Goal: Transaction & Acquisition: Purchase product/service

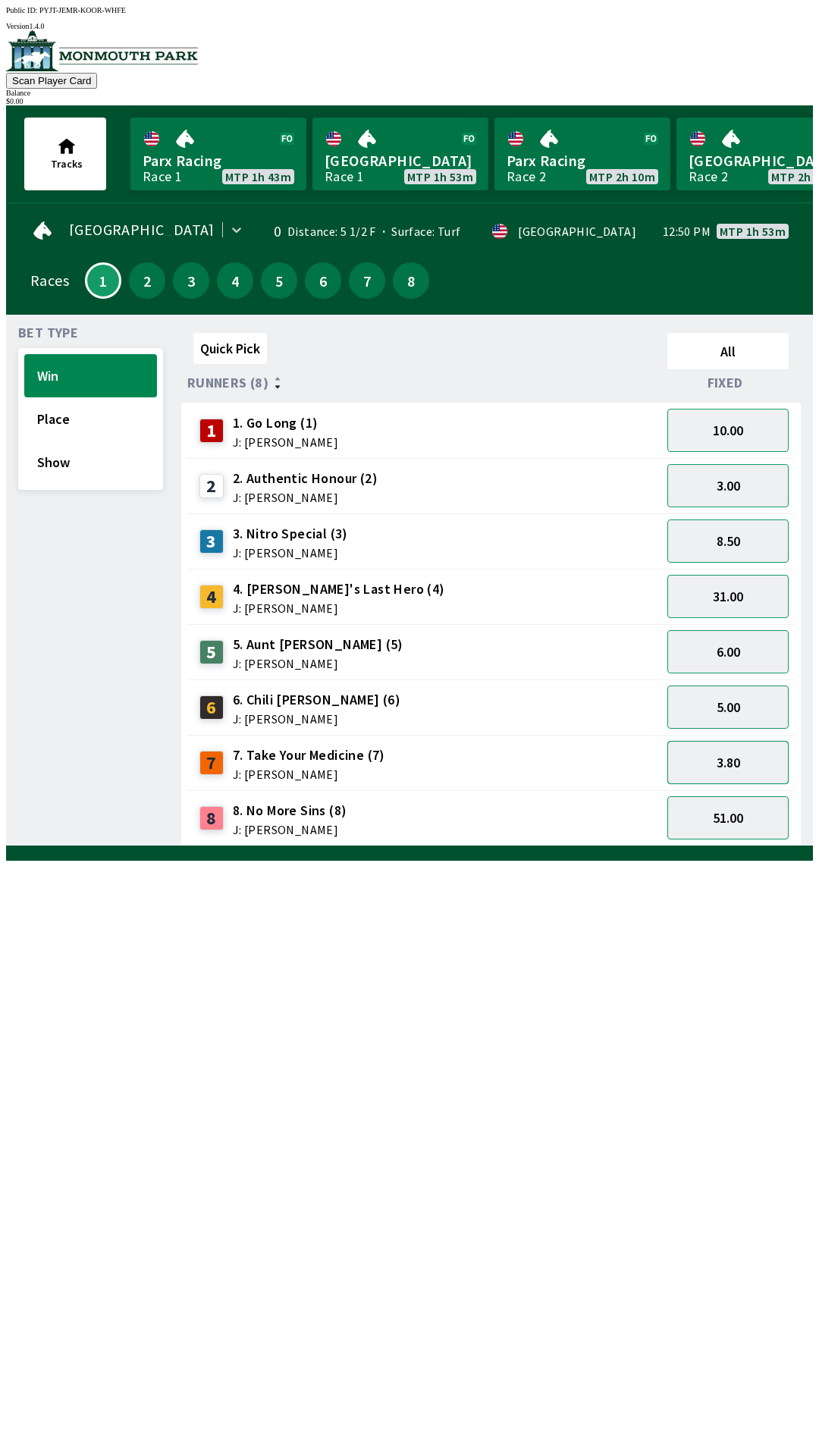
click at [721, 756] on button "3.80" at bounding box center [728, 762] width 121 height 44
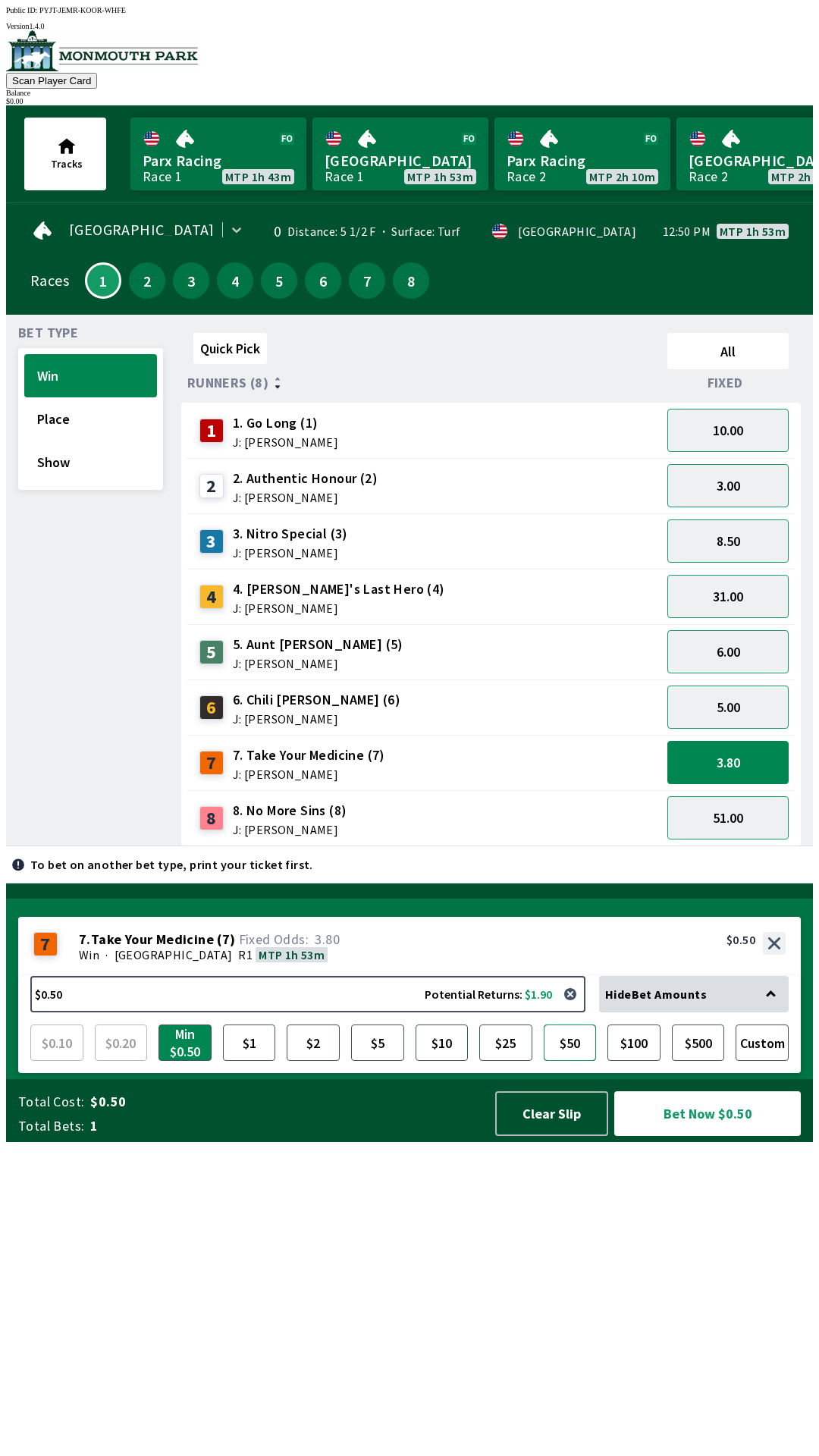
click at [564, 1060] on button "$50" at bounding box center [571, 1042] width 53 height 36
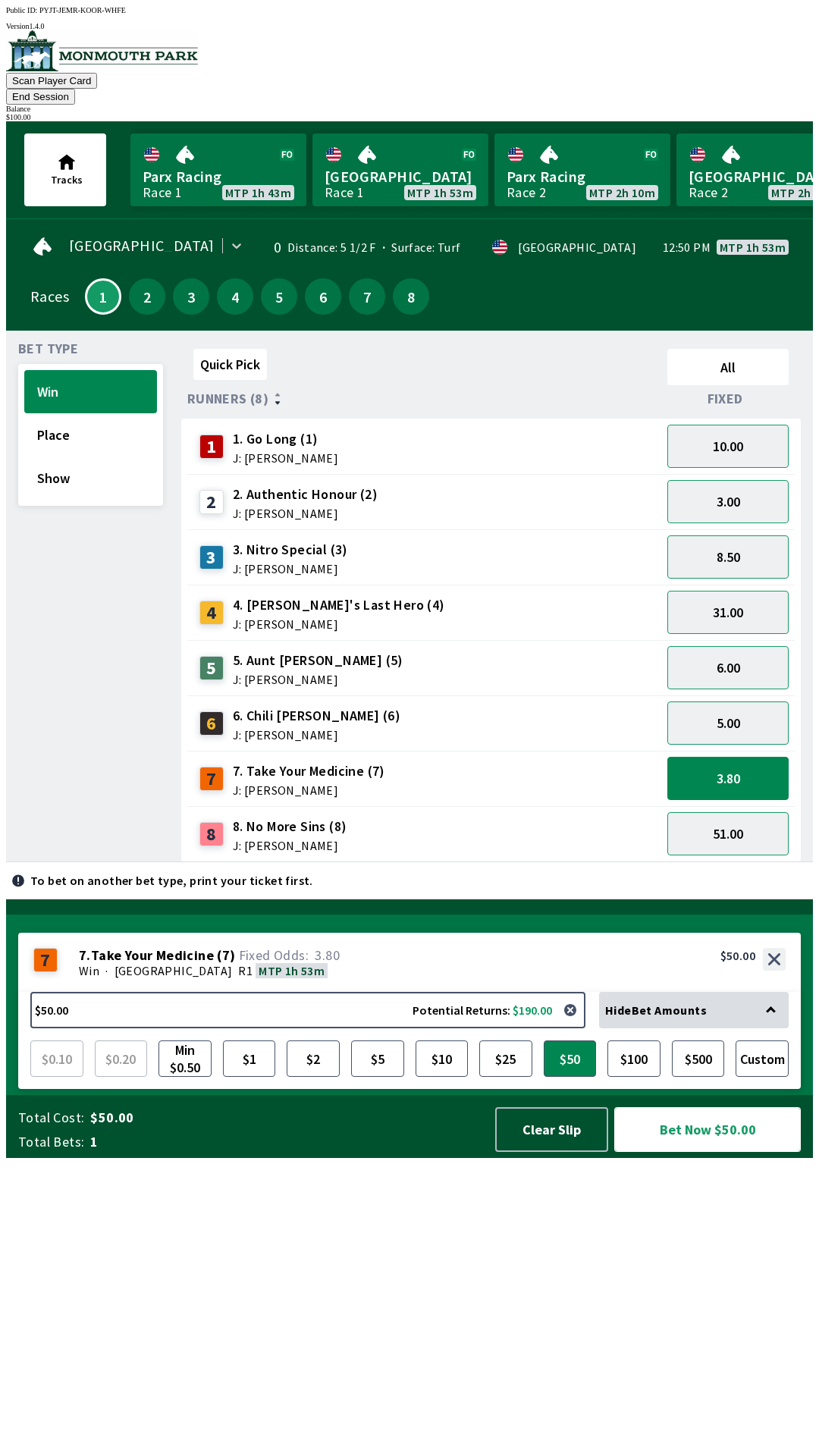
click at [696, 1152] on button "Bet Now $50.00" at bounding box center [708, 1129] width 187 height 44
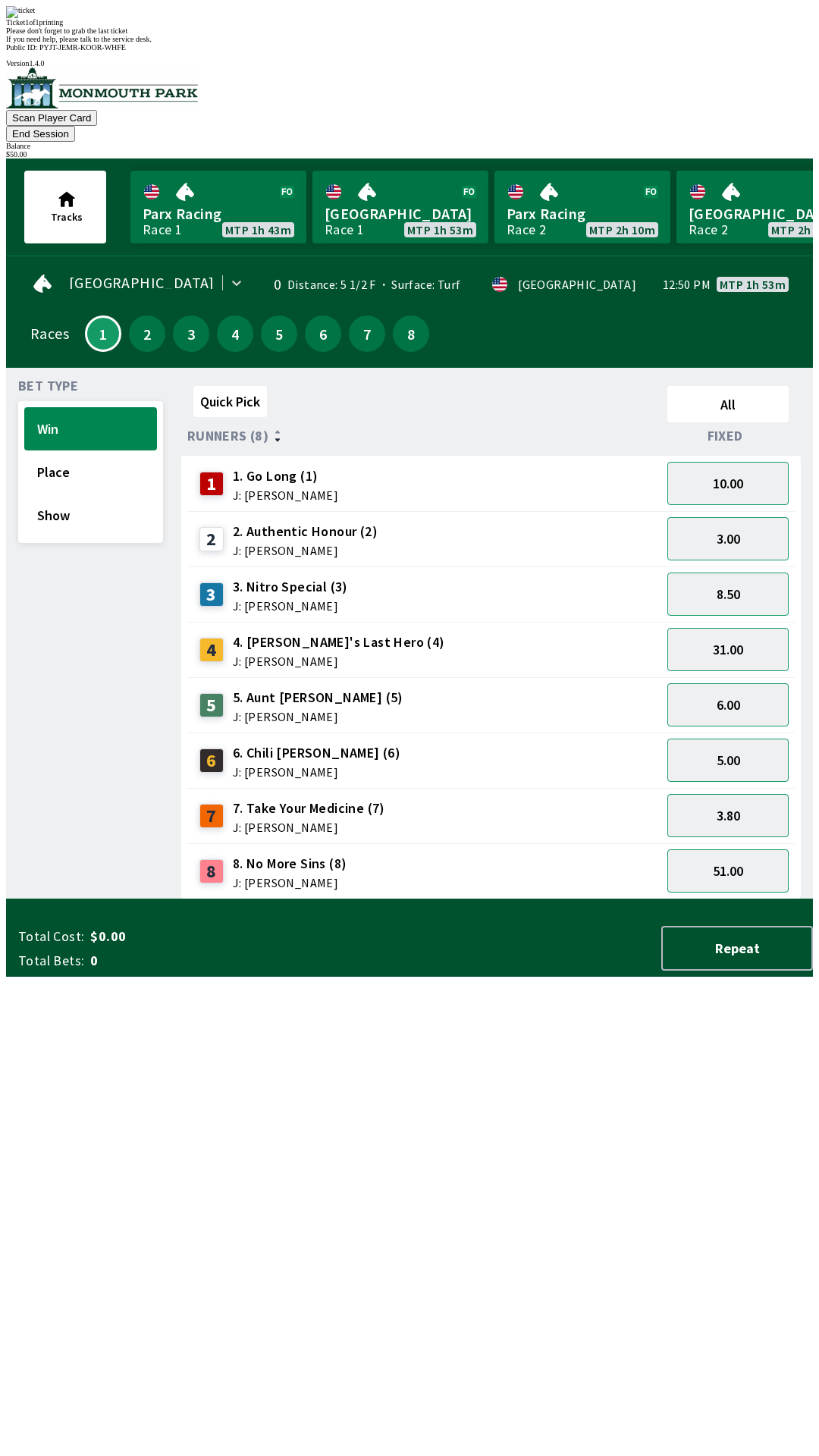
click at [479, 900] on div "Quick Pick All Runners (8) Fixed 1 1. Go Long (1) J: [PERSON_NAME] 10.00 2 2. A…" at bounding box center [497, 639] width 632 height 519
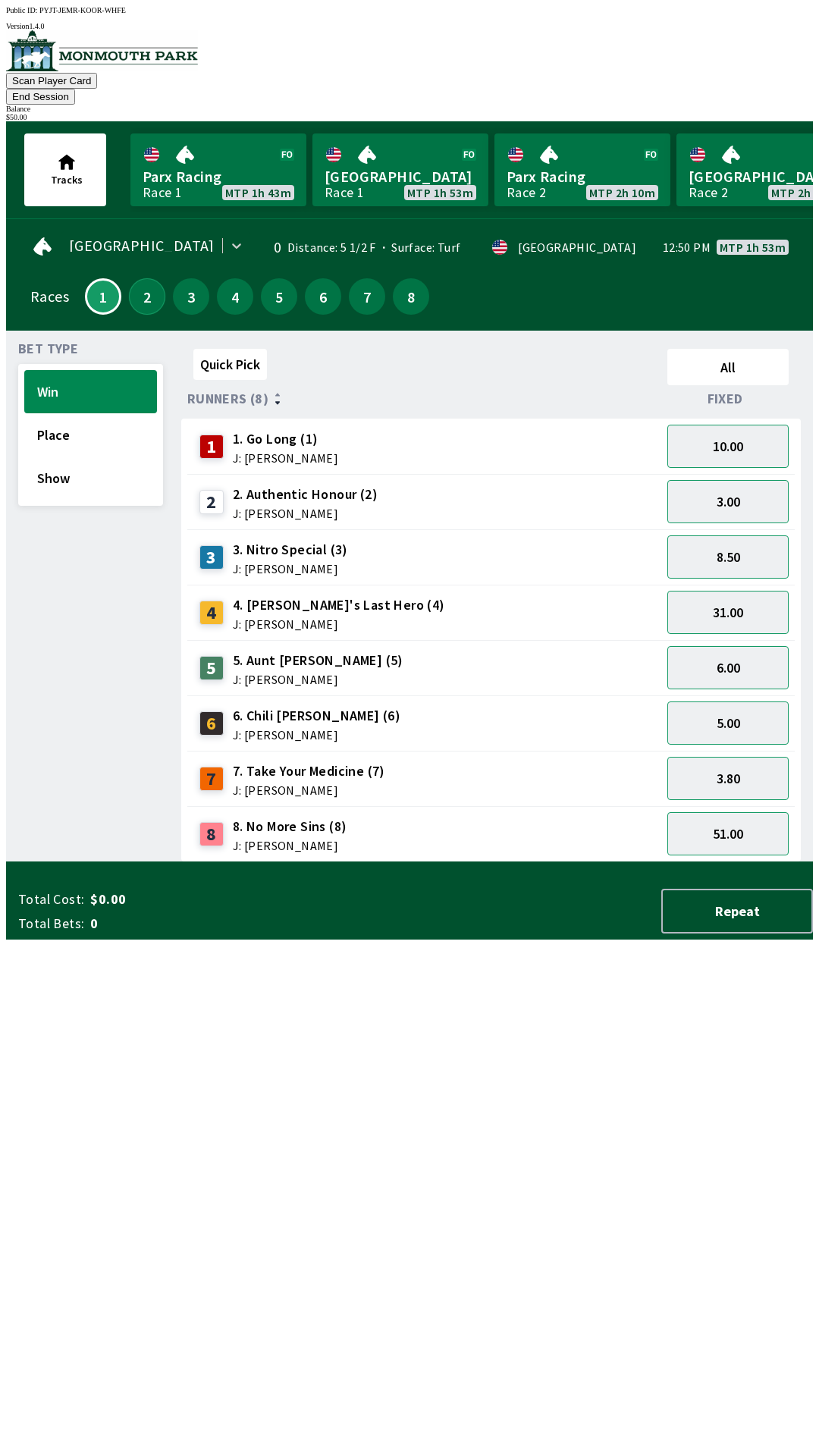
click at [135, 278] on button "2" at bounding box center [147, 296] width 36 height 36
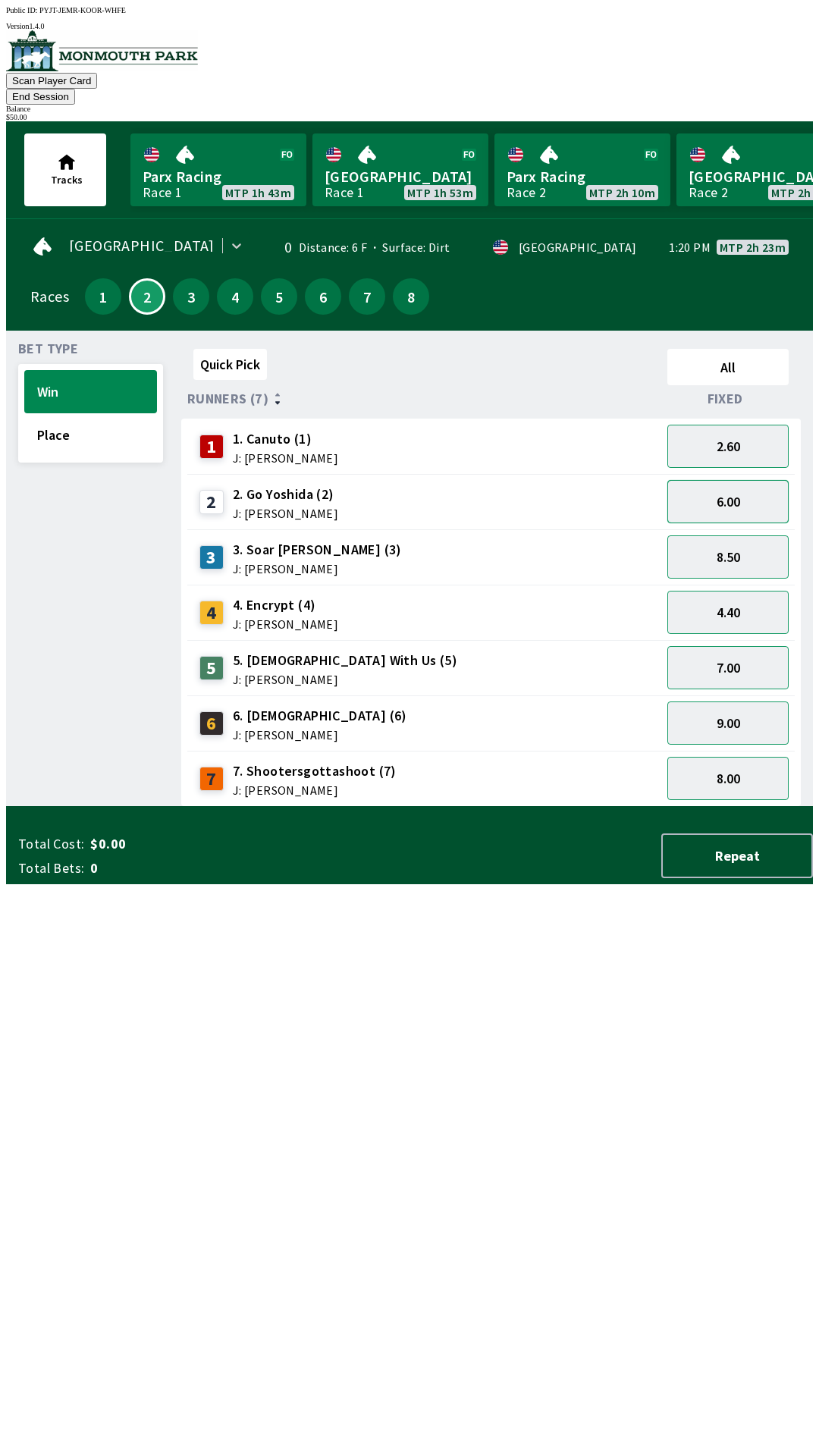
click at [712, 484] on button "6.00" at bounding box center [728, 501] width 121 height 44
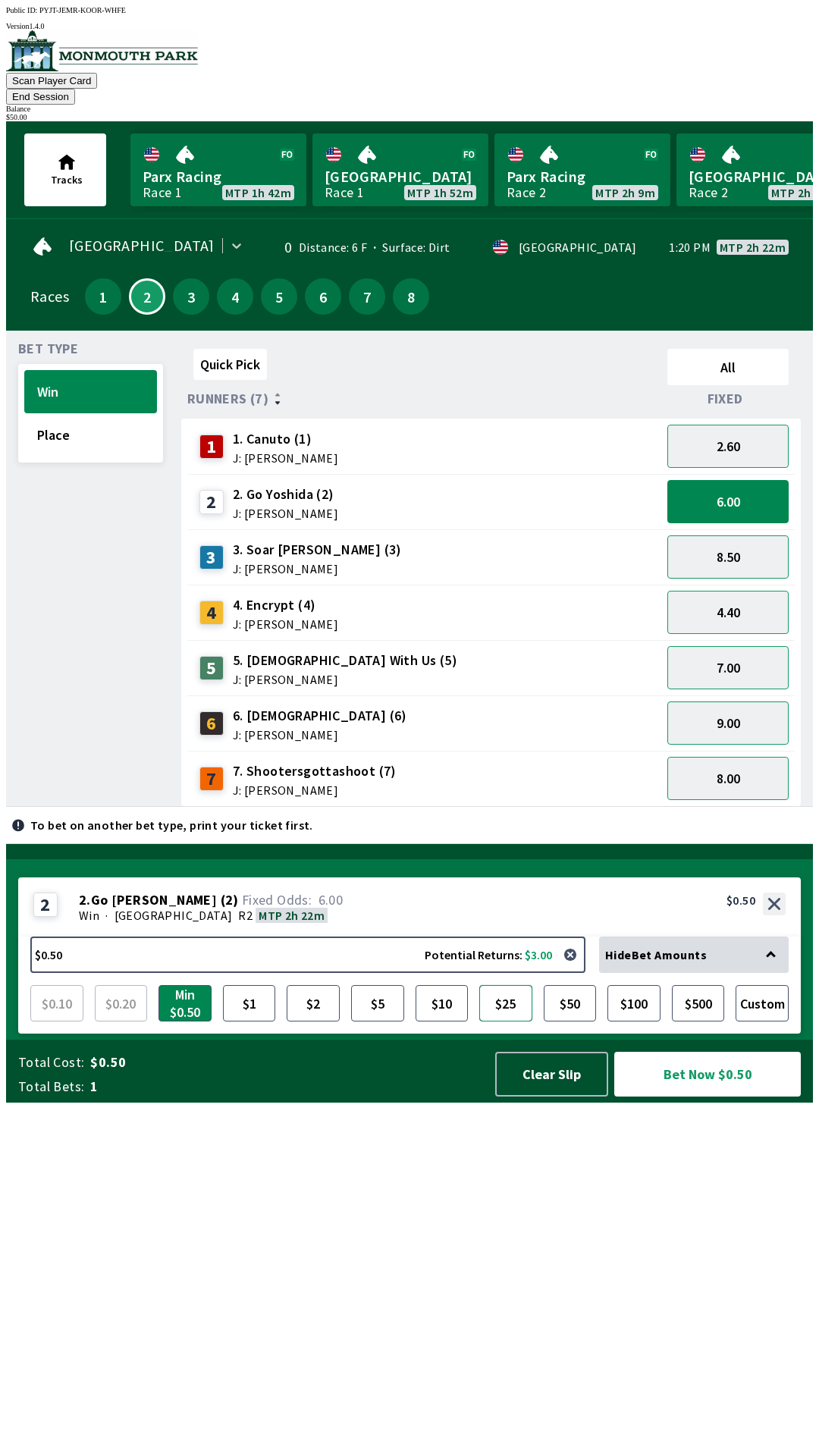
click at [498, 1021] on button "$25" at bounding box center [506, 1003] width 53 height 36
click at [691, 1097] on button "Bet Now $25.00" at bounding box center [708, 1074] width 187 height 44
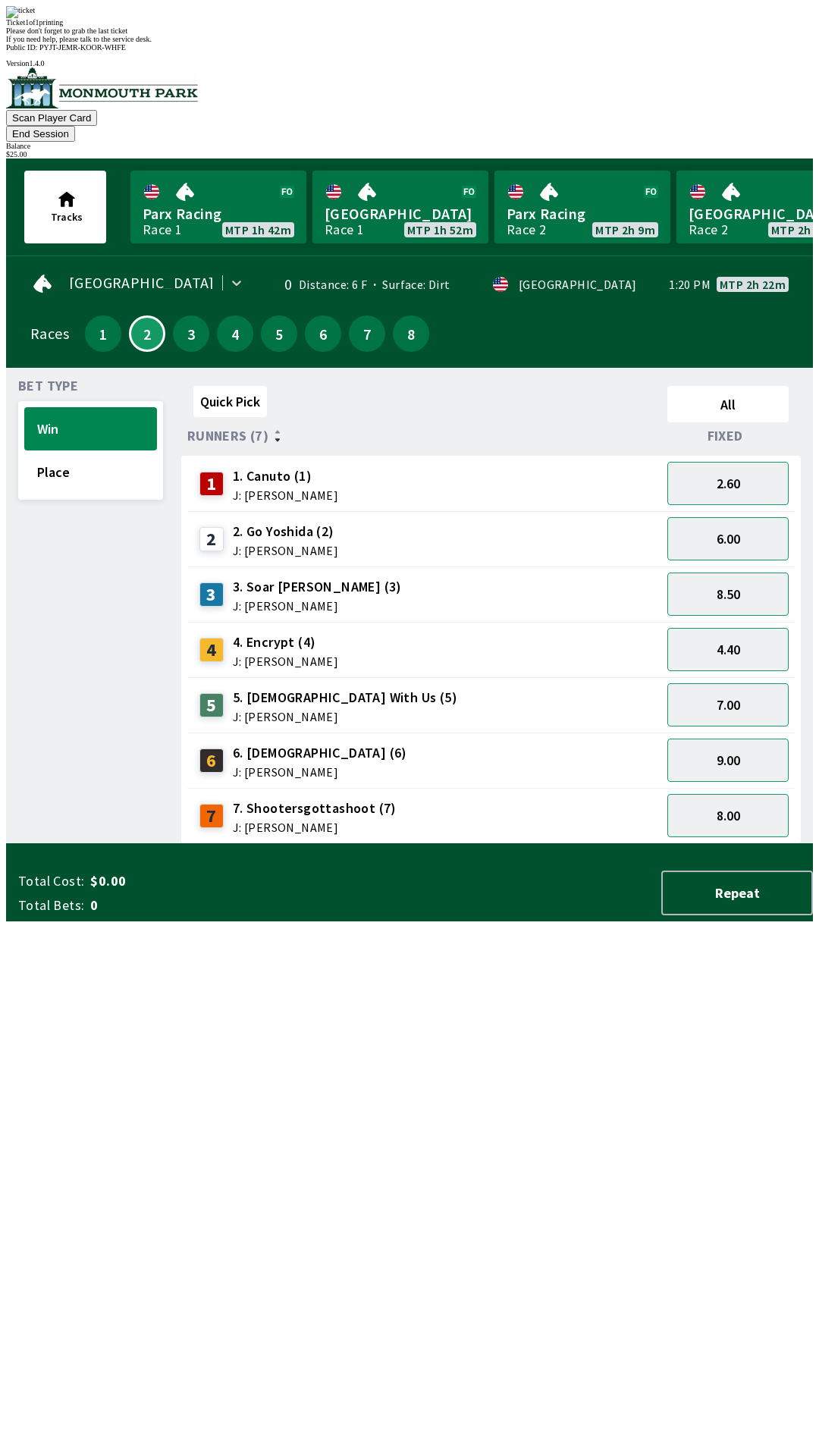
click at [478, 844] on div "Quick Pick All Runners (7) Fixed 1 1. Canuto (1) J: [PERSON_NAME] 2.60 2 2. Go …" at bounding box center [497, 612] width 632 height 464
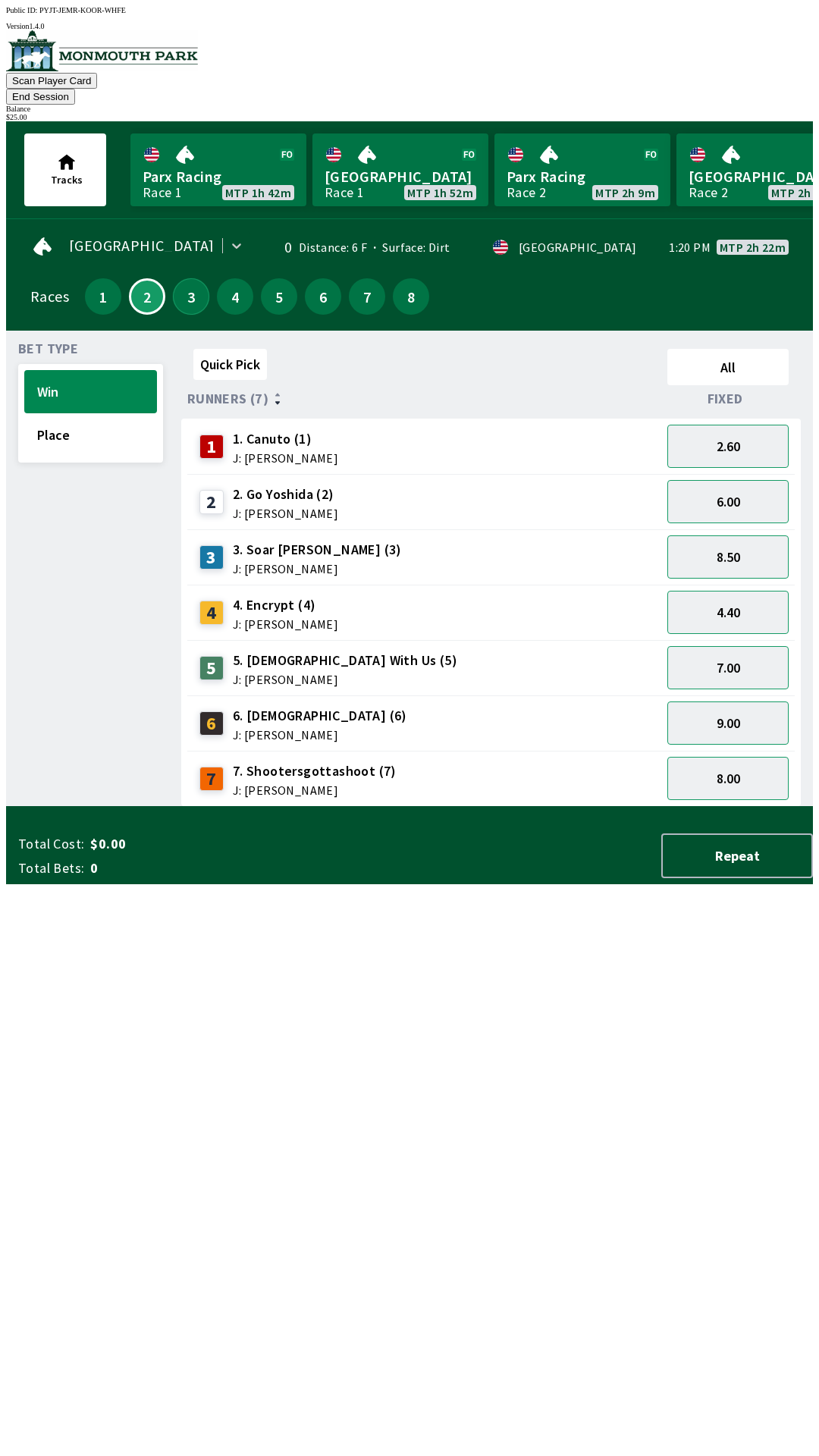
click at [192, 278] on button "3" at bounding box center [190, 296] width 36 height 36
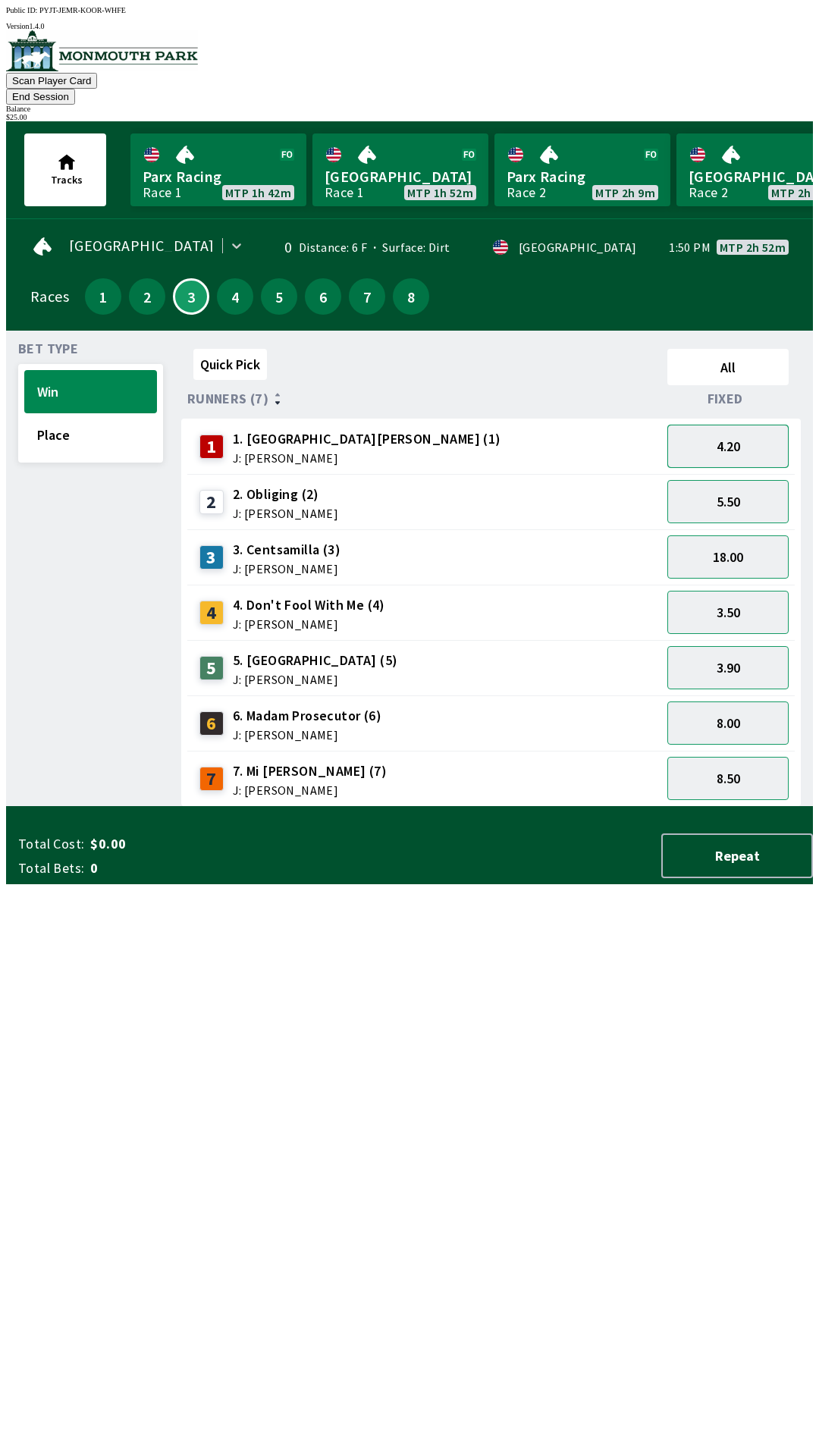
click at [708, 425] on button "4.20" at bounding box center [728, 446] width 121 height 44
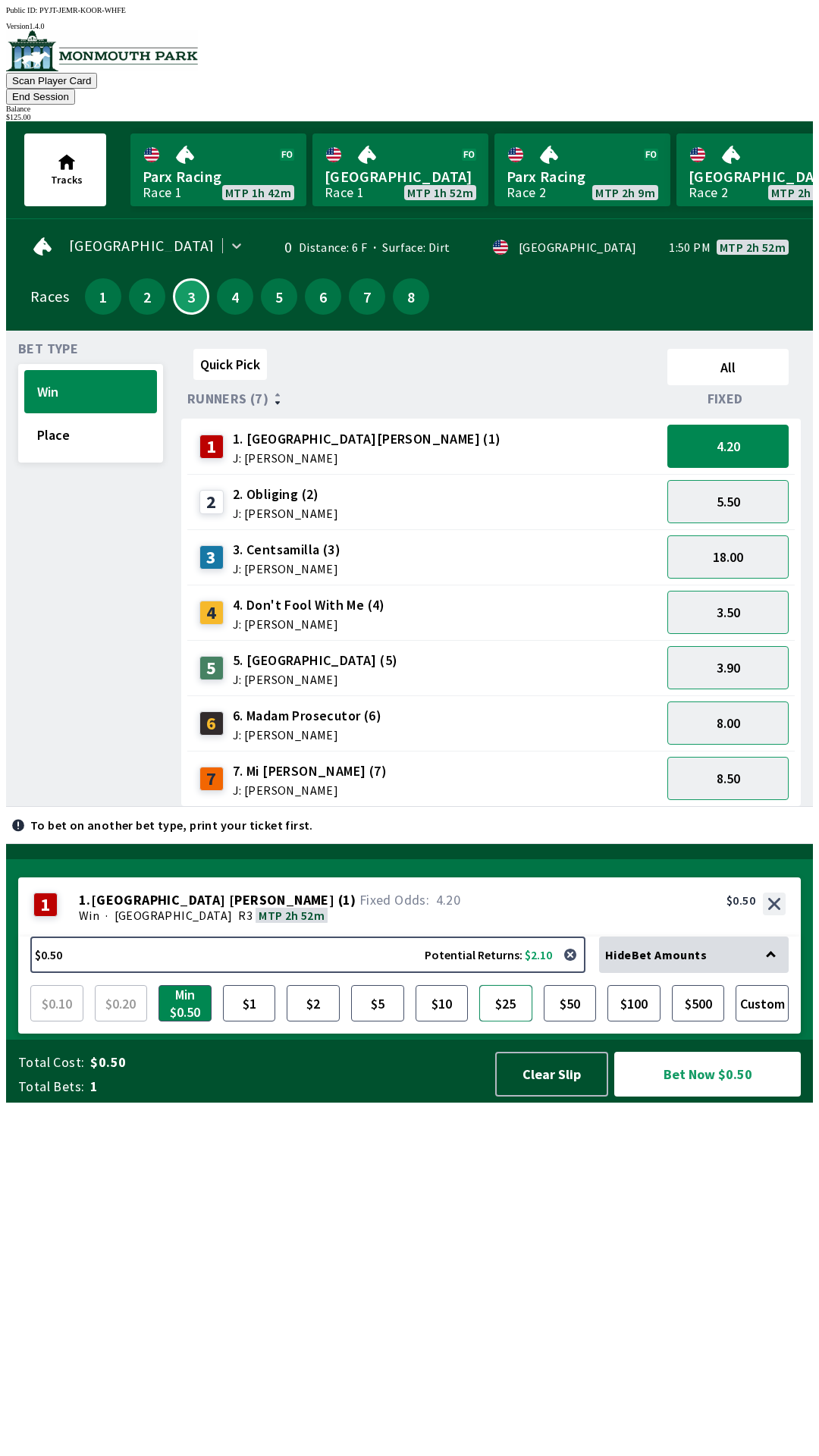
click at [500, 1021] on button "$25" at bounding box center [506, 1003] width 53 height 36
click at [695, 1097] on button "Bet Now $25.00" at bounding box center [708, 1074] width 187 height 44
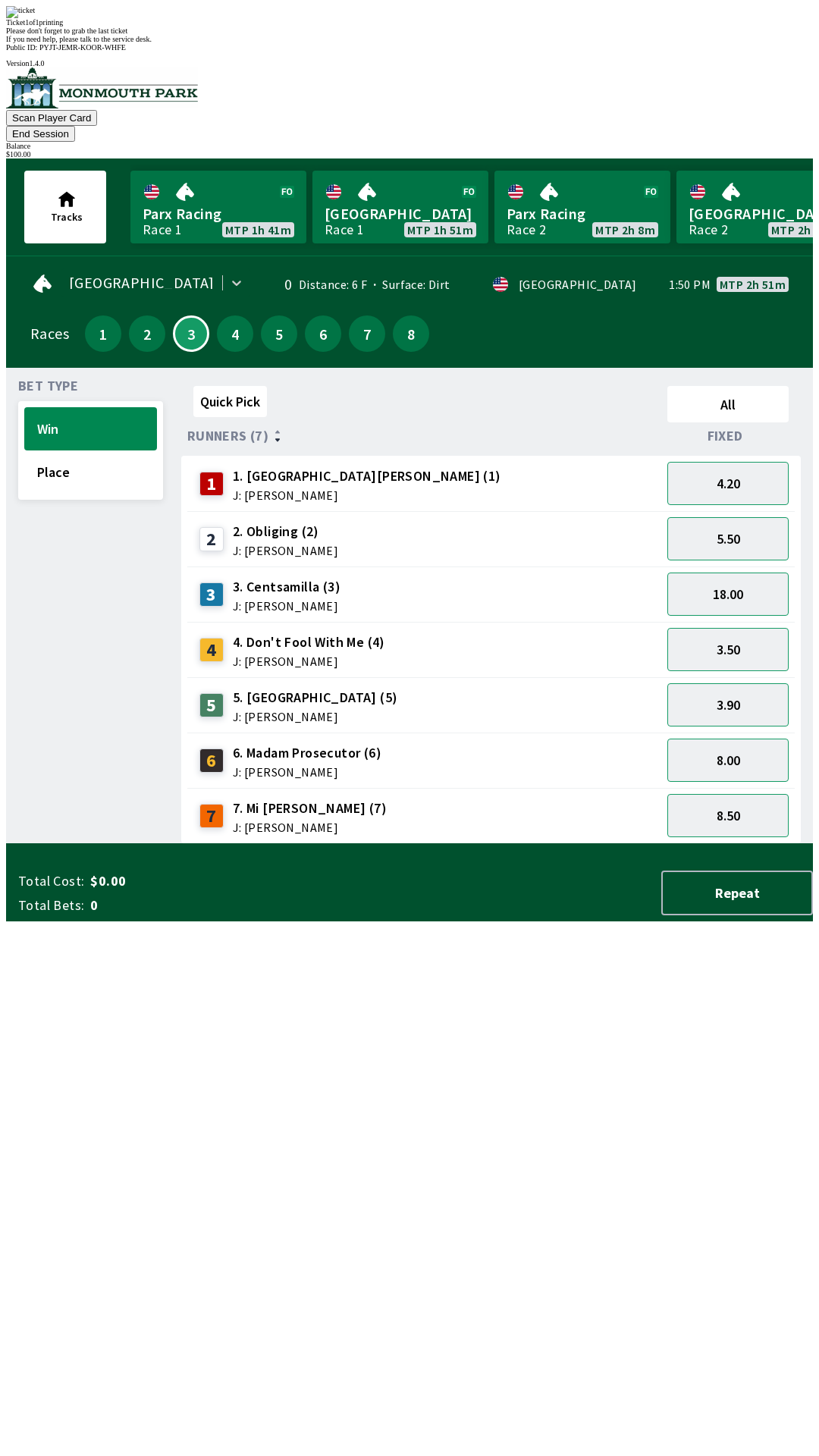
click at [415, 844] on div "Quick Pick All Runners (7) Fixed 1 1. Park Avenue [PERSON_NAME] (1) J: [PERSON_…" at bounding box center [497, 612] width 632 height 464
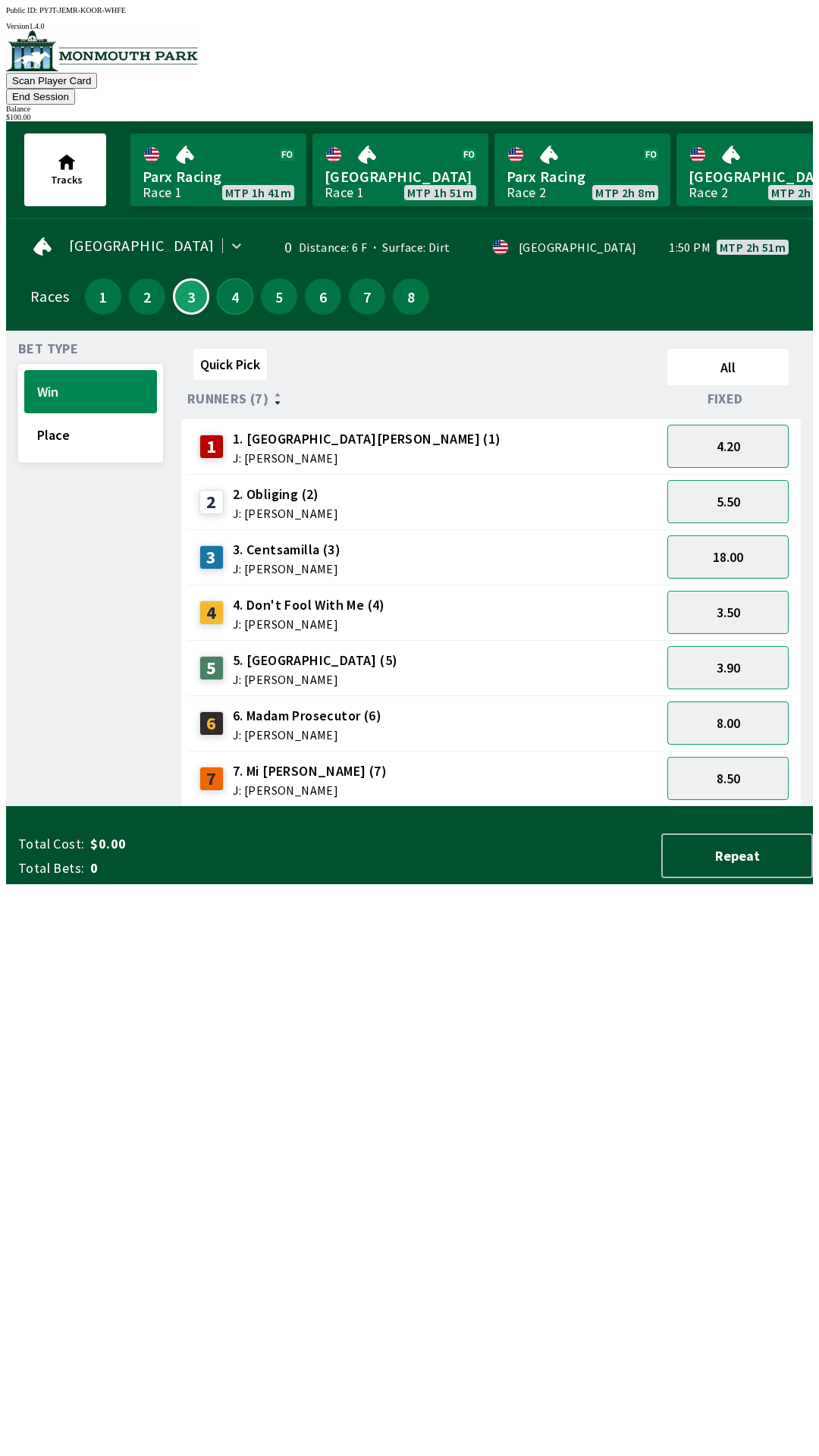
click at [229, 281] on button "4" at bounding box center [235, 296] width 36 height 36
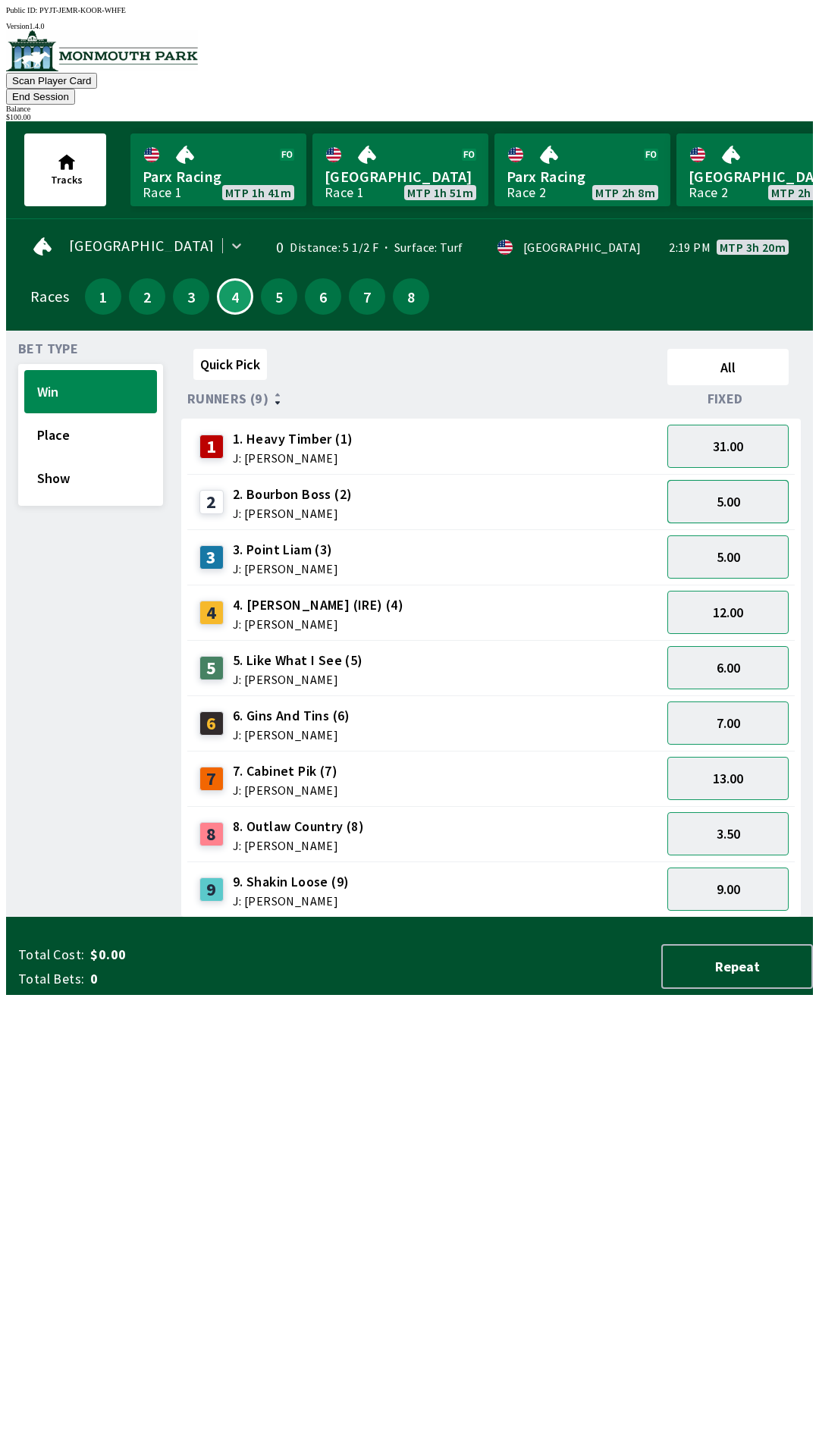
click at [720, 480] on button "5.00" at bounding box center [728, 501] width 121 height 44
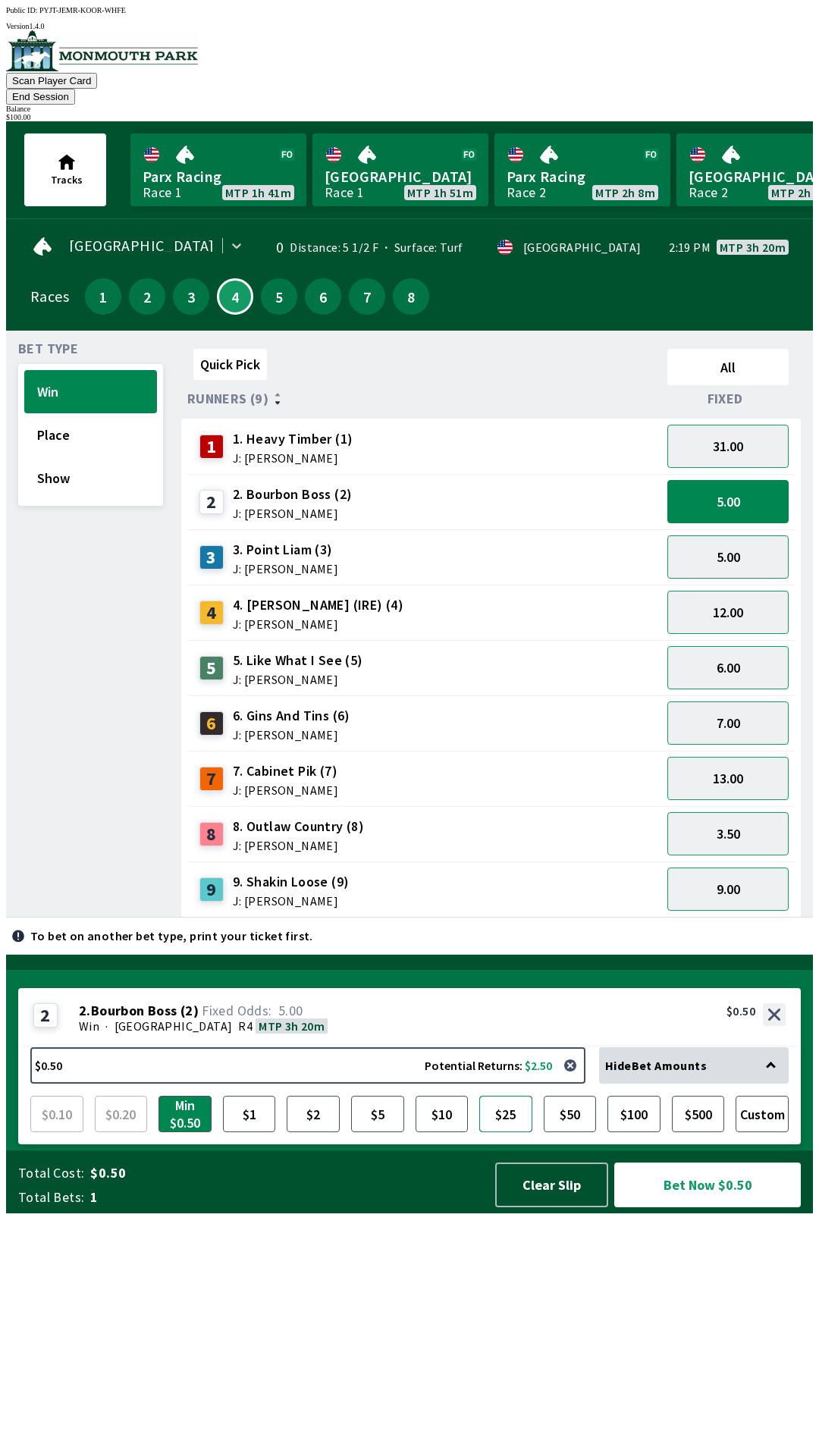
click at [512, 1132] on button "$25" at bounding box center [506, 1114] width 53 height 36
click at [691, 1207] on button "Bet Now $25.00" at bounding box center [708, 1185] width 187 height 44
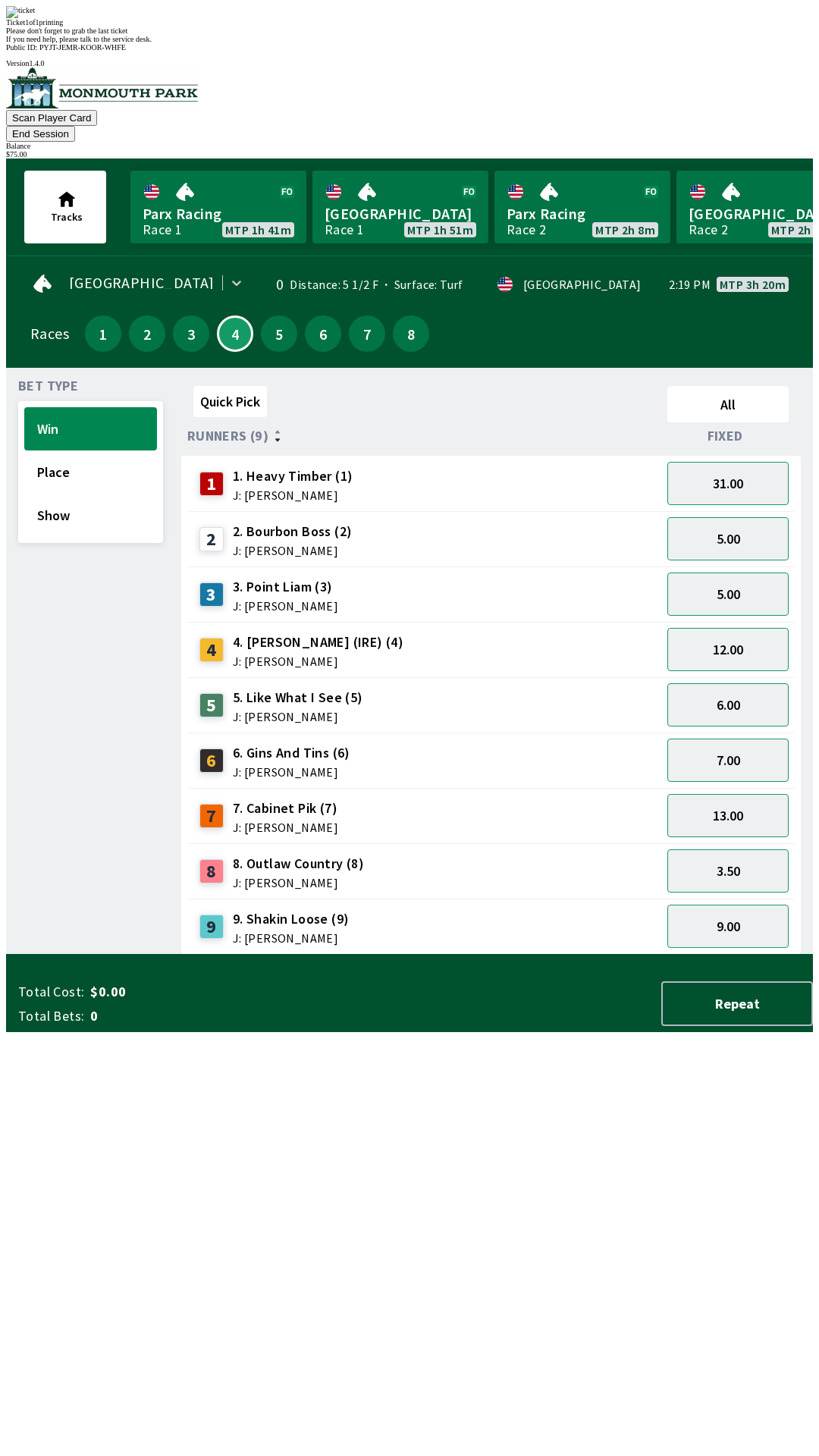
click at [457, 955] on div "Quick Pick All Runners (9) Fixed 1 1. Heavy Timber (1) J: Joezer [PERSON_NAME] …" at bounding box center [497, 667] width 632 height 575
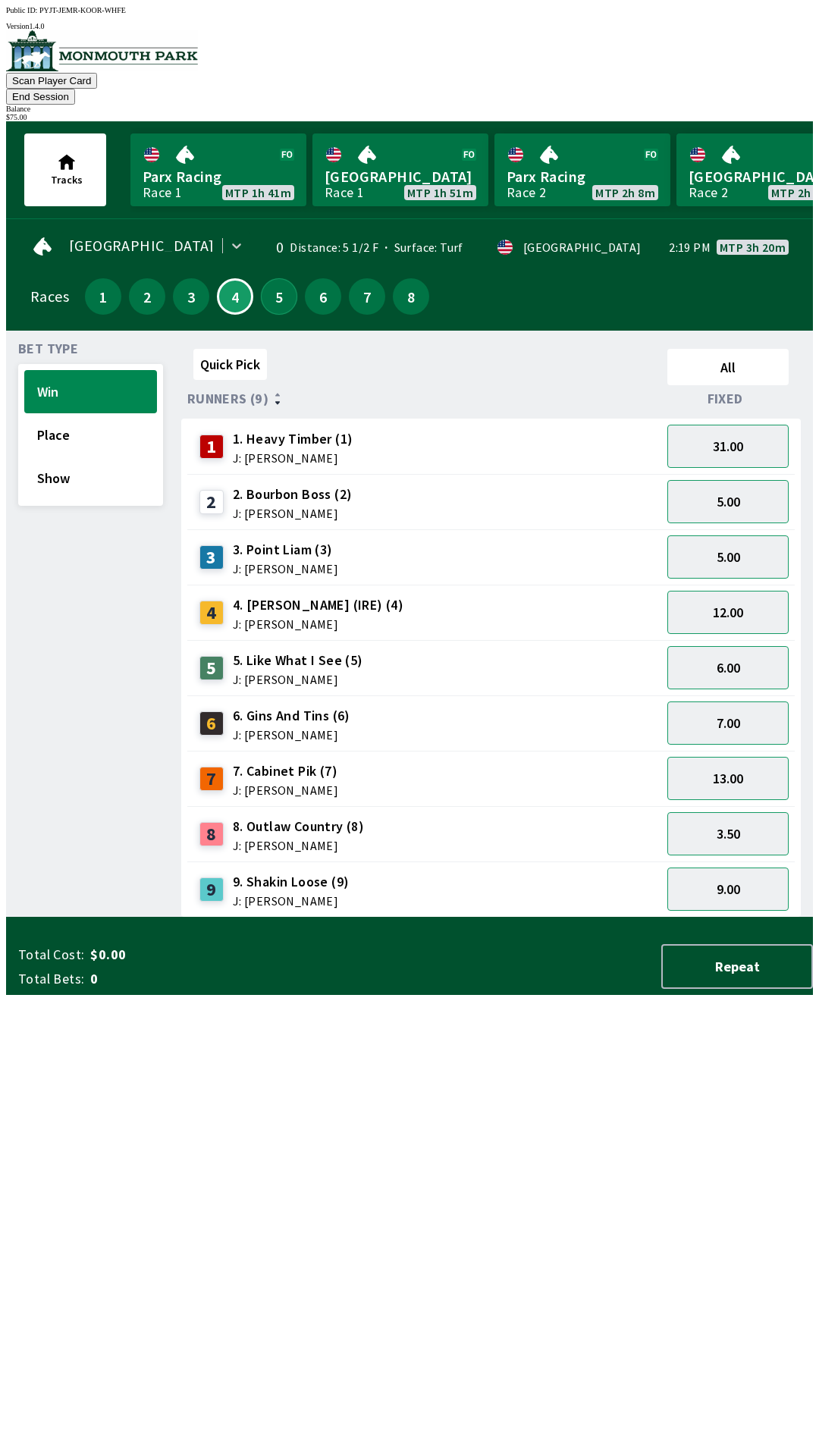
click at [271, 278] on button "5" at bounding box center [278, 296] width 36 height 36
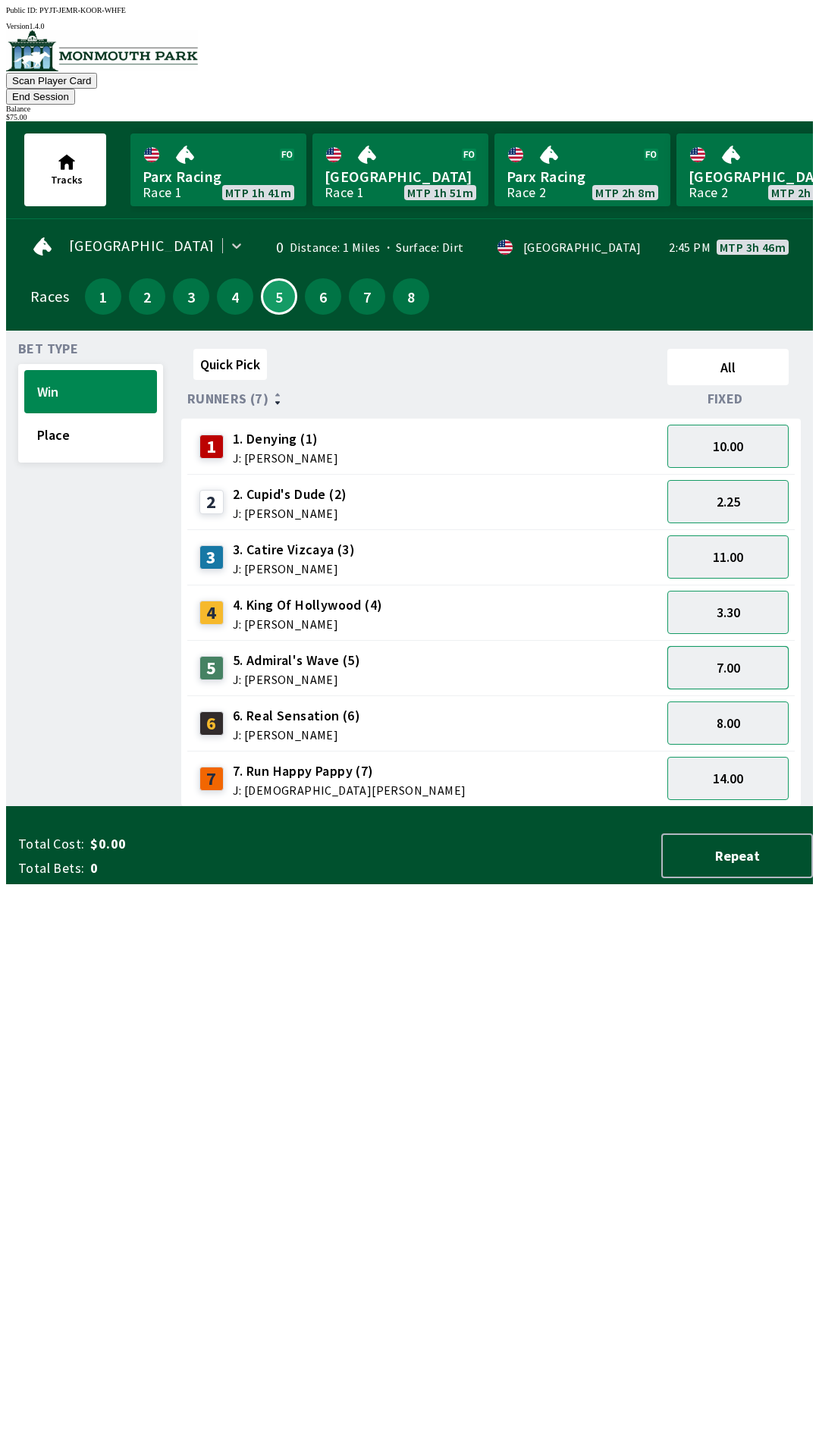
click at [730, 646] on button "7.00" at bounding box center [728, 668] width 121 height 44
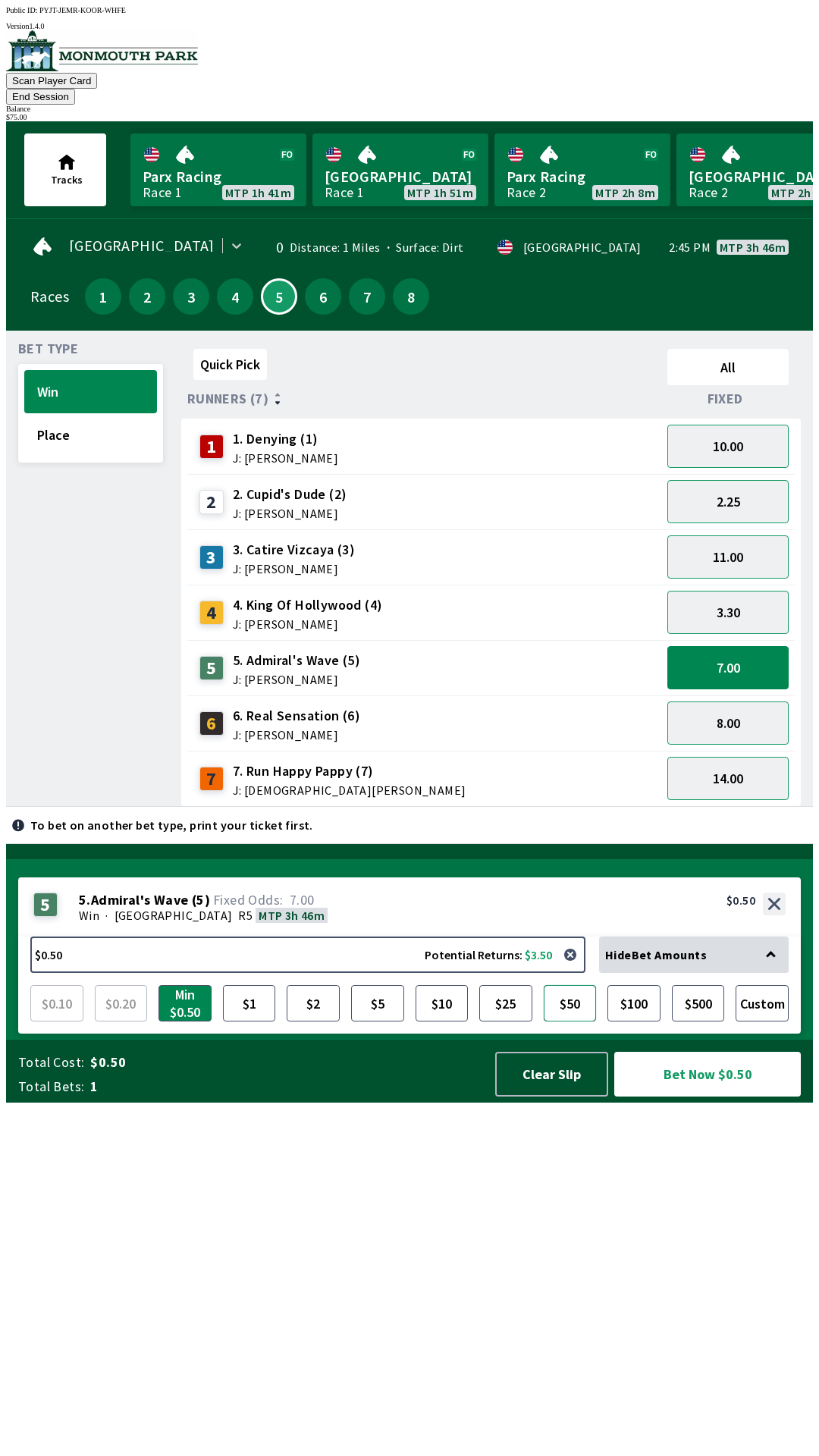
click at [561, 1021] on button "$50" at bounding box center [571, 1003] width 53 height 36
click at [689, 1097] on button "Bet Now $50.00" at bounding box center [708, 1074] width 187 height 44
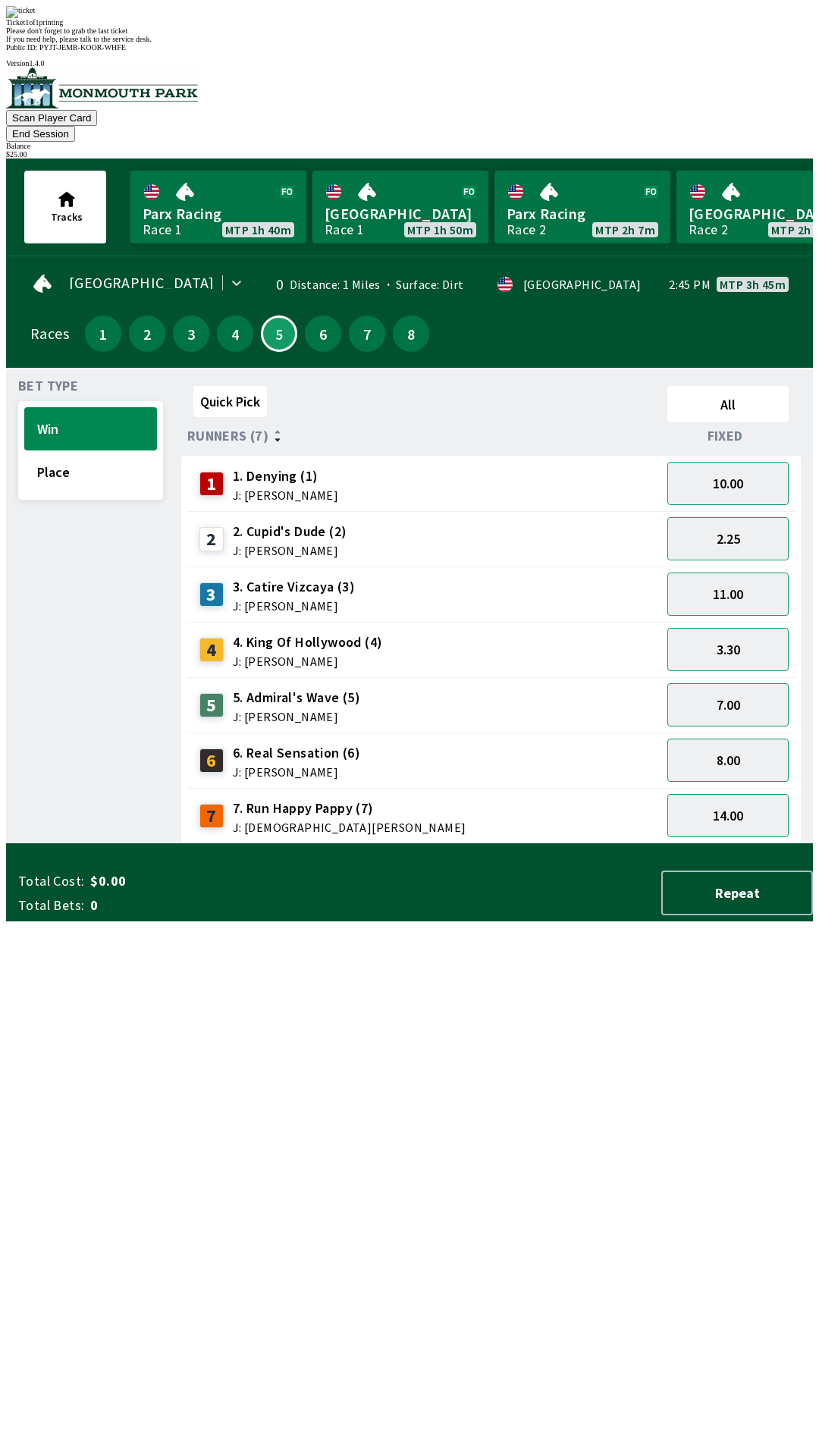
click at [474, 844] on div "Quick Pick All Runners (7) Fixed 1 1. Denying (1) J: [PERSON_NAME] 10.00 2 2. […" at bounding box center [497, 612] width 632 height 464
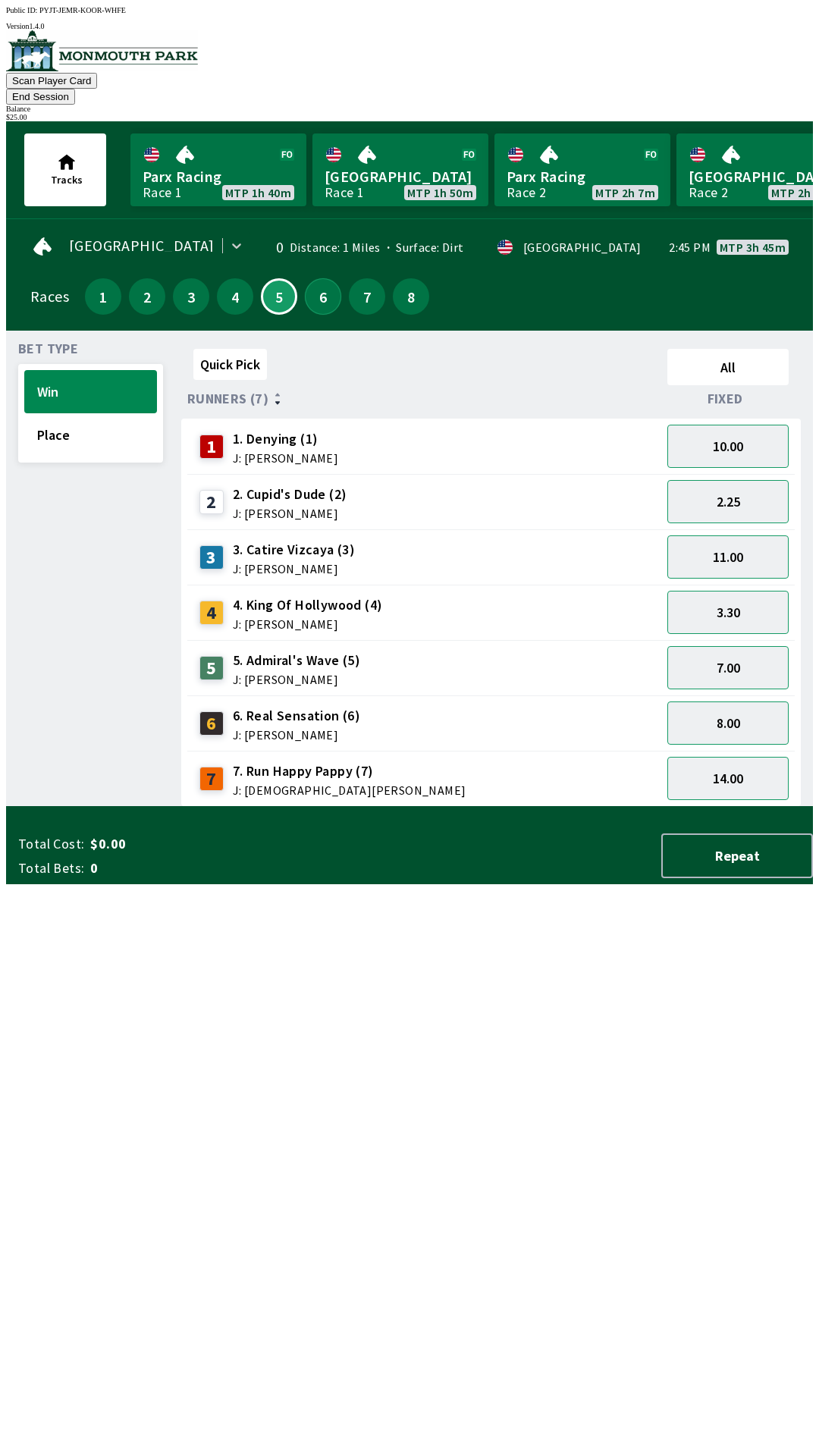
click at [313, 278] on button "6" at bounding box center [323, 296] width 36 height 36
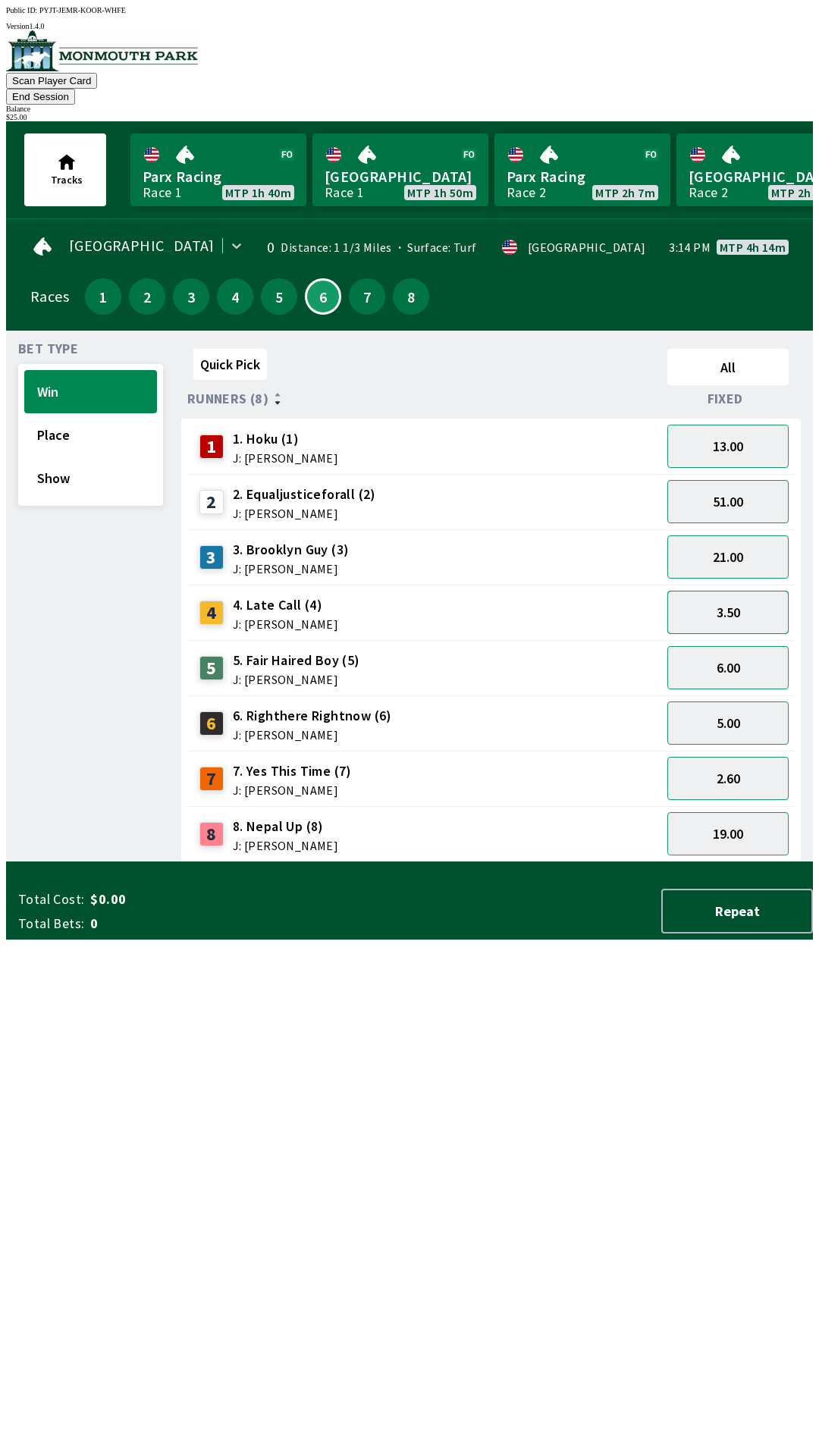
click at [731, 592] on button "3.50" at bounding box center [728, 612] width 121 height 44
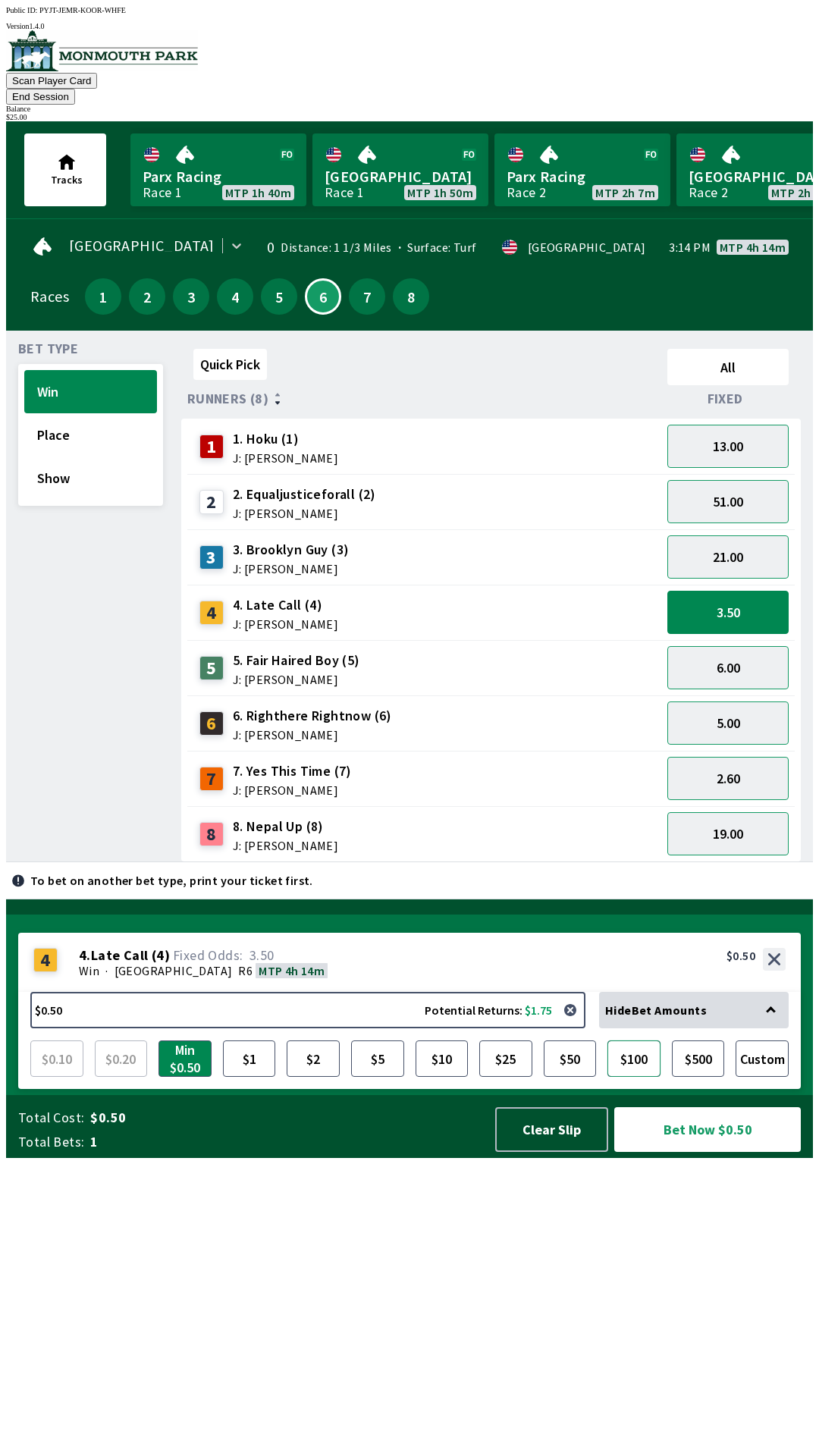
click at [627, 1076] on button "$100" at bounding box center [634, 1058] width 53 height 36
click at [695, 1152] on button "Bet Now $100.00" at bounding box center [708, 1129] width 187 height 44
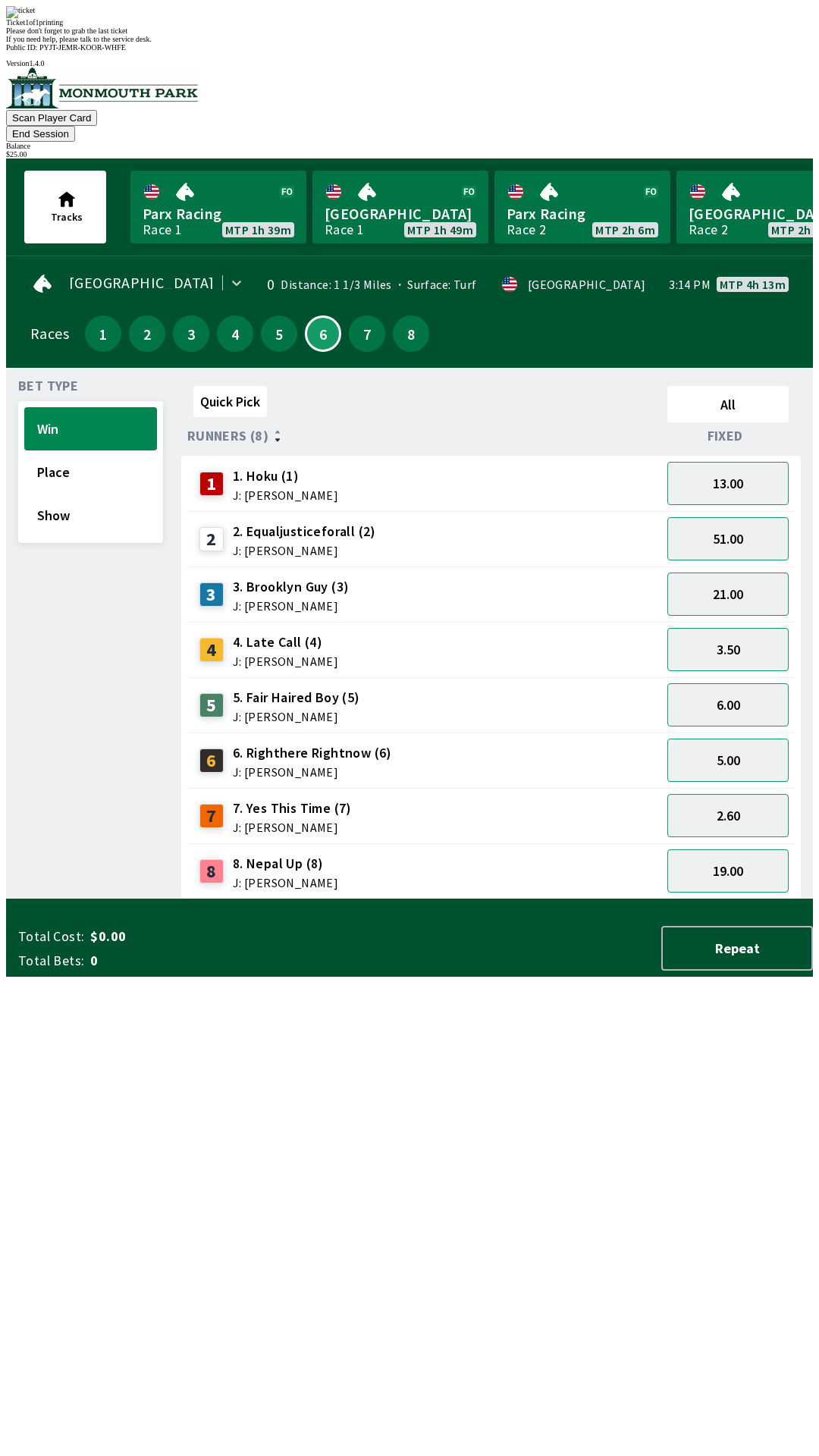
click at [452, 900] on div "Quick Pick All Runners (8) Fixed 1 1. Hoku (1) J: [PERSON_NAME] 13.00 2 2. Equa…" at bounding box center [497, 639] width 632 height 519
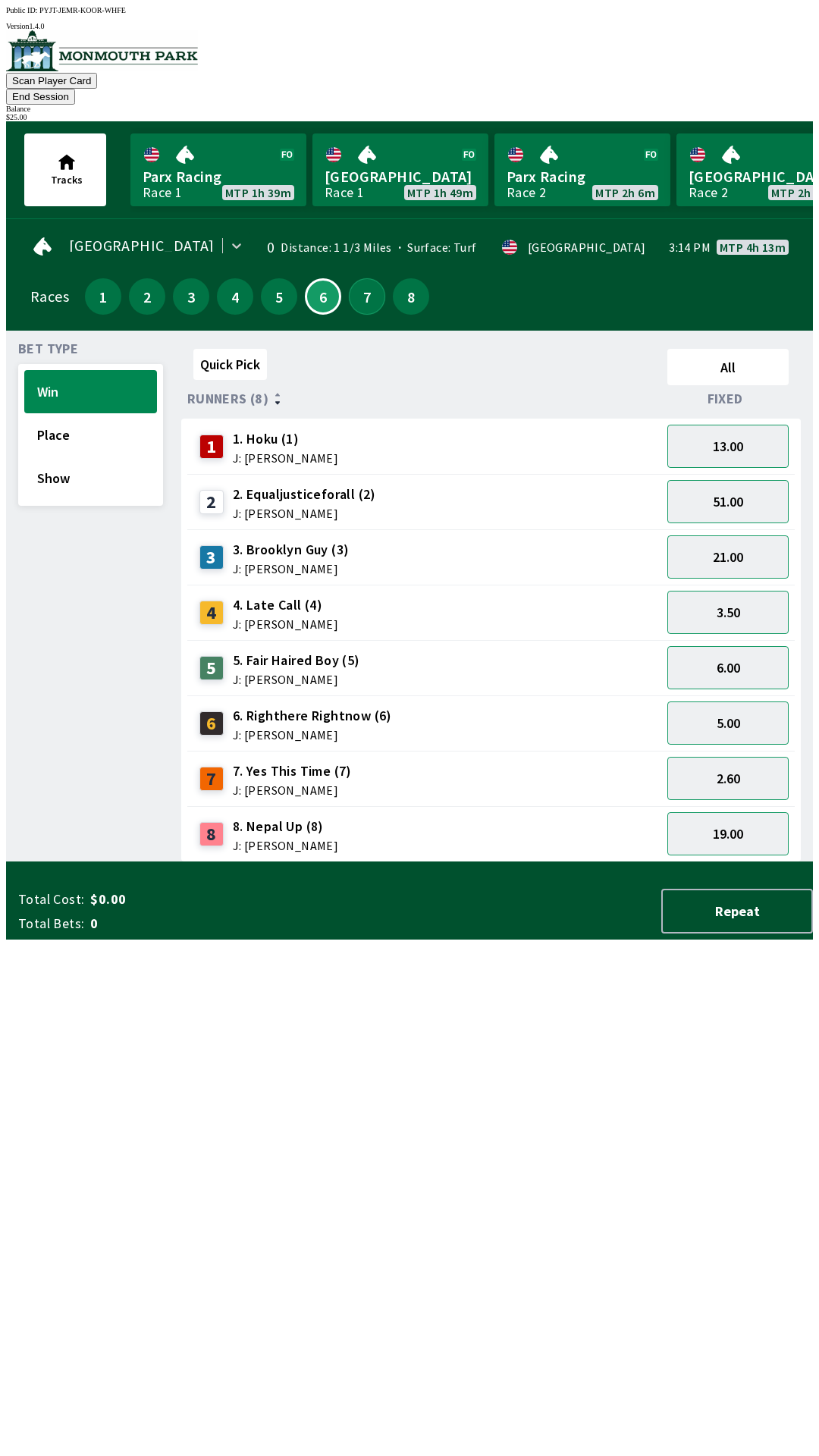
click at [357, 278] on button "7" at bounding box center [366, 296] width 36 height 36
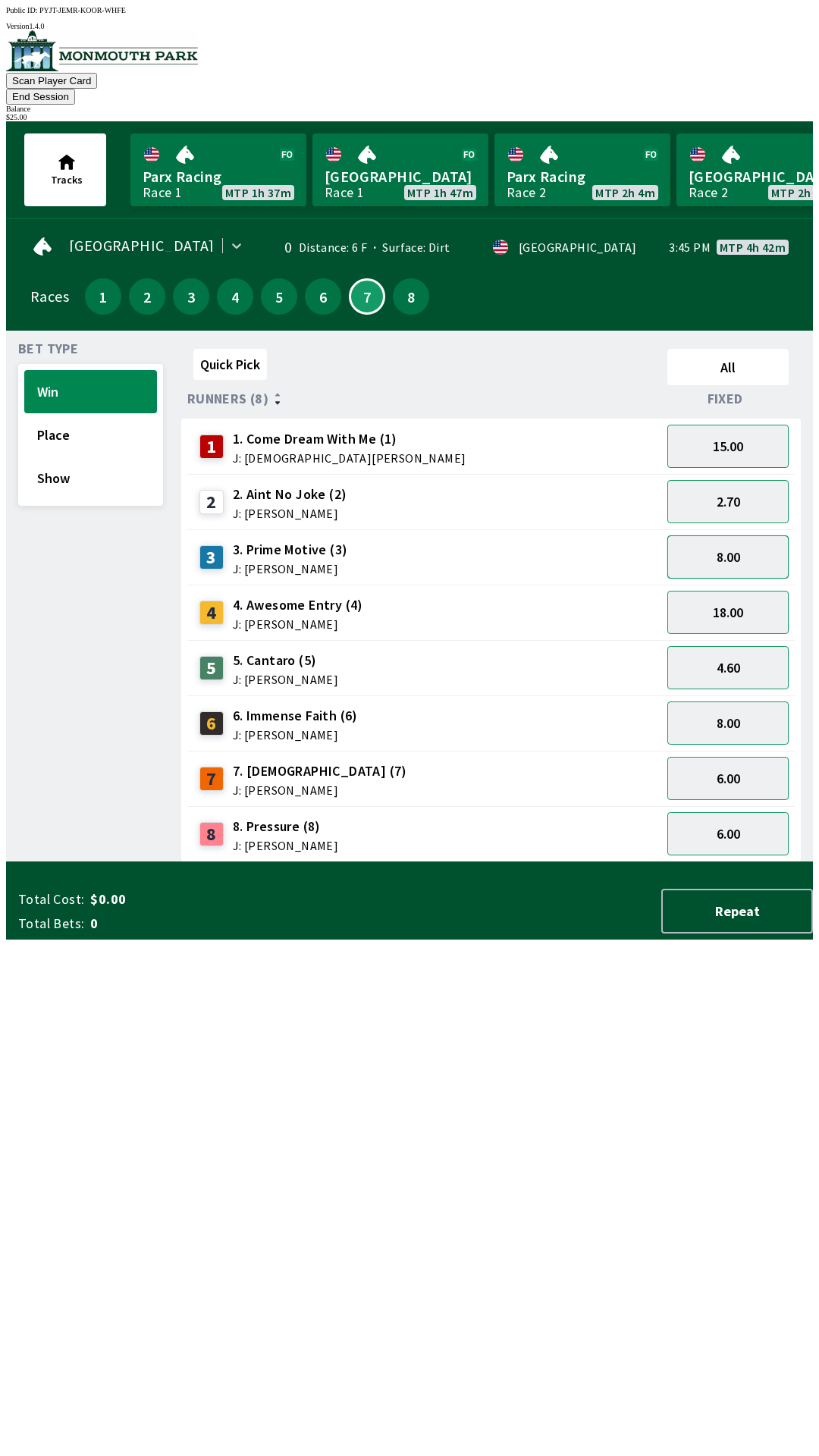
click at [718, 538] on button "8.00" at bounding box center [728, 556] width 121 height 44
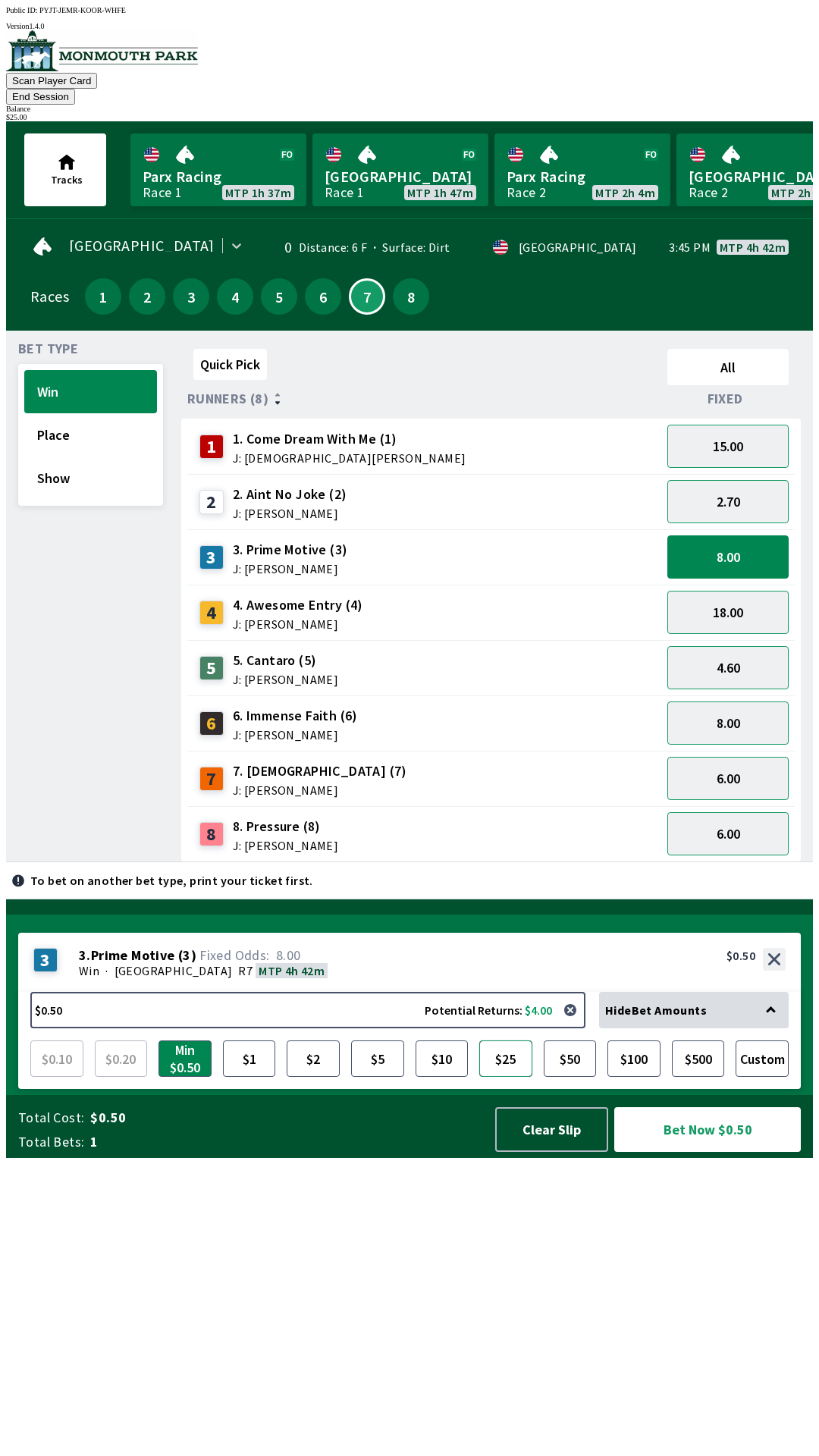
click at [502, 1076] on button "$25" at bounding box center [506, 1058] width 53 height 36
click at [692, 1152] on button "Bet Now $25.00" at bounding box center [708, 1129] width 187 height 44
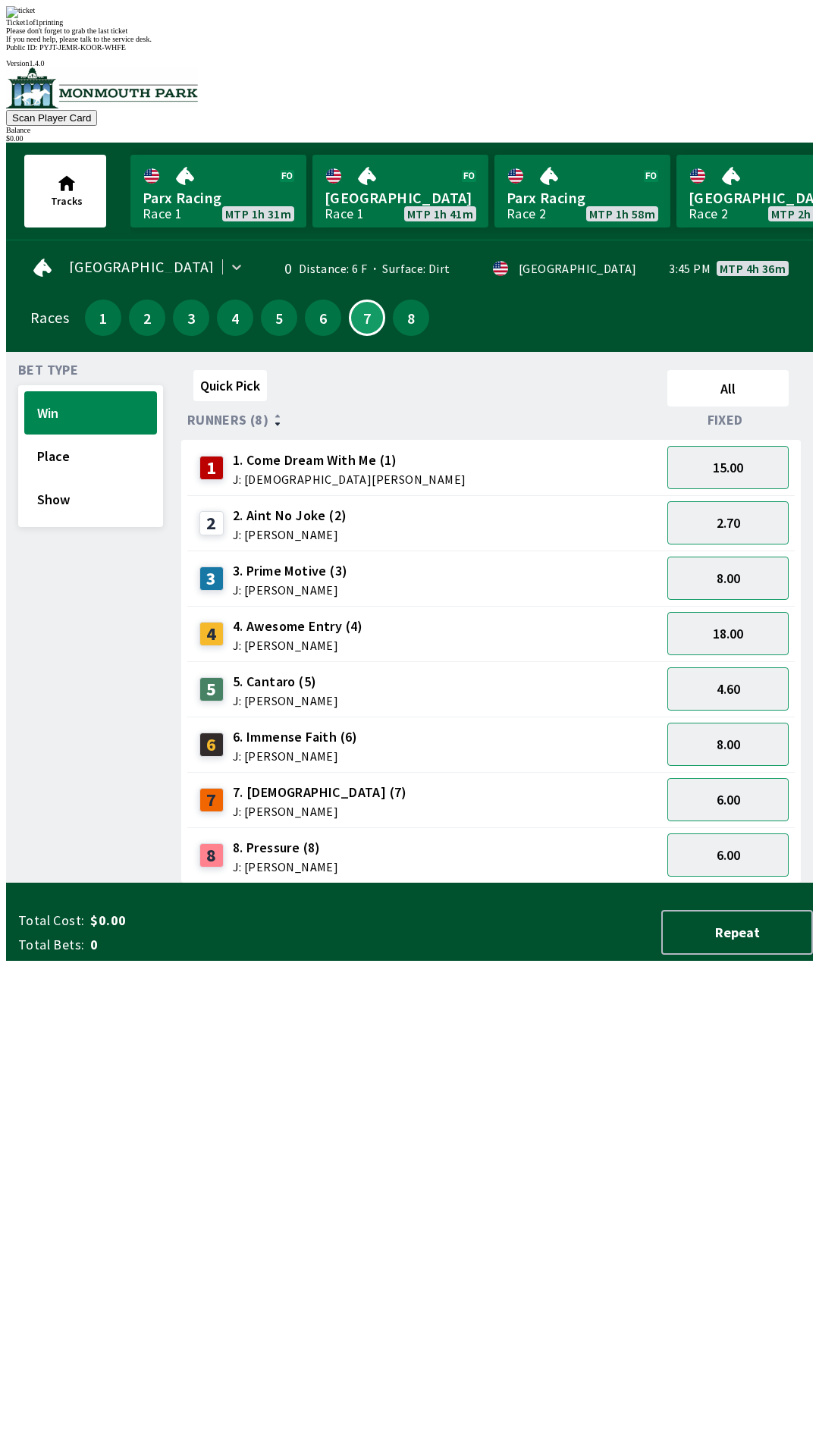
click at [527, 884] on div "Quick Pick All Runners (8) Fixed 1 1. Come Dream With Me (1) J: [DEMOGRAPHIC_DA…" at bounding box center [497, 623] width 632 height 519
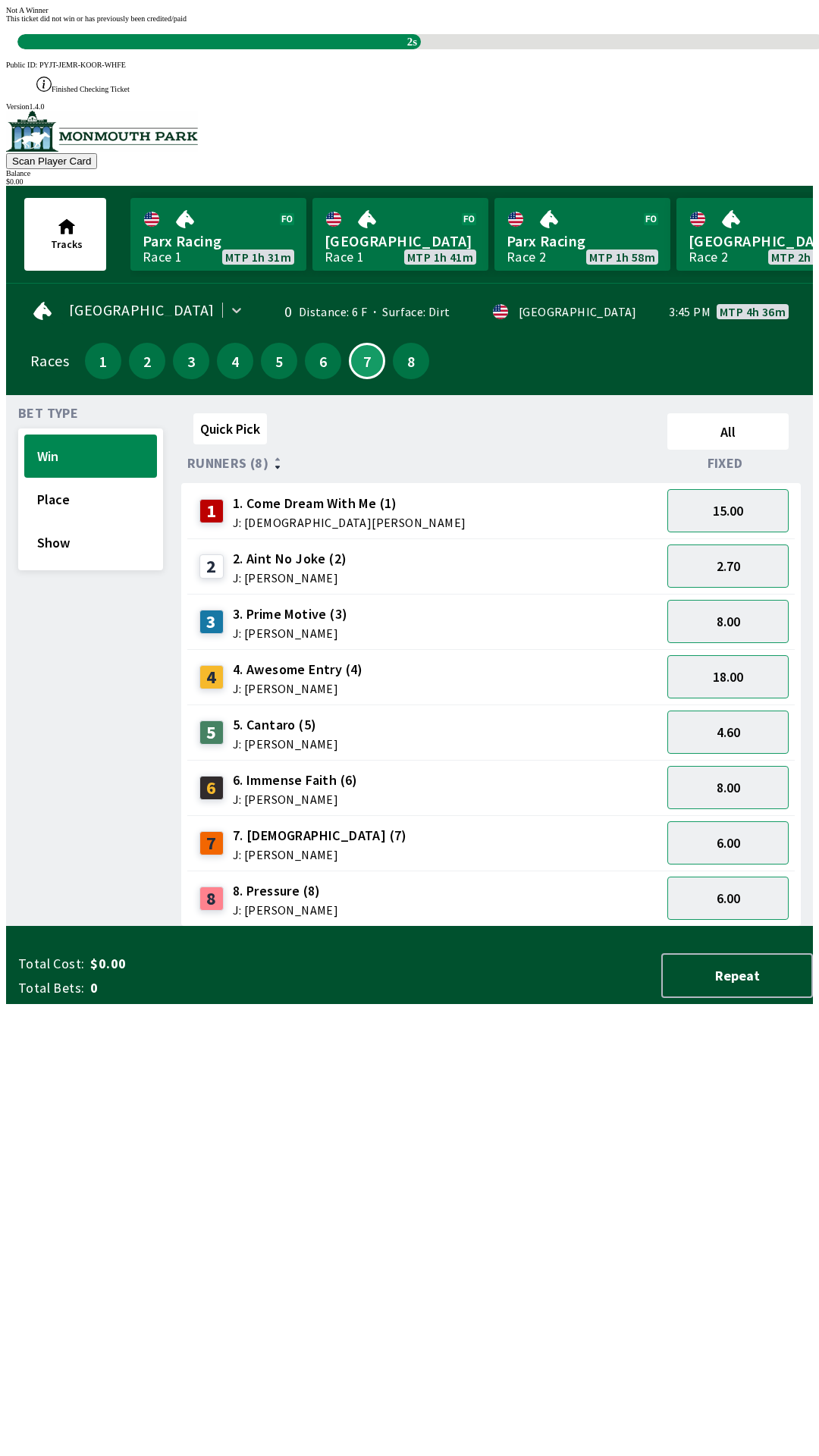
click at [415, 926] on div "Quick Pick All Runners (8) Fixed 1 1. Come Dream With Me (1) J: [DEMOGRAPHIC_DA…" at bounding box center [497, 667] width 632 height 519
click at [440, 926] on div "Quick Pick All Runners (8) Fixed 1 1. Come Dream With Me (1) J: [DEMOGRAPHIC_DA…" at bounding box center [497, 667] width 632 height 519
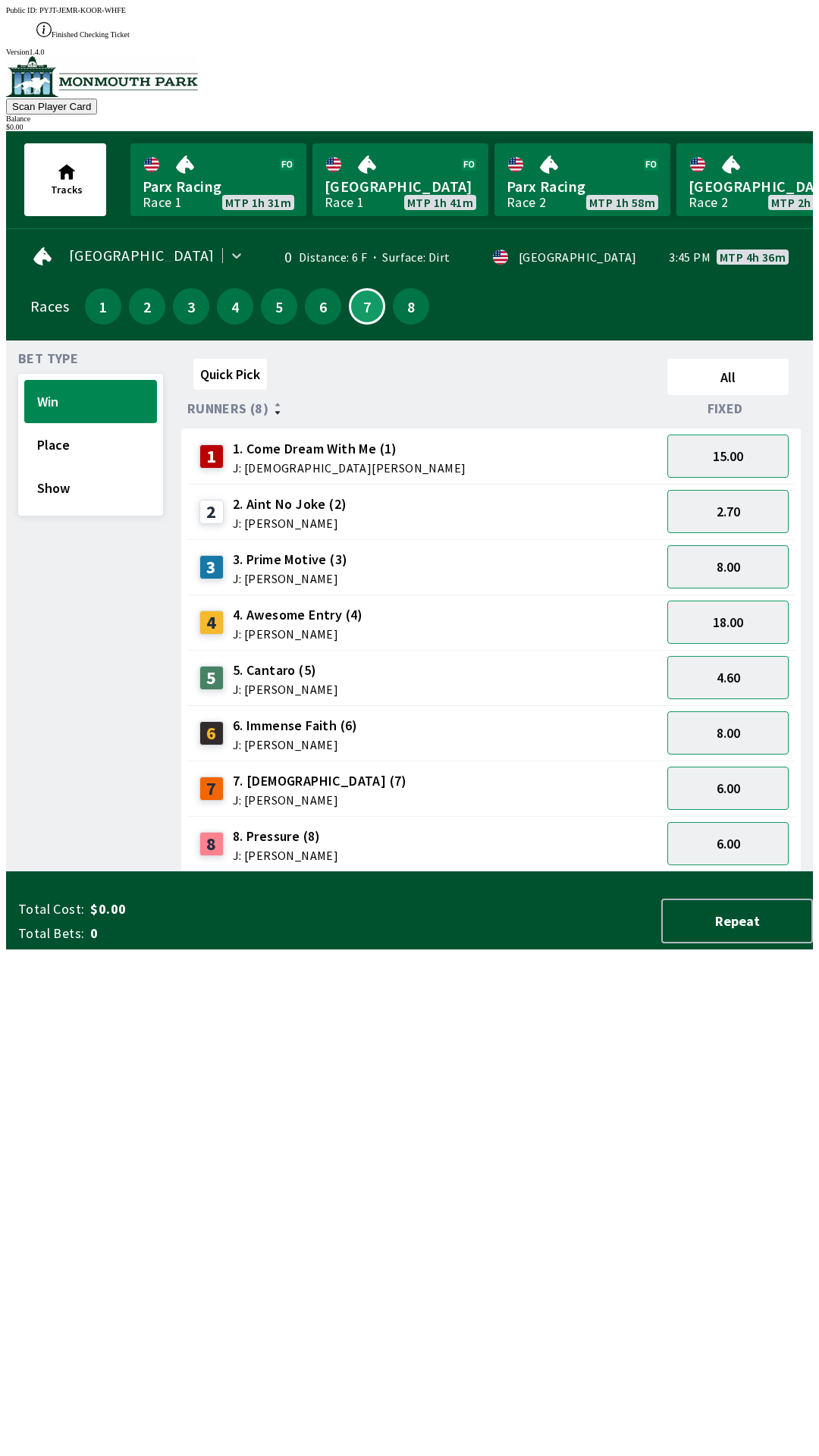
click at [383, 872] on div "Quick Pick All Runners (8) Fixed 1 1. Come Dream With Me (1) J: [DEMOGRAPHIC_DA…" at bounding box center [497, 612] width 632 height 519
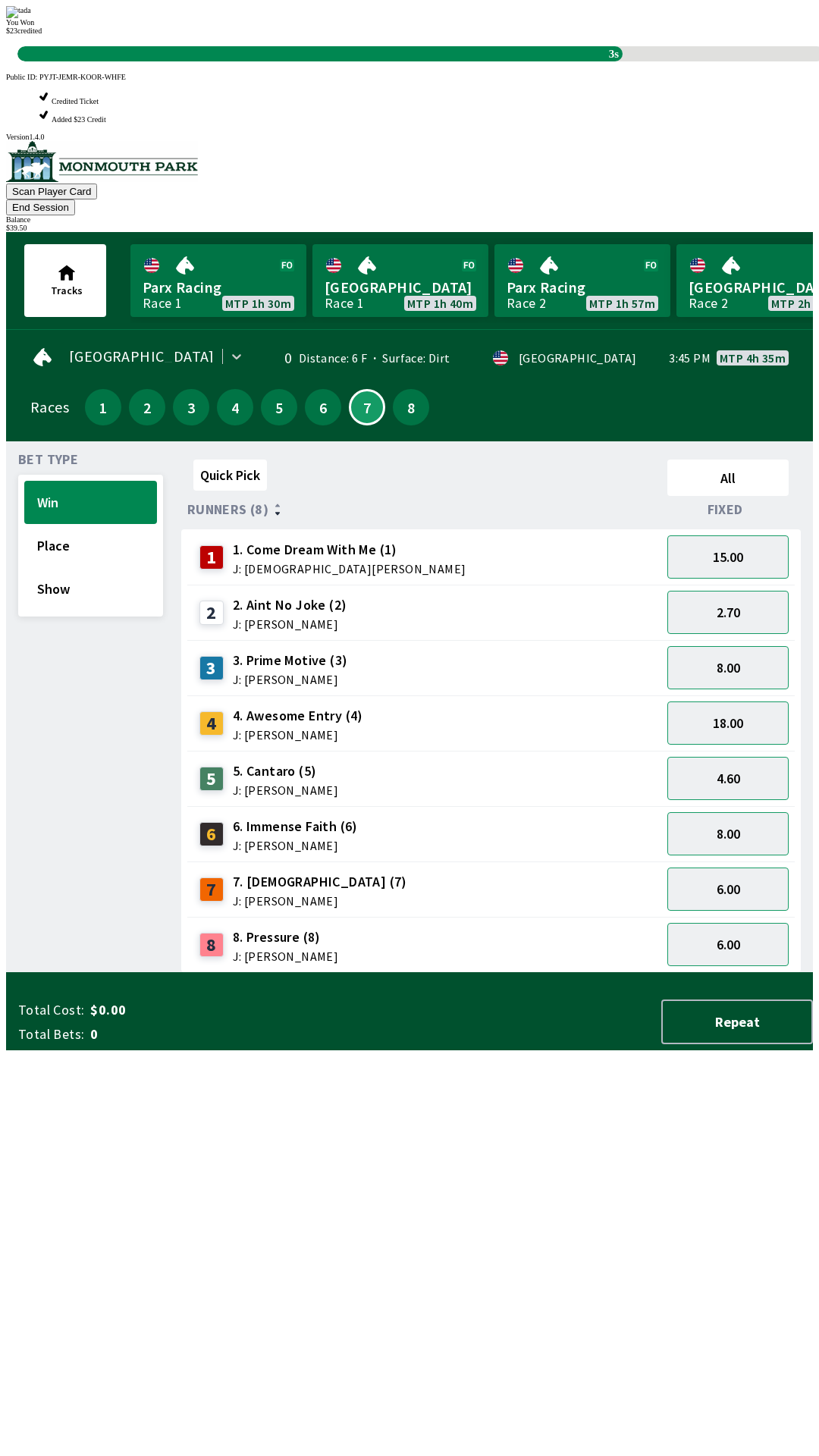
click at [311, 972] on div "Quick Pick All Runners (8) Fixed 1 1. Come Dream With Me (1) J: [DEMOGRAPHIC_DA…" at bounding box center [497, 713] width 632 height 519
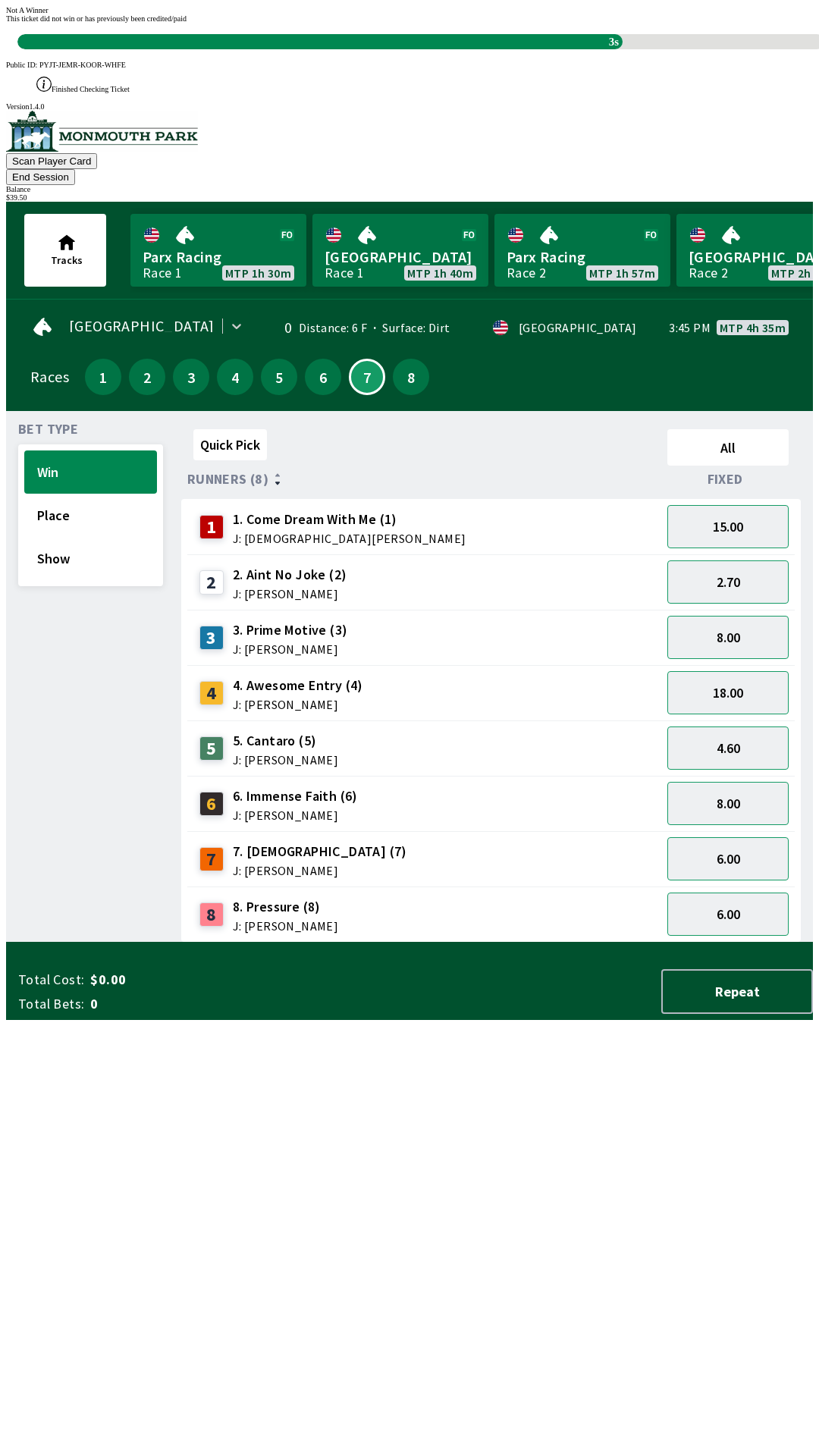
click at [418, 942] on div "Quick Pick All Runners (8) Fixed 1 1. Come Dream With Me (1) J: [DEMOGRAPHIC_DA…" at bounding box center [497, 683] width 632 height 519
click at [367, 942] on div "Quick Pick All Runners (8) Fixed 1 1. Come Dream With Me (1) J: [DEMOGRAPHIC_DA…" at bounding box center [497, 683] width 632 height 519
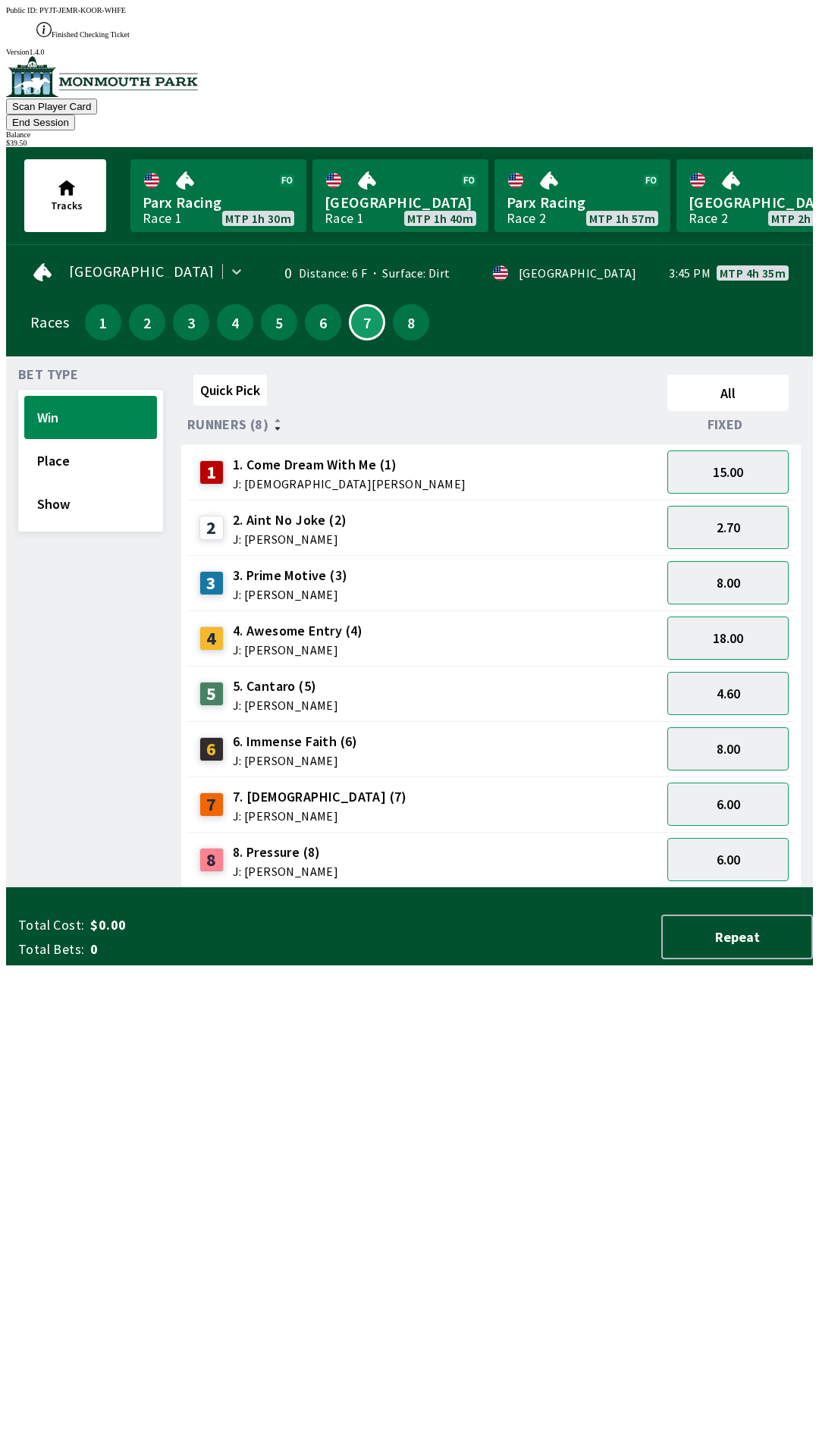
click at [338, 888] on div "Quick Pick All Runners (8) Fixed 1 1. Come Dream With Me (1) J: [DEMOGRAPHIC_DA…" at bounding box center [497, 628] width 632 height 519
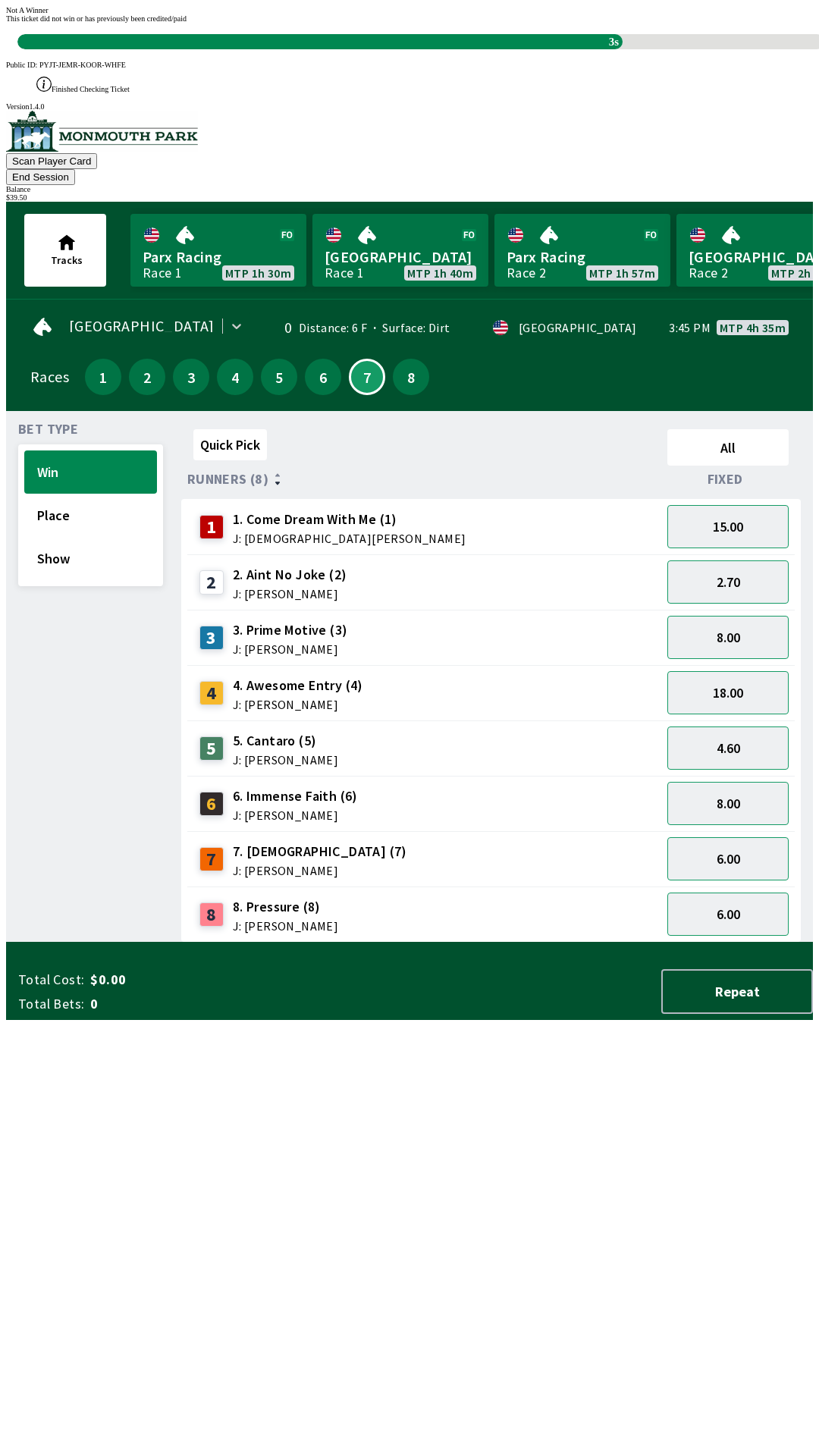
click at [393, 942] on div "Quick Pick All Runners (8) Fixed 1 1. Come Dream With Me (1) J: [DEMOGRAPHIC_DA…" at bounding box center [497, 683] width 632 height 519
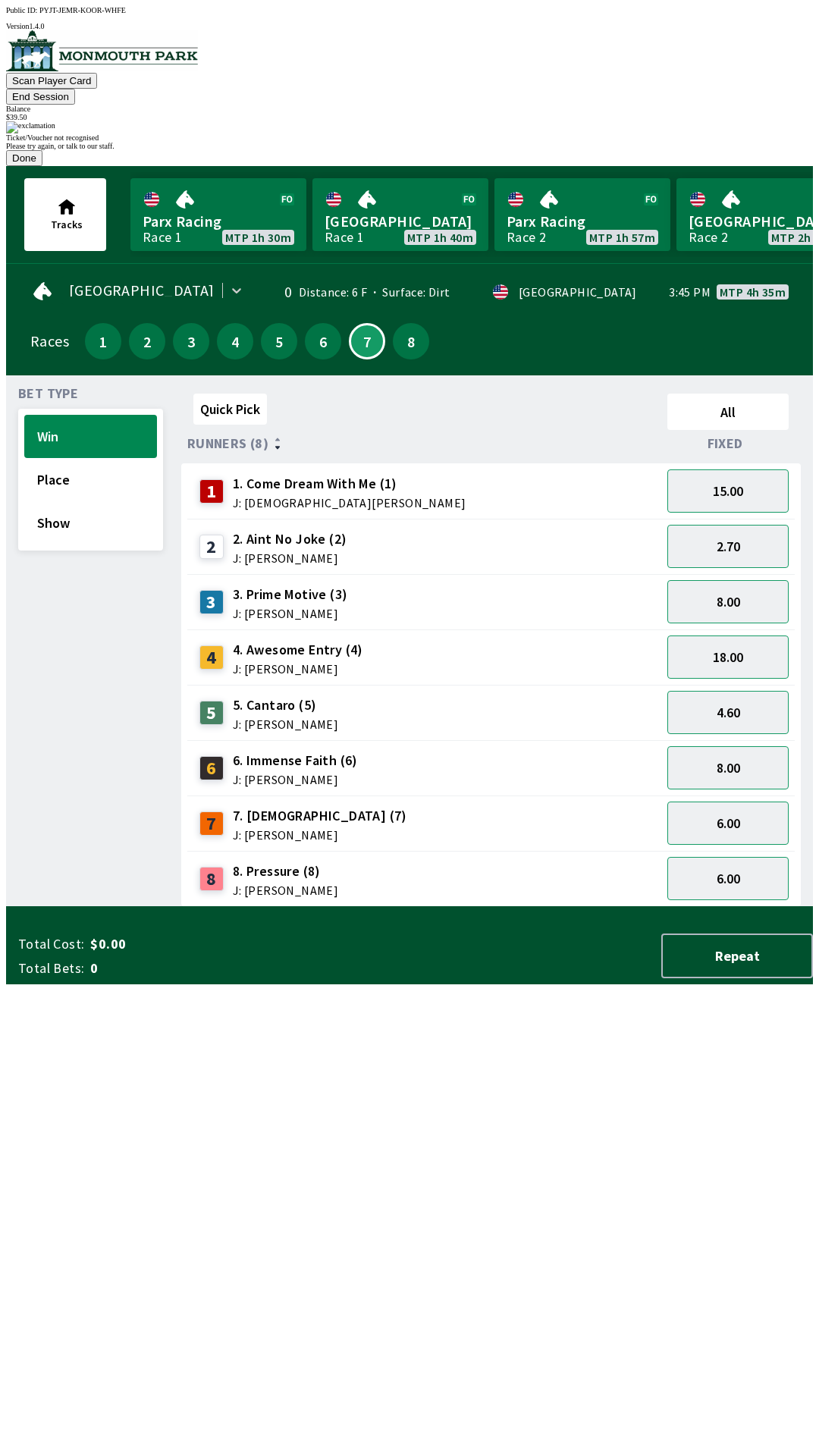
click at [43, 166] on button "Done" at bounding box center [24, 158] width 36 height 16
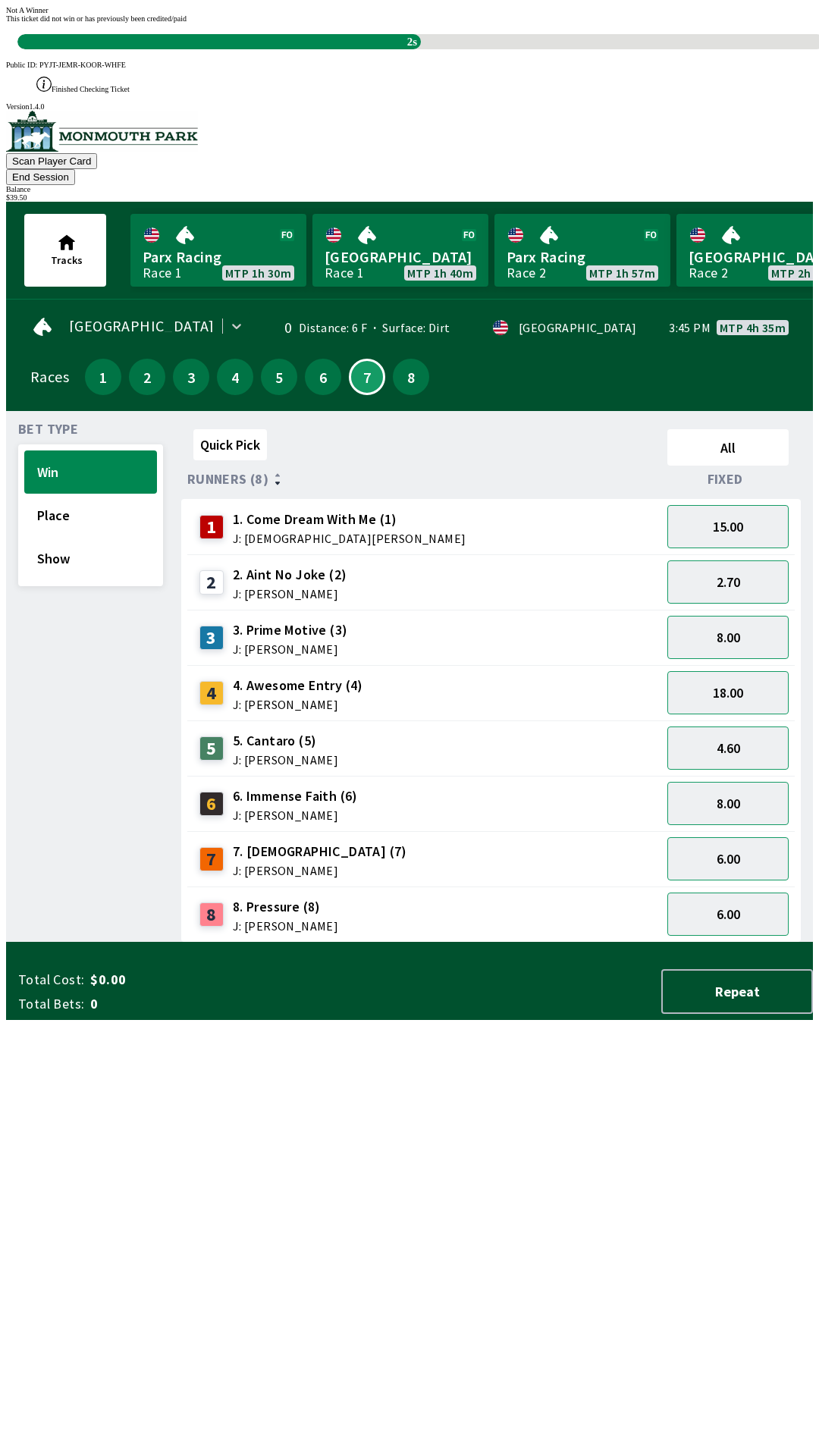
click at [356, 942] on div "Quick Pick All Runners (8) Fixed 1 1. Come Dream With Me (1) J: [DEMOGRAPHIC_DA…" at bounding box center [497, 683] width 632 height 519
click at [410, 942] on div "Quick Pick All Runners (8) Fixed 1 1. Come Dream With Me (1) J: [DEMOGRAPHIC_DA…" at bounding box center [497, 683] width 632 height 519
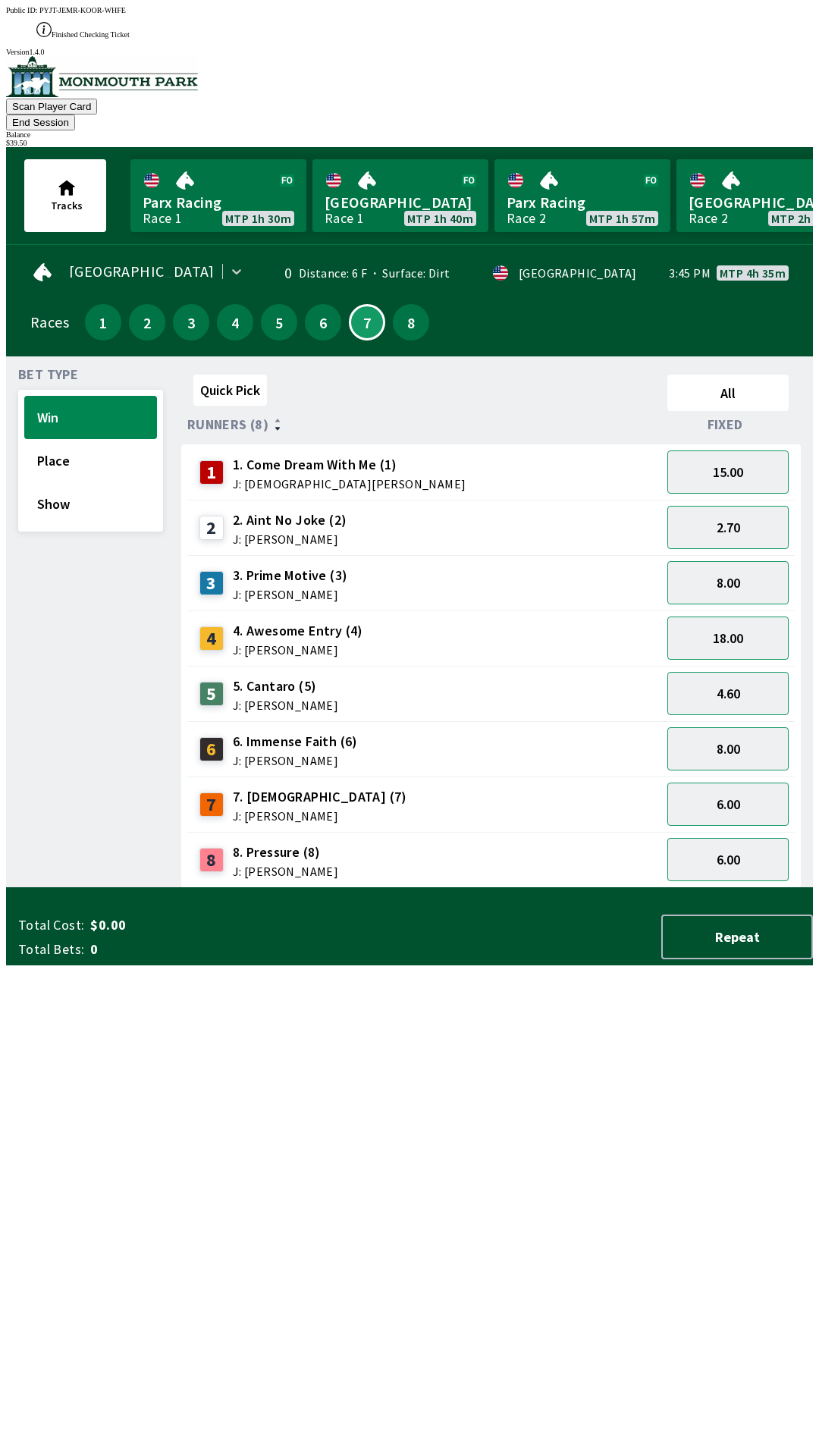
click at [322, 888] on div "Quick Pick All Runners (8) Fixed 1 1. Come Dream With Me (1) J: [DEMOGRAPHIC_DA…" at bounding box center [497, 628] width 632 height 519
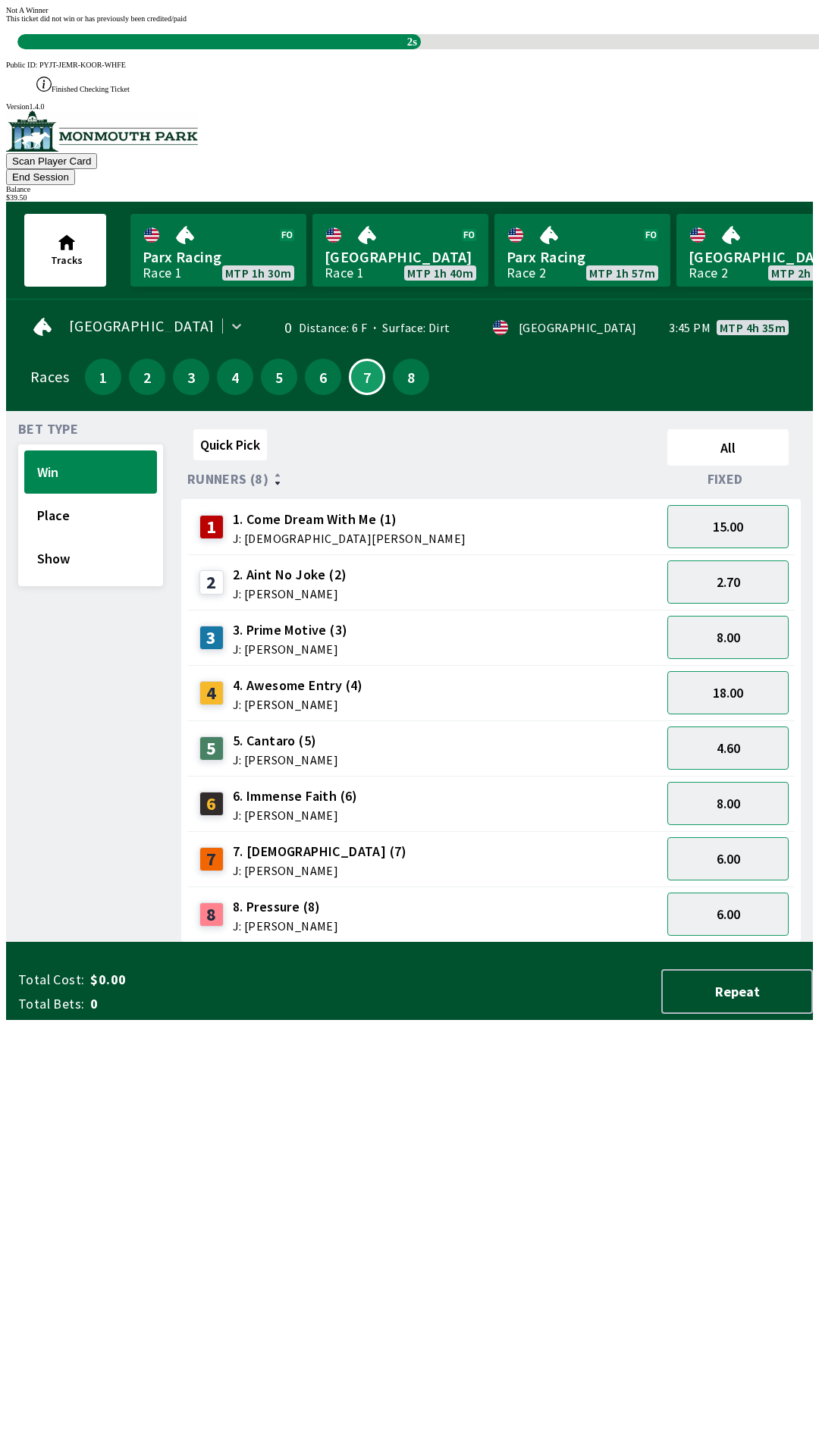
click at [424, 942] on div "Quick Pick All Runners (8) Fixed 1 1. Come Dream With Me (1) J: [DEMOGRAPHIC_DA…" at bounding box center [497, 683] width 632 height 519
click at [354, 942] on div "Quick Pick All Runners (8) Fixed 1 1. Come Dream With Me (1) J: [DEMOGRAPHIC_DA…" at bounding box center [497, 683] width 632 height 519
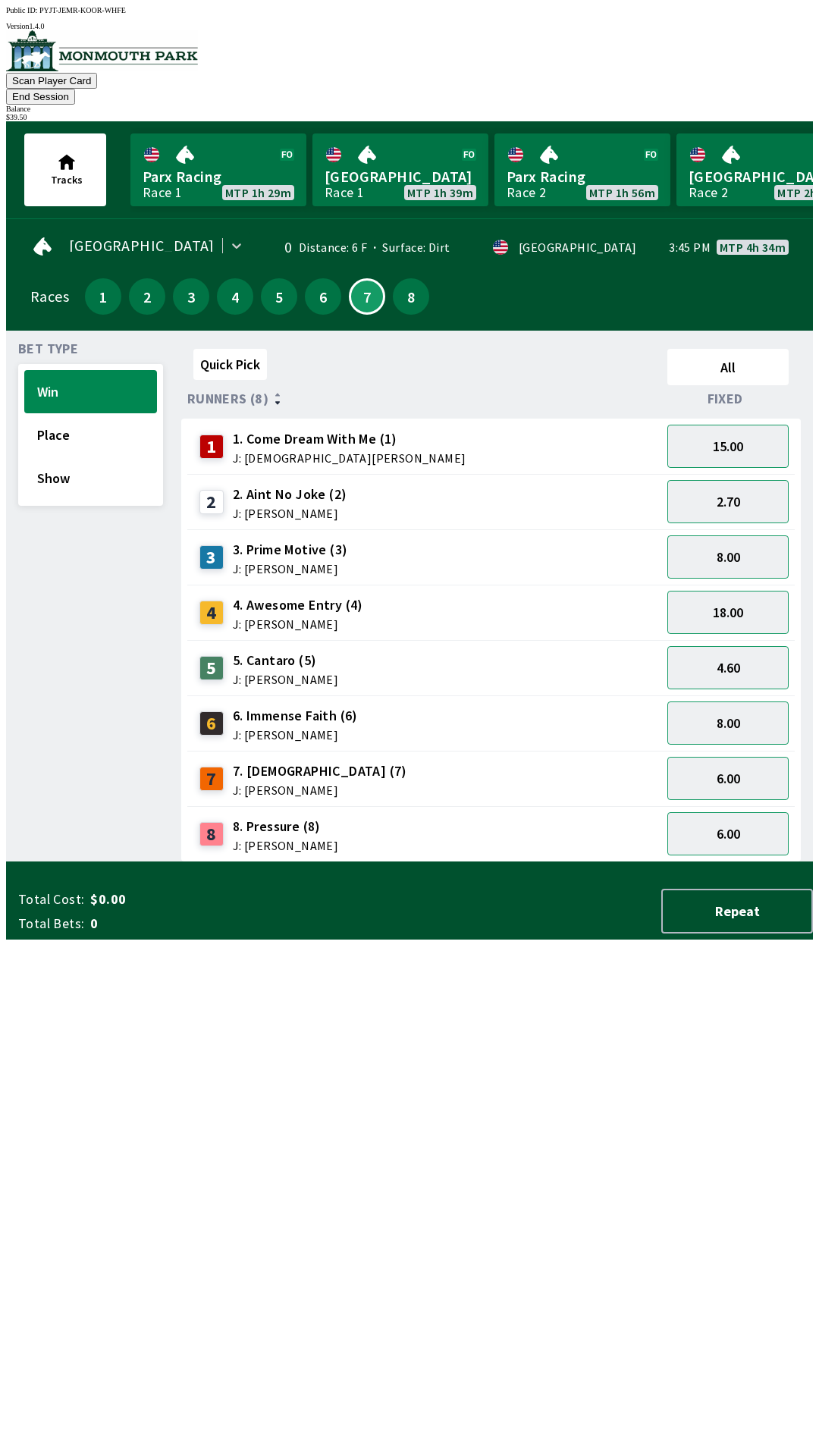
click at [439, 862] on div "Quick Pick All Runners (8) Fixed 1 1. Come Dream With Me (1) J: [DEMOGRAPHIC_DA…" at bounding box center [497, 603] width 632 height 519
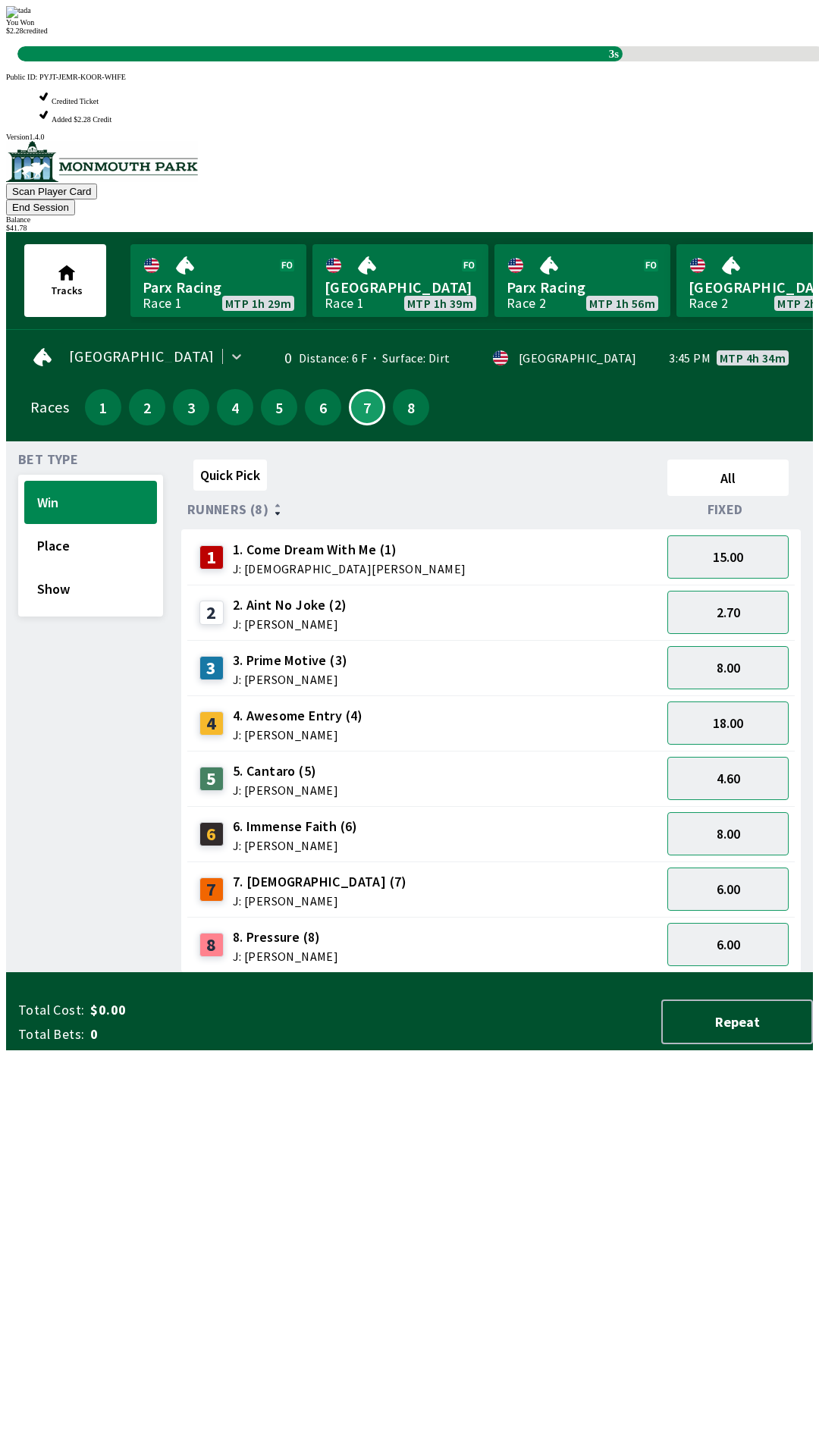
click at [374, 972] on div "Quick Pick All Runners (8) Fixed 1 1. Come Dream With Me (1) J: [DEMOGRAPHIC_DA…" at bounding box center [497, 713] width 632 height 519
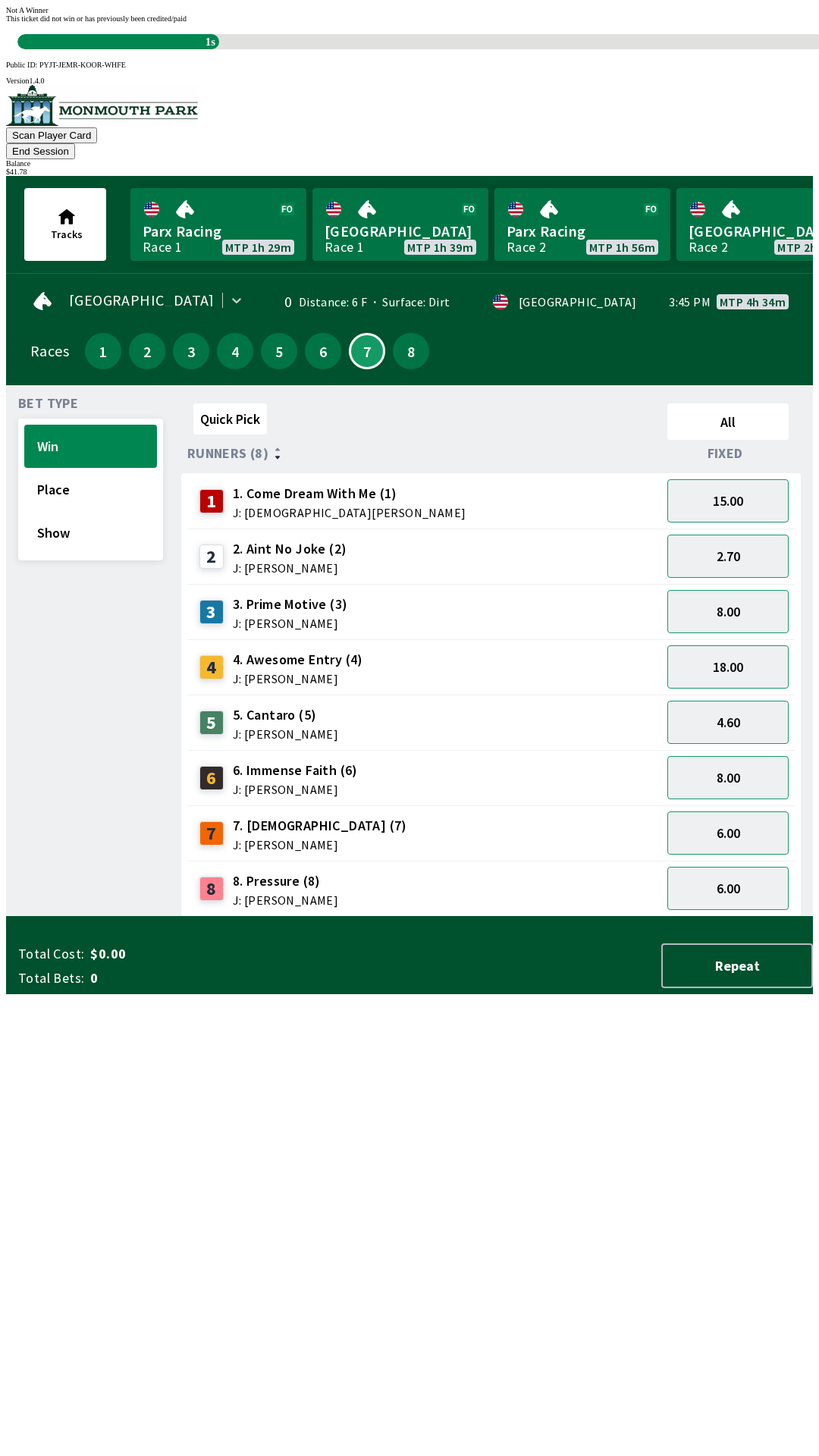
click at [341, 916] on div "Quick Pick All Runners (8) Fixed 1 1. Come Dream With Me (1) J: [DEMOGRAPHIC_DA…" at bounding box center [497, 657] width 632 height 519
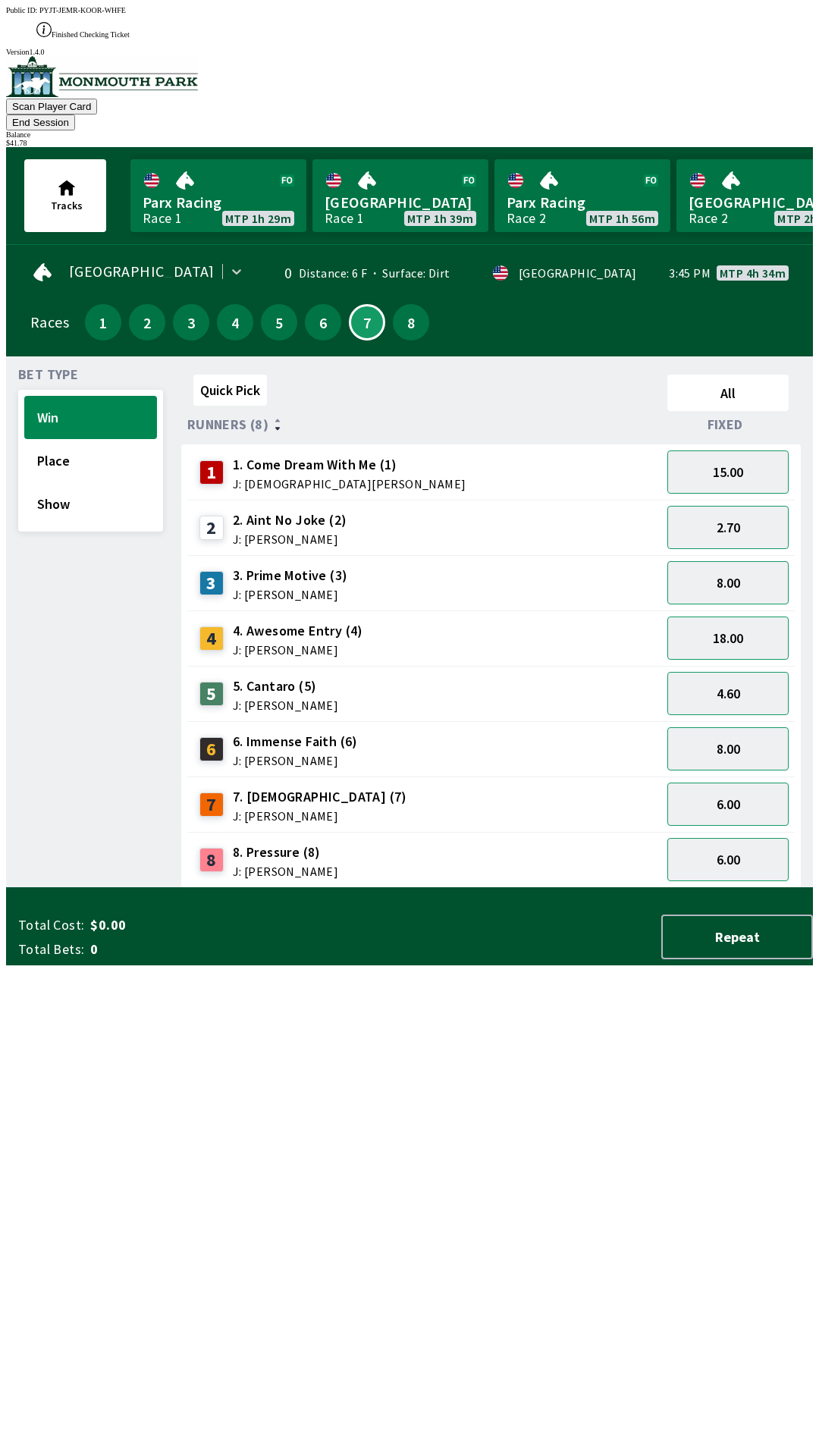
click at [421, 888] on div "Quick Pick All Runners (8) Fixed 1 1. Come Dream With Me (1) J: [DEMOGRAPHIC_DA…" at bounding box center [497, 628] width 632 height 519
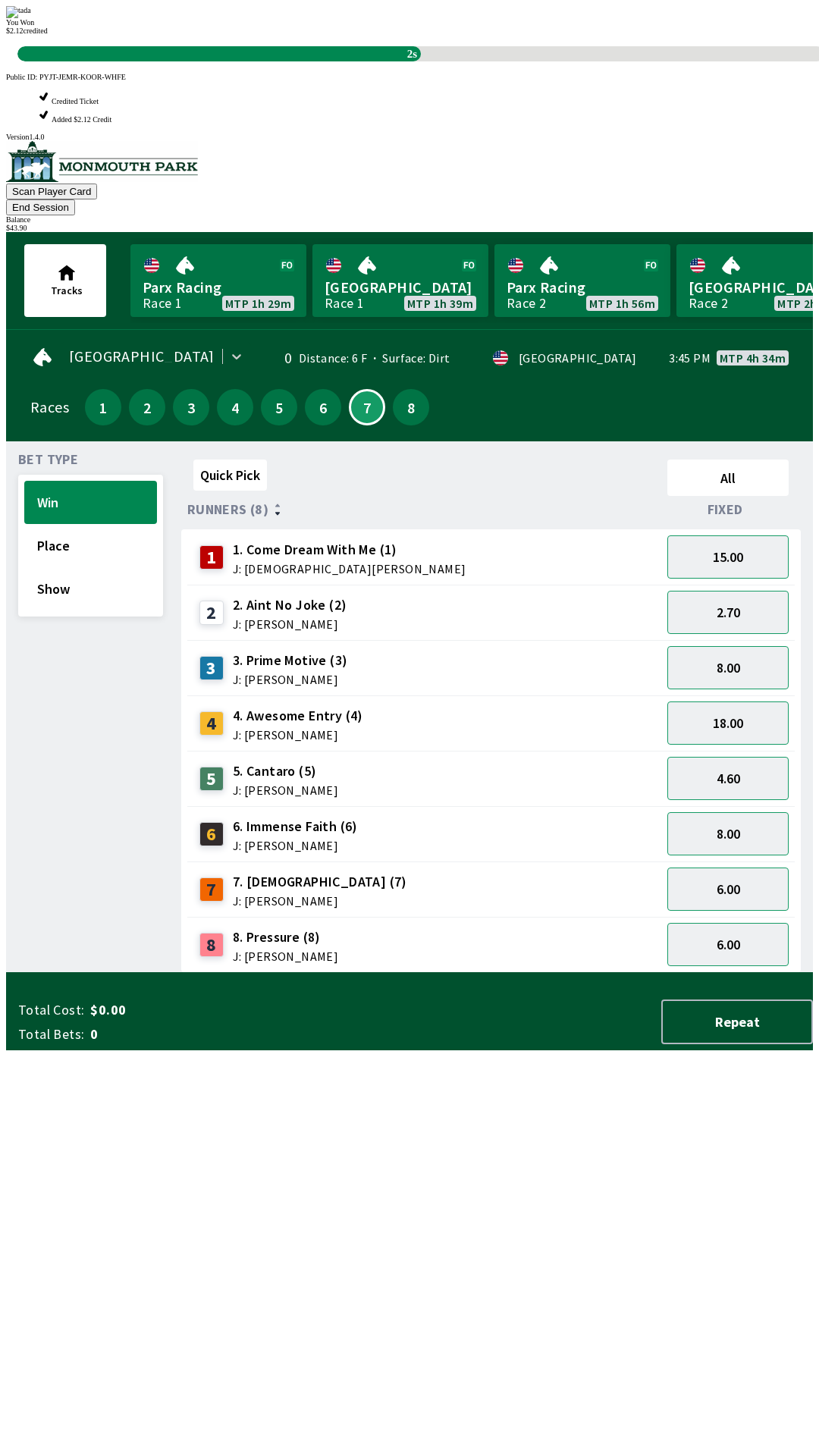
click at [390, 972] on div "Quick Pick All Runners (8) Fixed 1 1. Come Dream With Me (1) J: [DEMOGRAPHIC_DA…" at bounding box center [497, 713] width 632 height 519
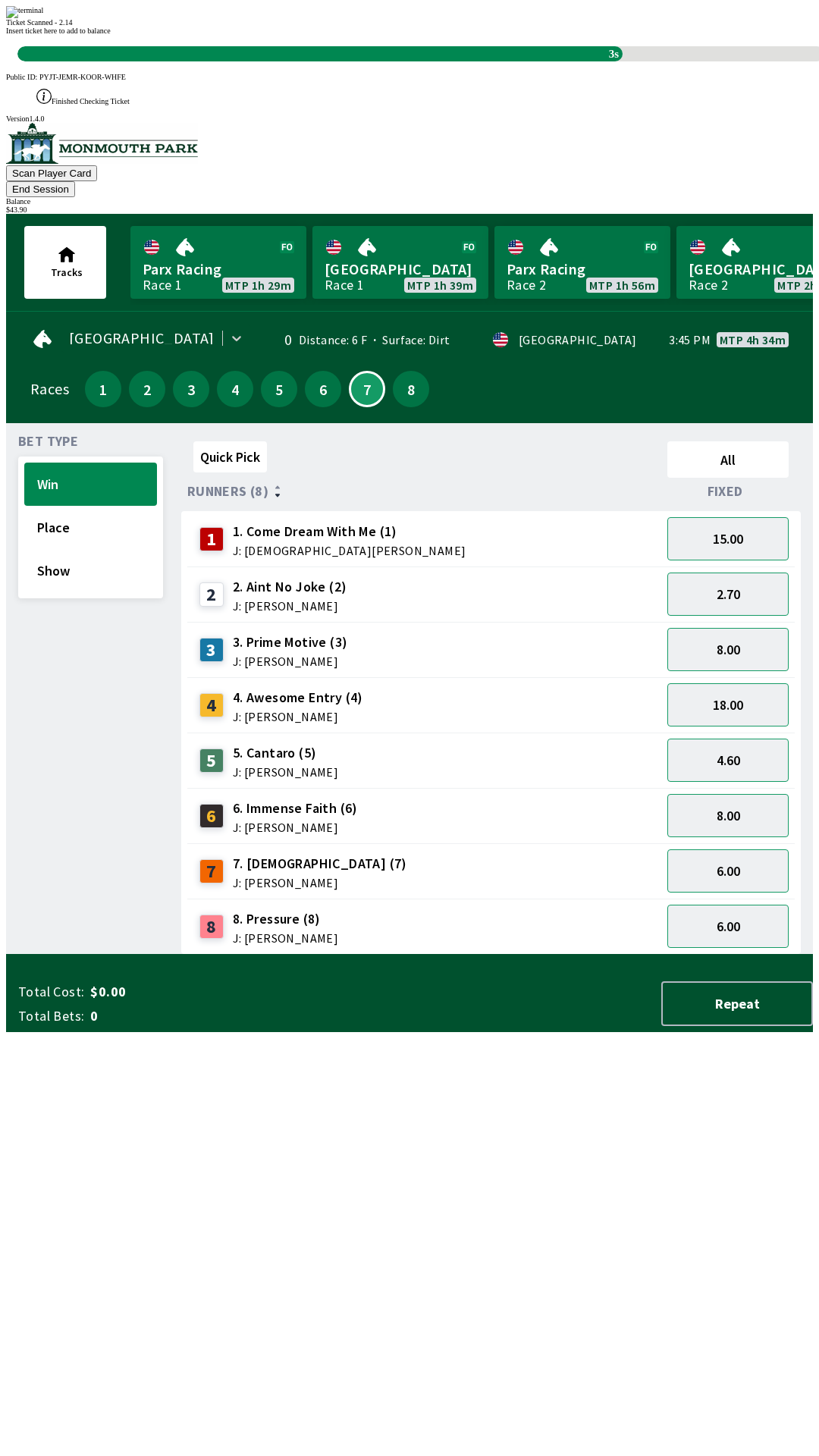
click at [412, 955] on div "Quick Pick All Runners (8) Fixed 1 1. Come Dream With Me (1) J: [DEMOGRAPHIC_DA…" at bounding box center [497, 695] width 632 height 519
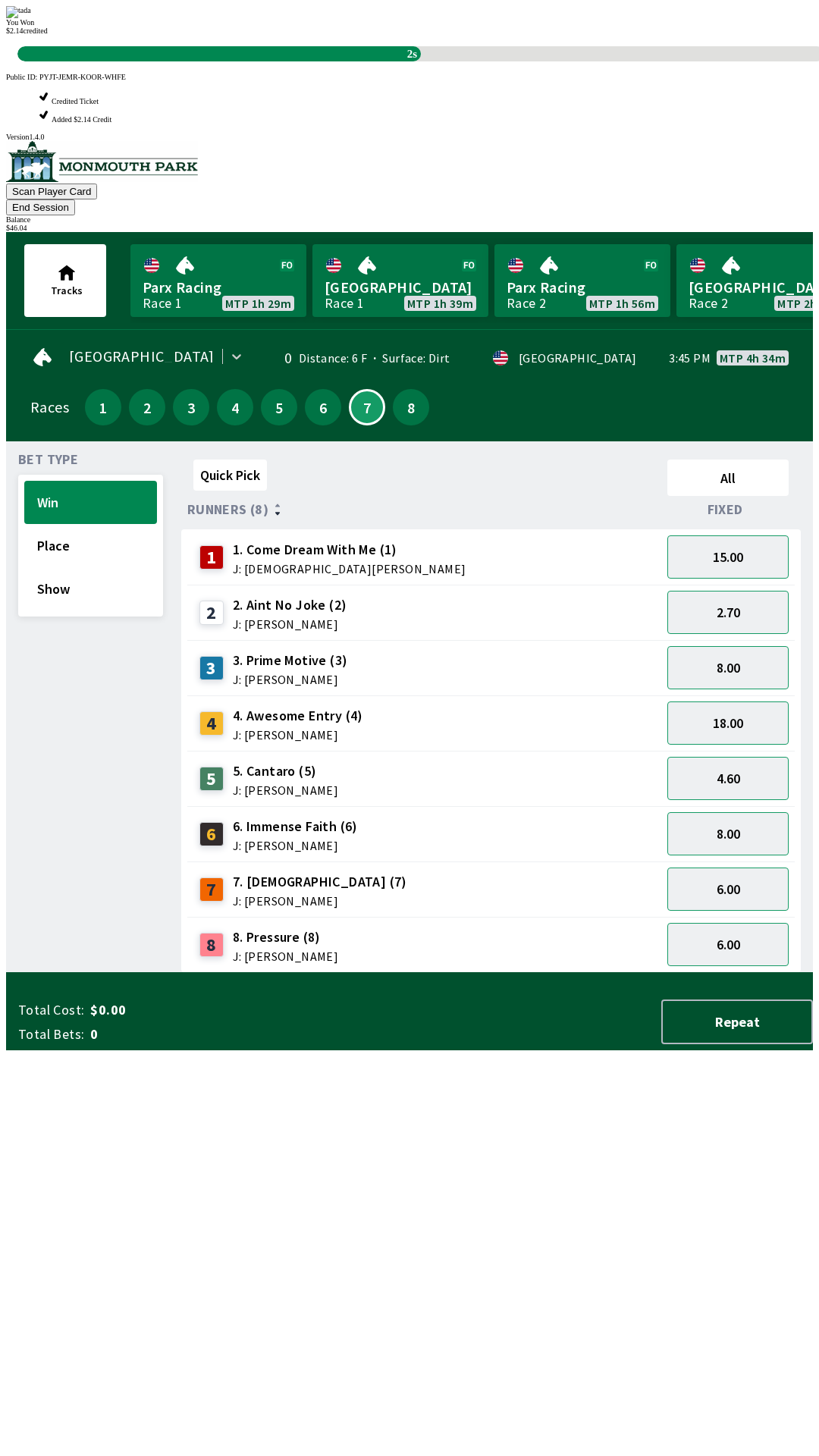
click at [437, 972] on div "Quick Pick All Runners (8) Fixed 1 1. Come Dream With Me (1) J: [DEMOGRAPHIC_DA…" at bounding box center [497, 713] width 632 height 519
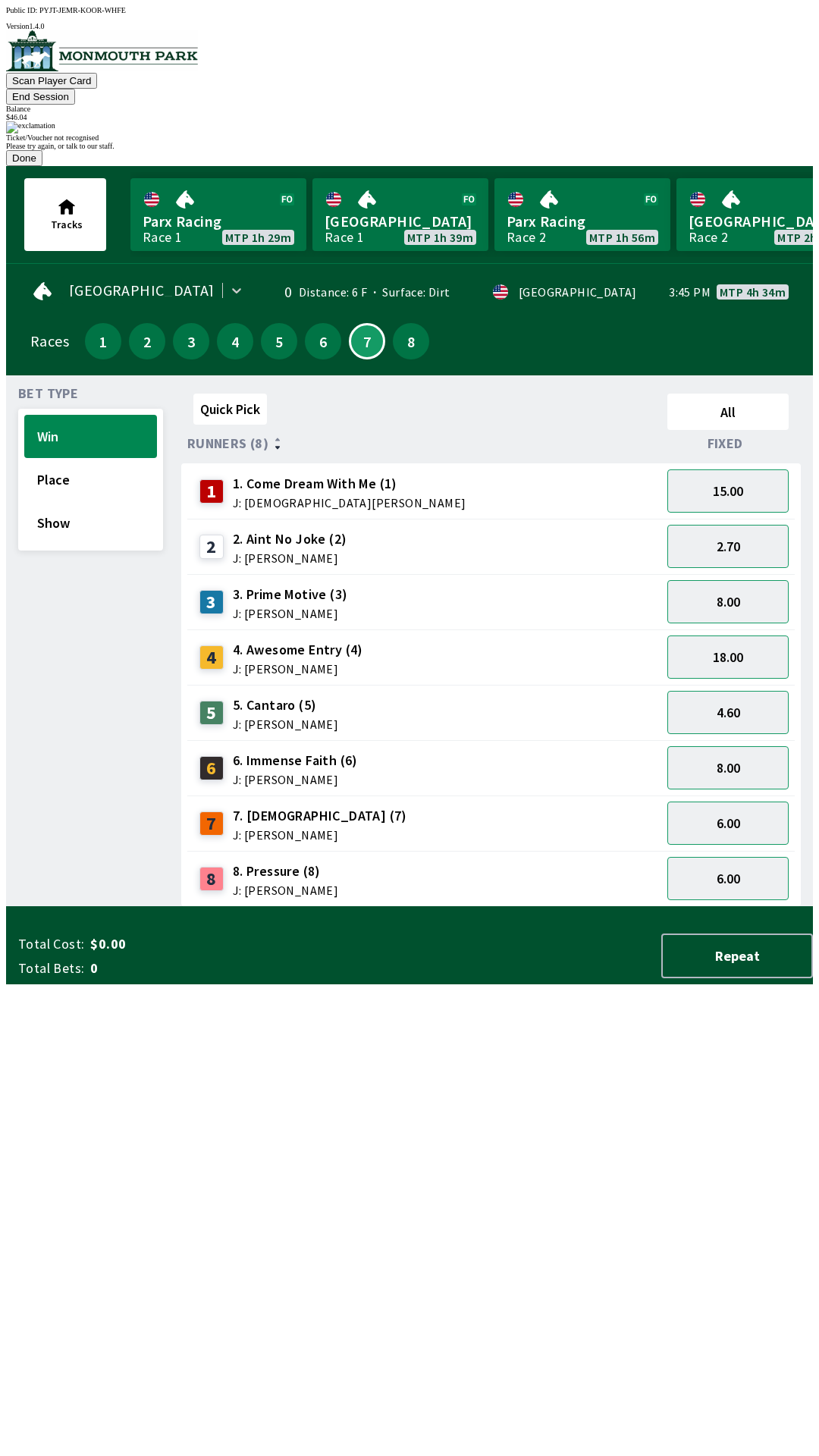
click at [376, 166] on div "Ticket/Voucher not recognised Please try again, or talk to our staff. Done" at bounding box center [410, 143] width 807 height 44
click at [43, 166] on button "Done" at bounding box center [24, 158] width 36 height 16
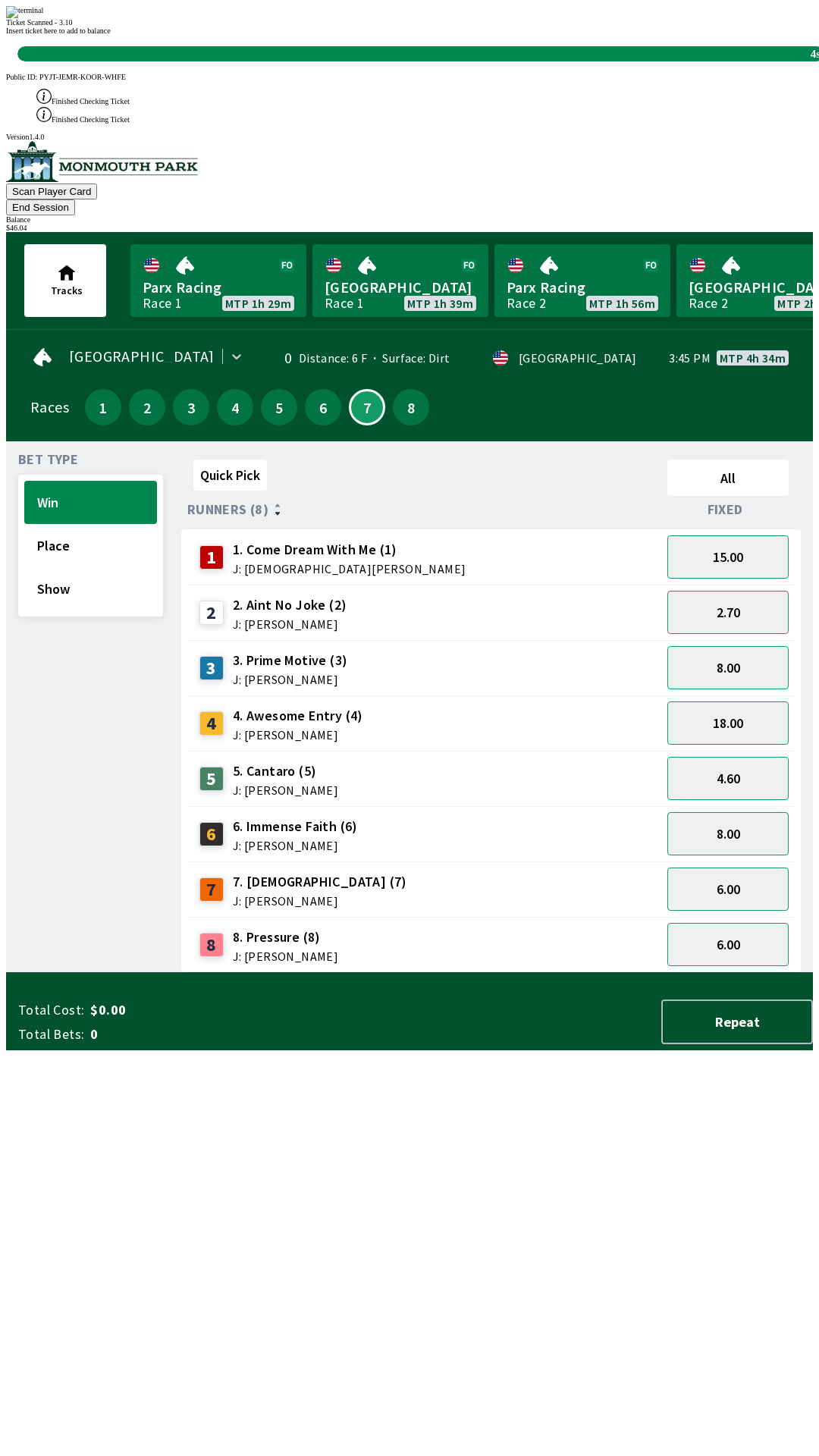
click at [370, 972] on div "Quick Pick All Runners (8) Fixed 1 1. Come Dream With Me (1) J: [DEMOGRAPHIC_DA…" at bounding box center [497, 713] width 632 height 519
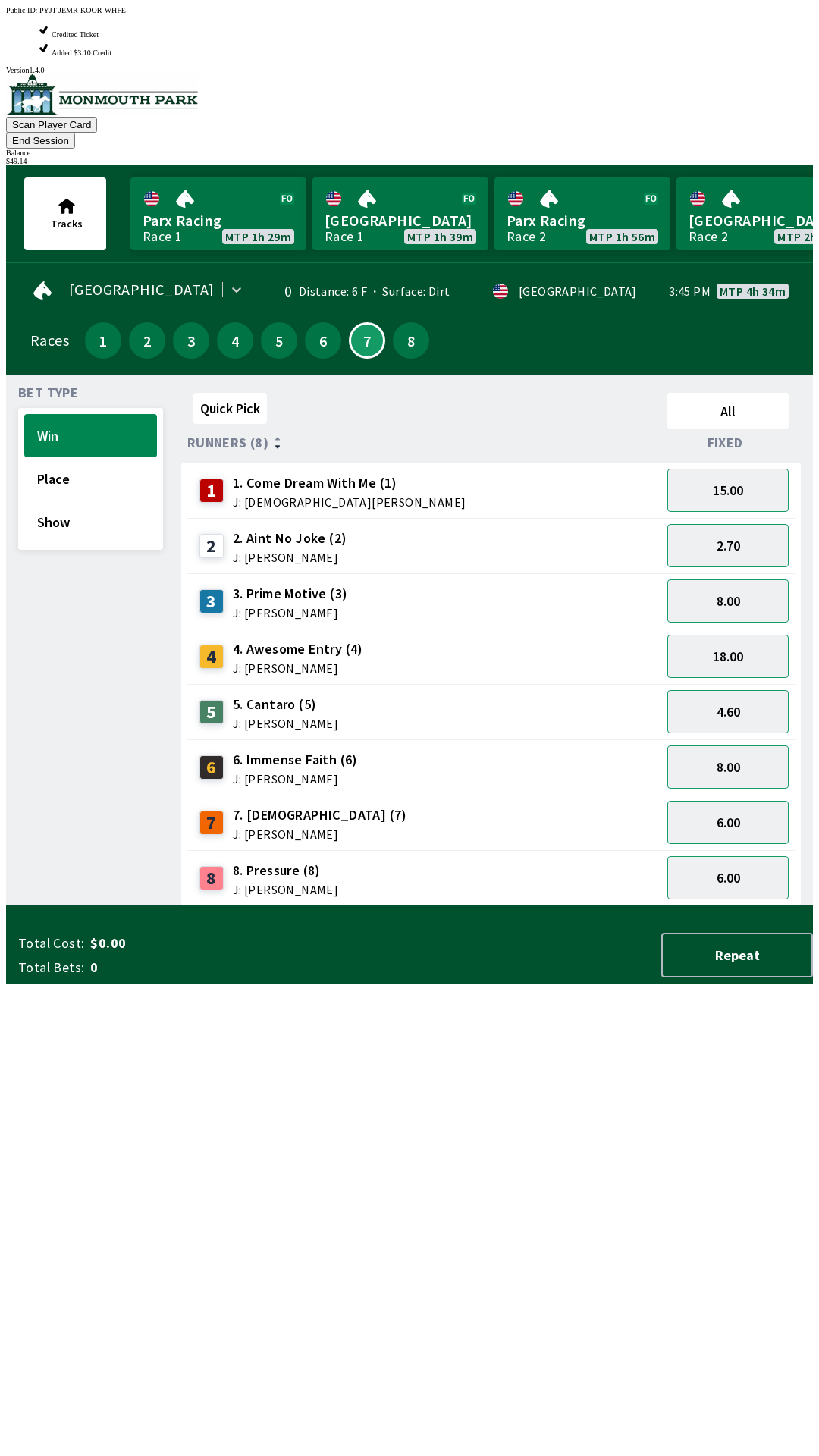
click at [229, 906] on div "Quick Pick All Runners (8) Fixed 1 1. Come Dream With Me (1) J: [DEMOGRAPHIC_DA…" at bounding box center [497, 646] width 632 height 519
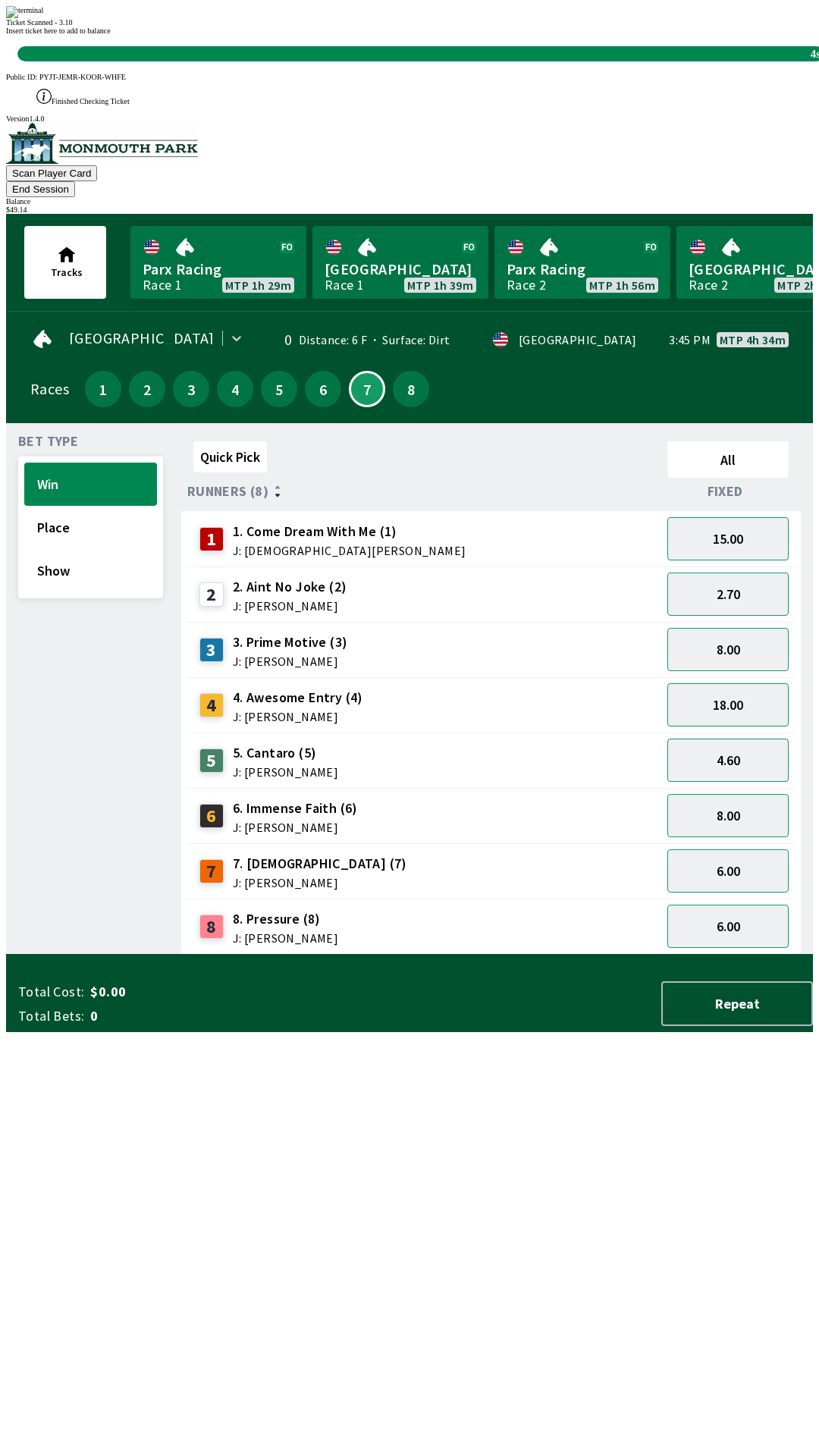
click at [293, 955] on div "Quick Pick All Runners (8) Fixed 1 1. Come Dream With Me (1) J: [DEMOGRAPHIC_DA…" at bounding box center [497, 695] width 632 height 519
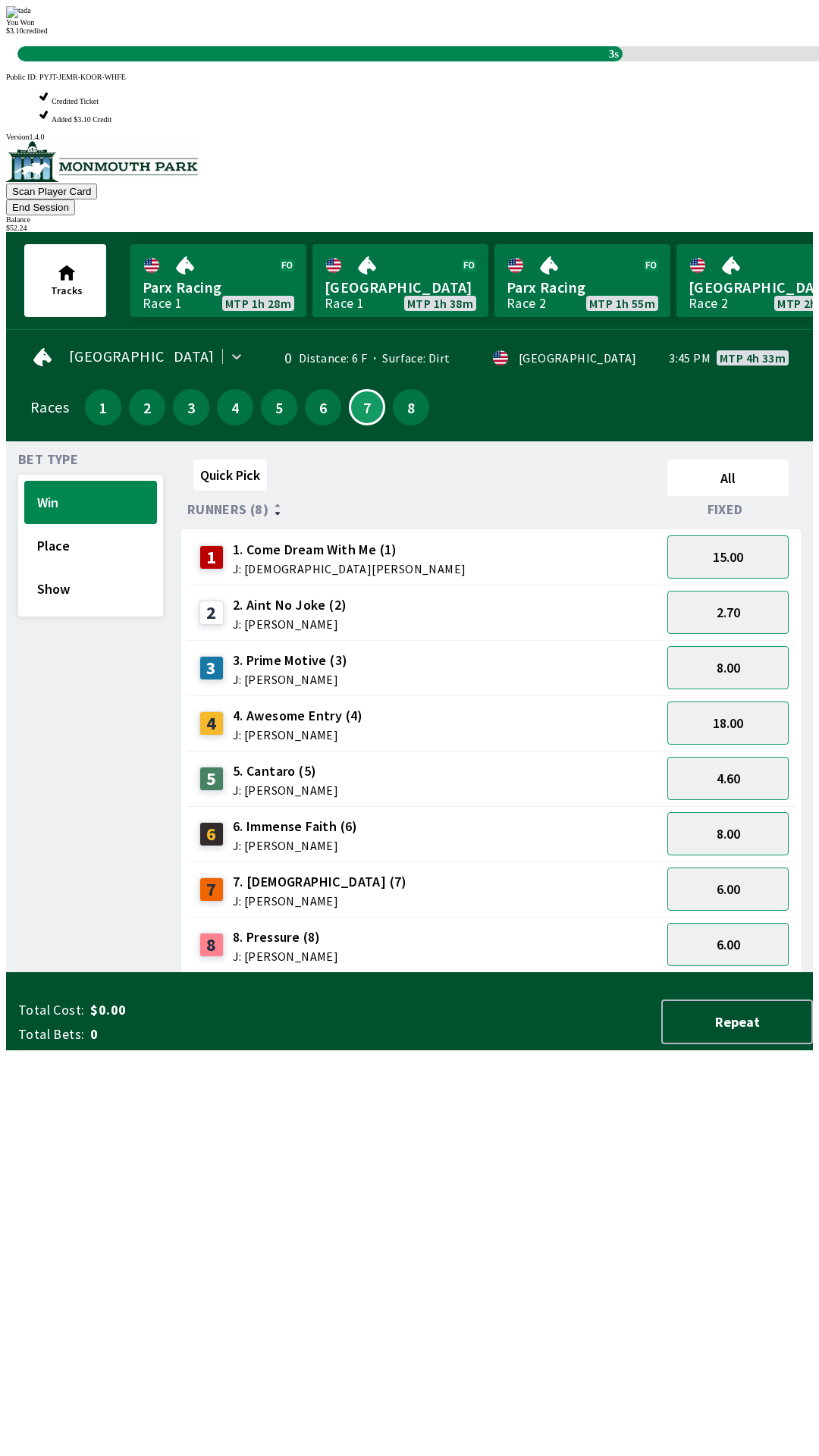
click at [298, 972] on div "Quick Pick All Runners (8) Fixed 1 1. Come Dream With Me (1) J: [DEMOGRAPHIC_DA…" at bounding box center [497, 713] width 632 height 519
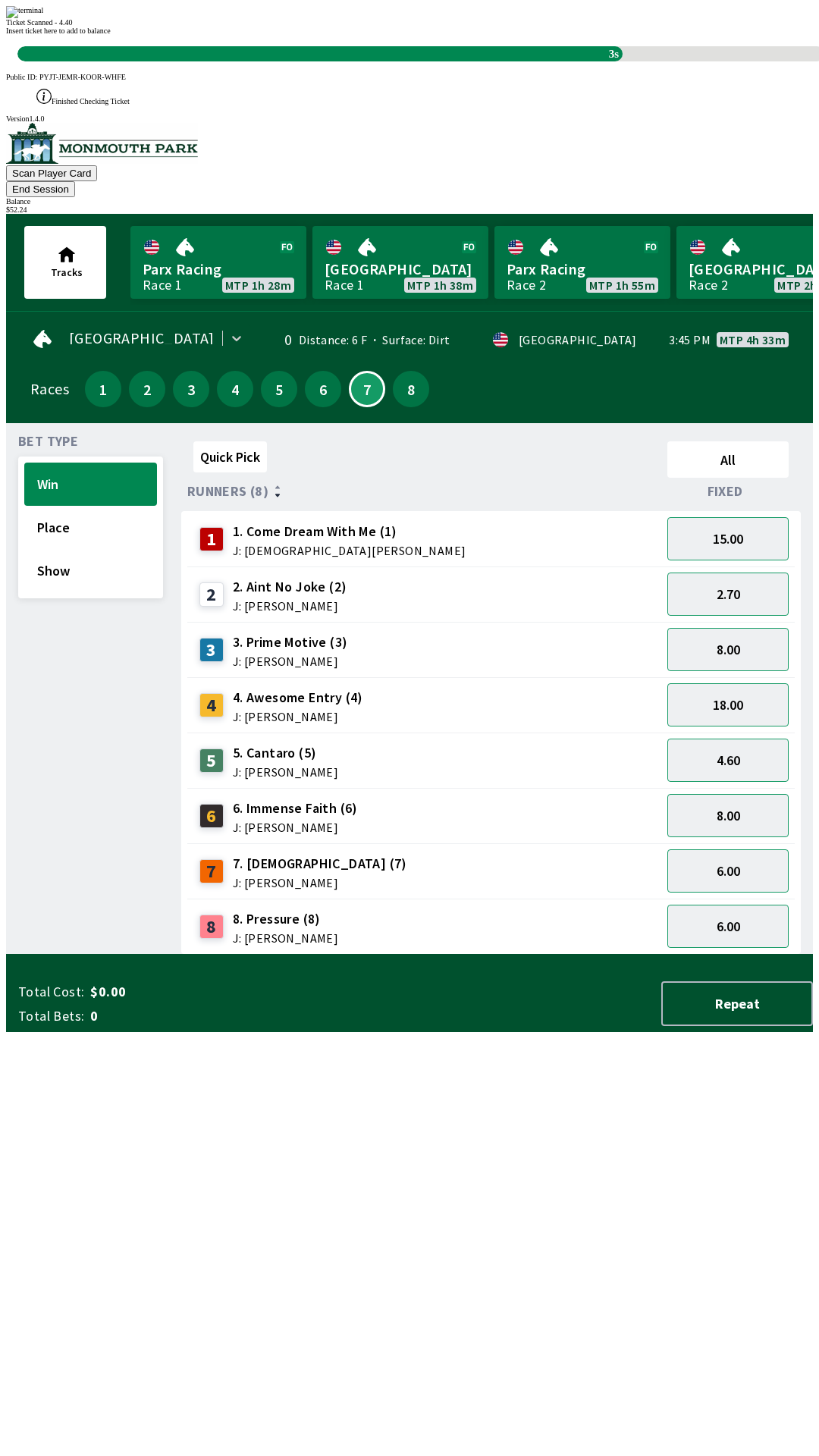
click at [361, 955] on div "Quick Pick All Runners (8) Fixed 1 1. Come Dream With Me (1) J: [DEMOGRAPHIC_DA…" at bounding box center [497, 695] width 632 height 519
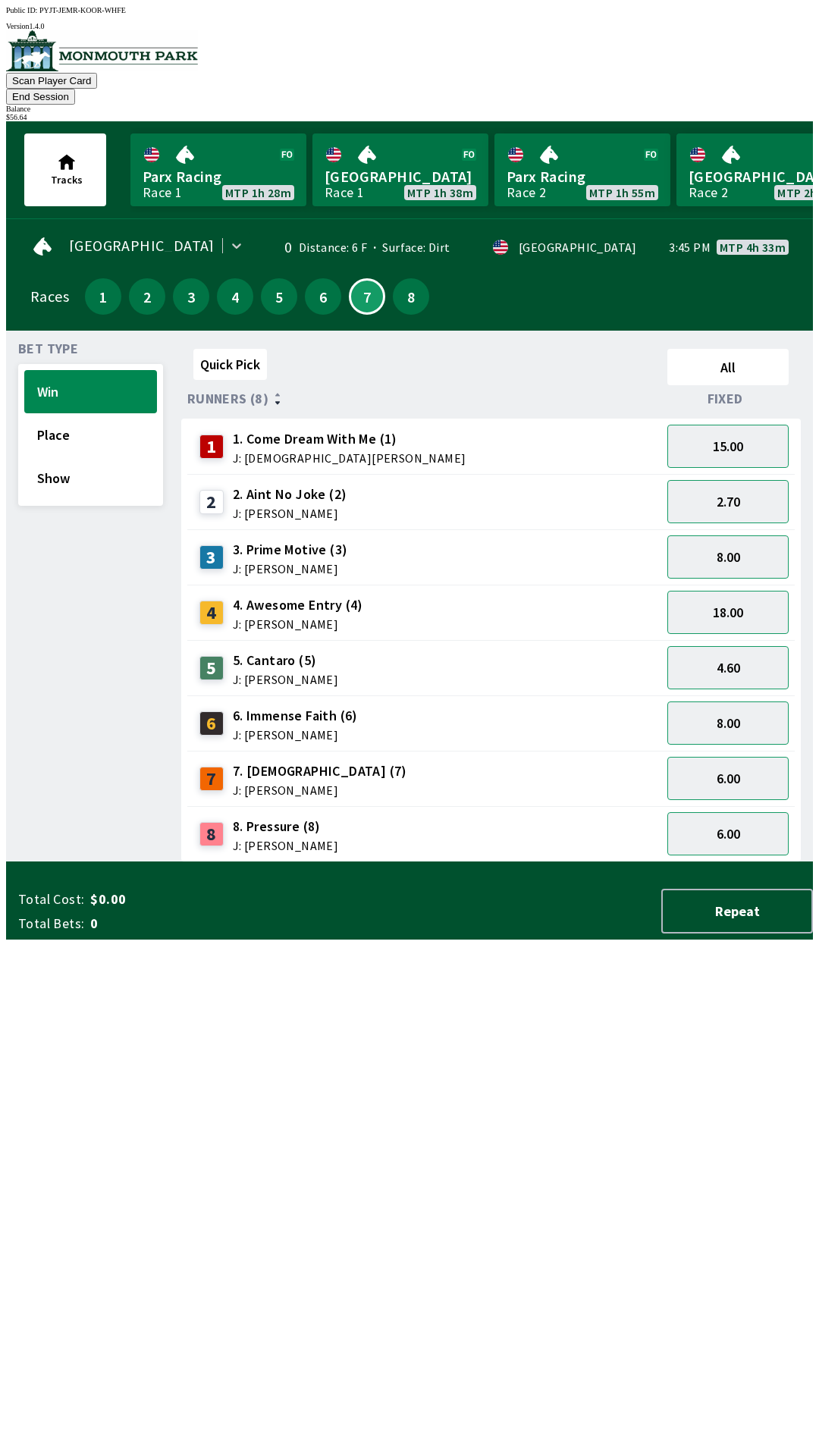
click at [363, 862] on div "Quick Pick All Runners (8) Fixed 1 1. Come Dream With Me (1) J: [DEMOGRAPHIC_DA…" at bounding box center [497, 603] width 632 height 519
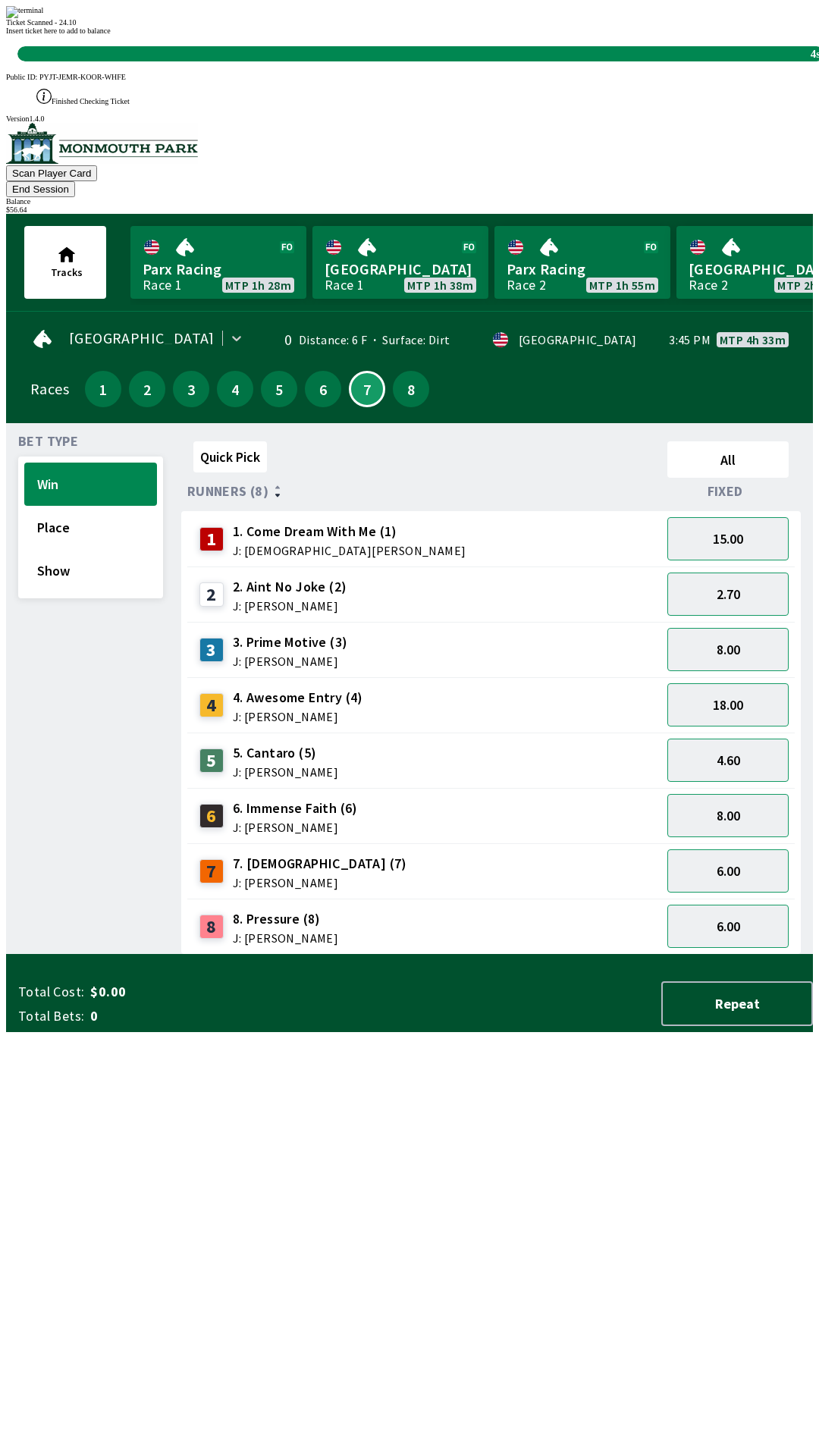
click at [613, 955] on div "Quick Pick All Runners (8) Fixed 1 1. Come Dream With Me (1) J: [DEMOGRAPHIC_DA…" at bounding box center [497, 695] width 632 height 519
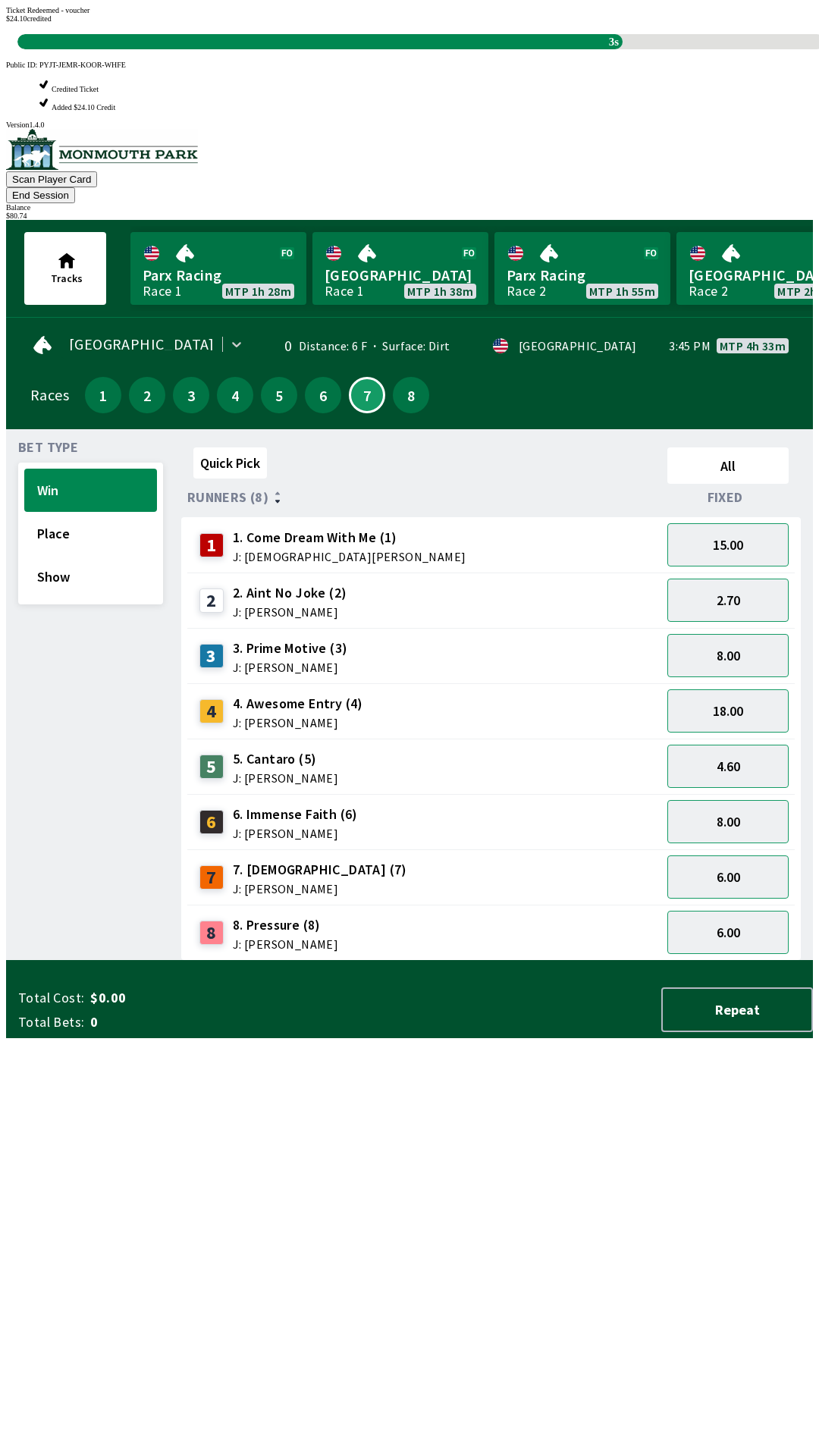
click at [367, 961] on div "Quick Pick All Runners (8) Fixed 1 1. Come Dream With Me (1) J: [DEMOGRAPHIC_DA…" at bounding box center [497, 700] width 632 height 519
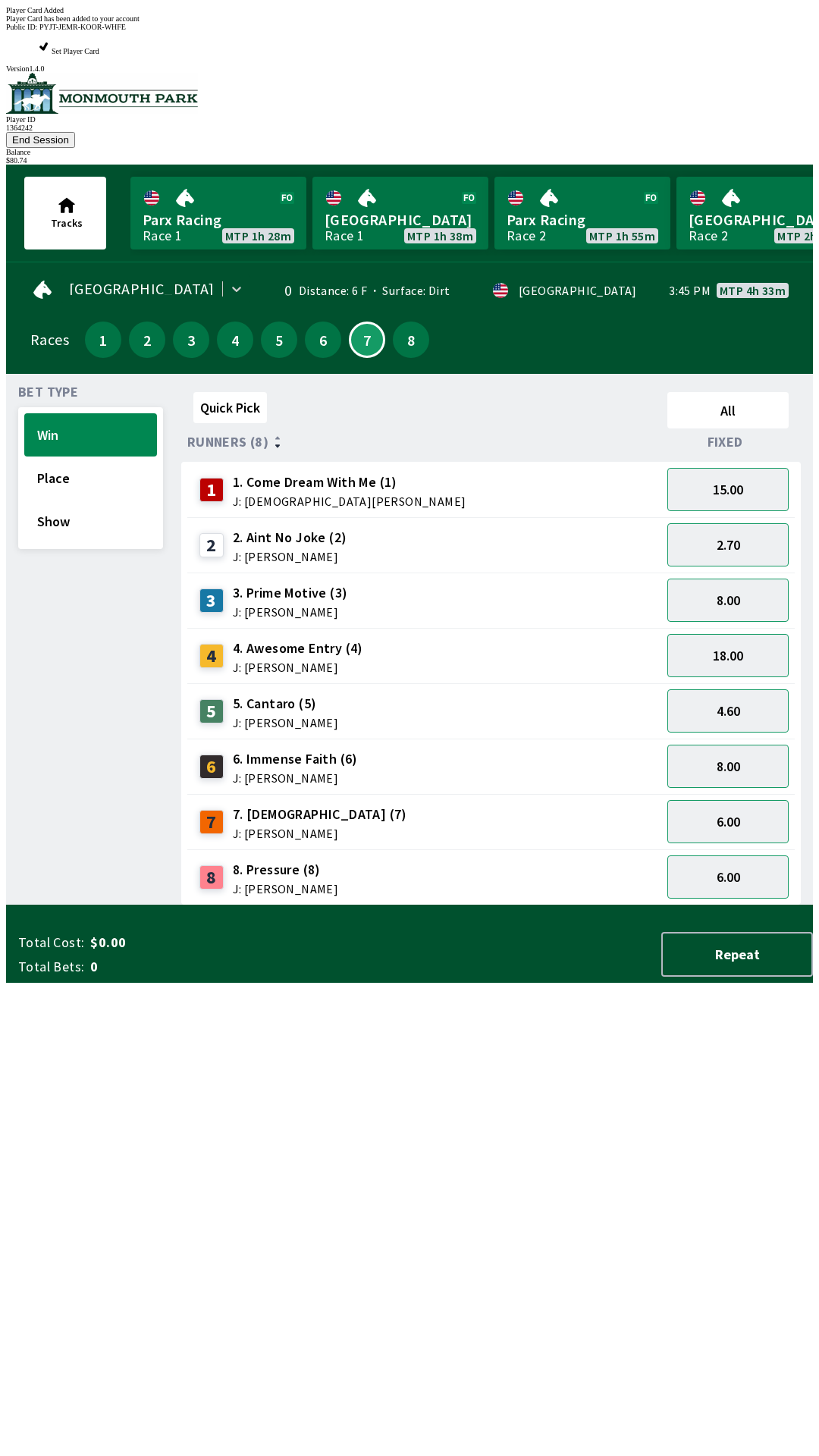
click at [365, 906] on div "Quick Pick All Runners (8) Fixed 1 1. Come Dream With Me (1) J: [DEMOGRAPHIC_DA…" at bounding box center [497, 645] width 632 height 519
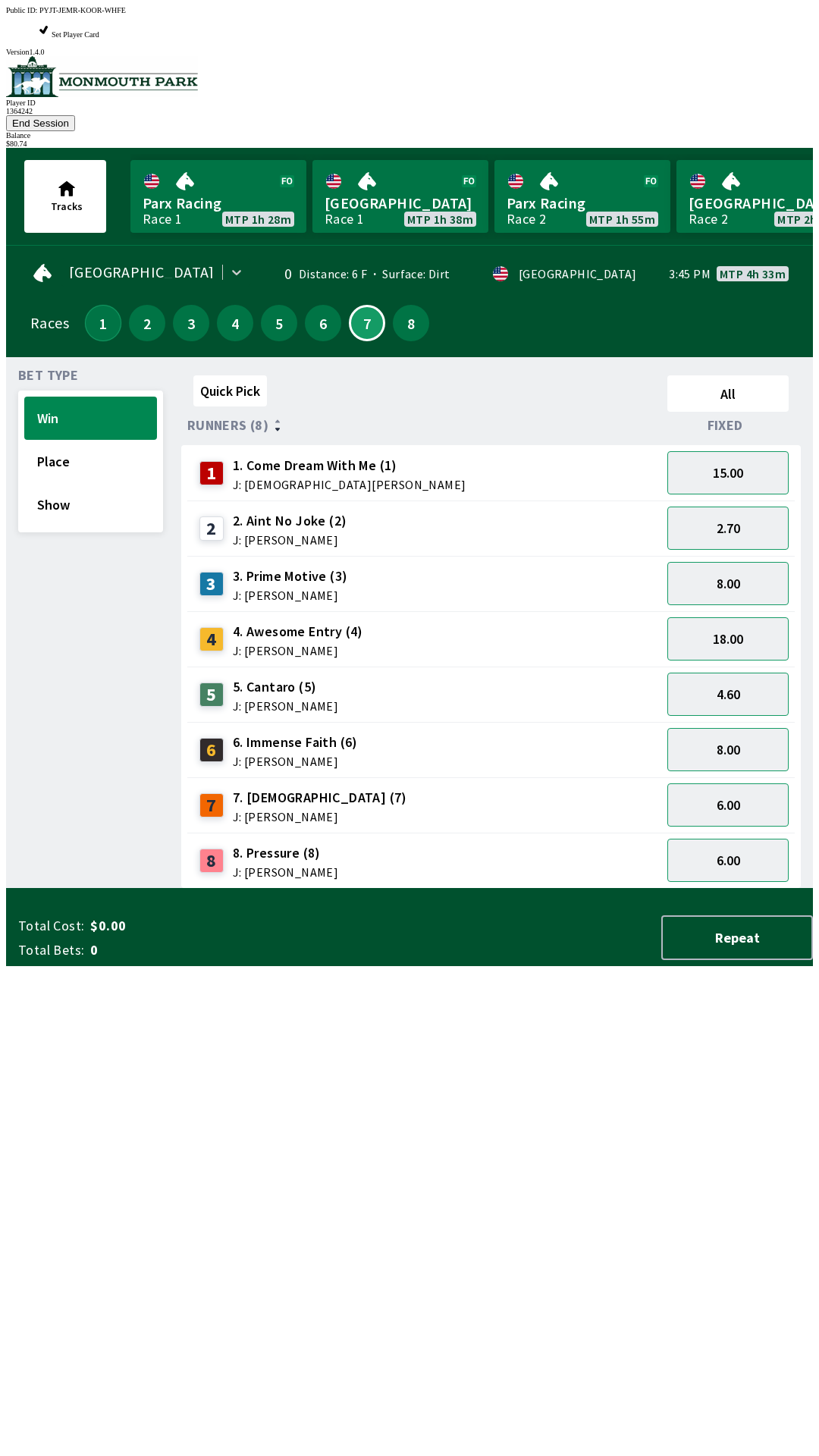
click at [100, 305] on button "1" at bounding box center [103, 323] width 36 height 36
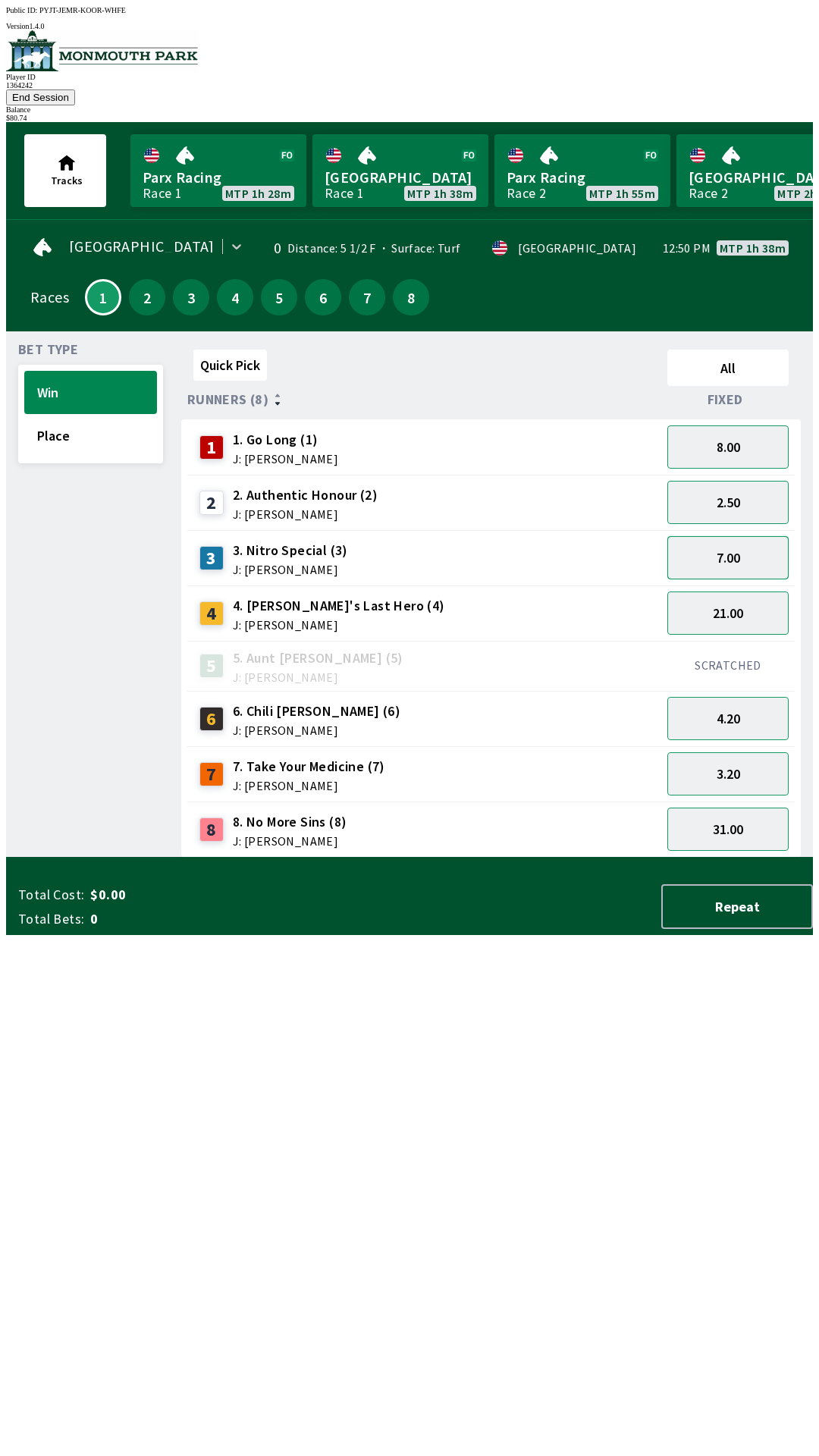
click at [759, 536] on button "7.00" at bounding box center [728, 557] width 121 height 44
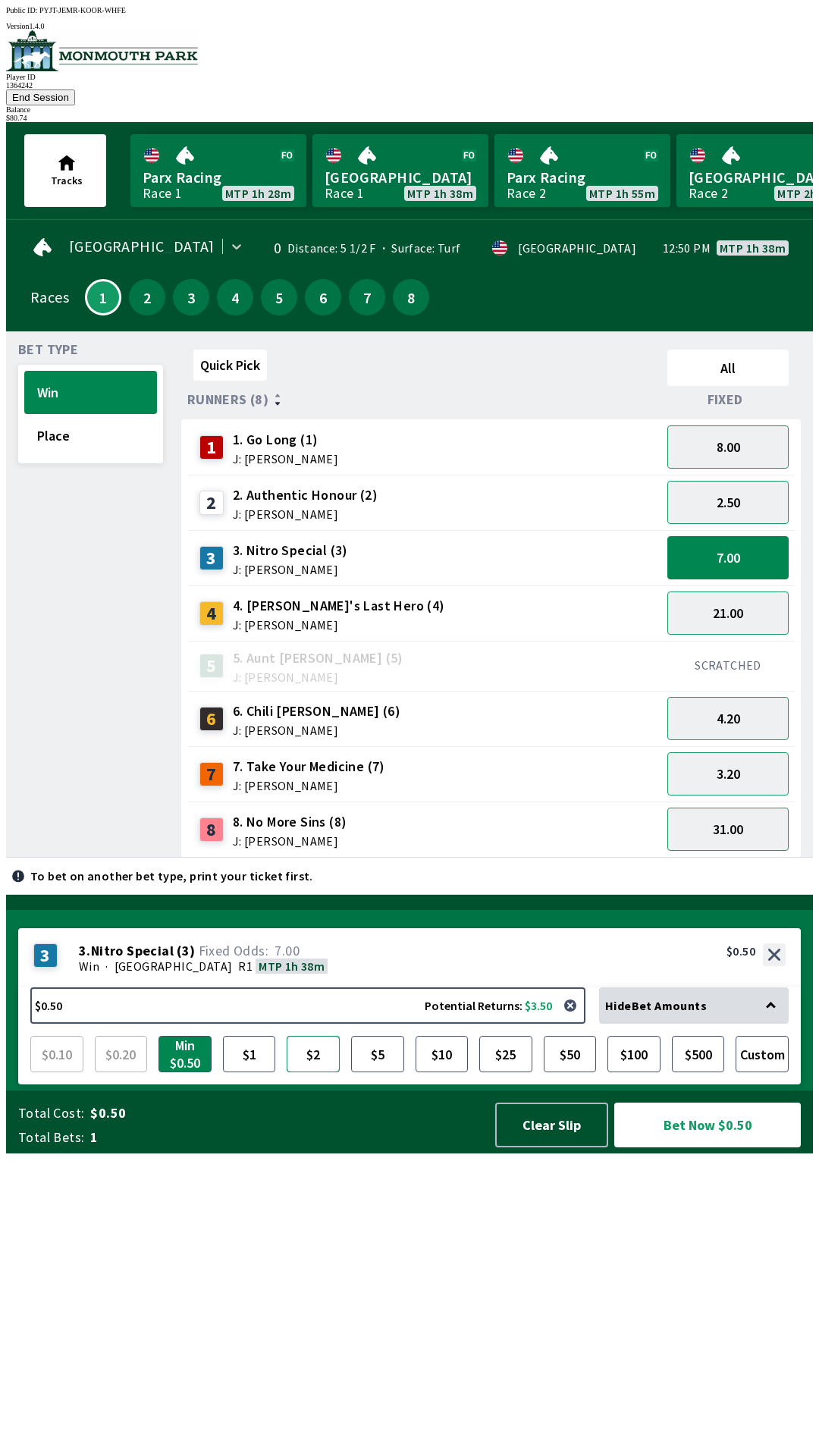
click at [319, 1072] on button "$2" at bounding box center [313, 1053] width 53 height 36
click at [727, 1148] on button "Bet Now $2.00" at bounding box center [708, 1124] width 187 height 44
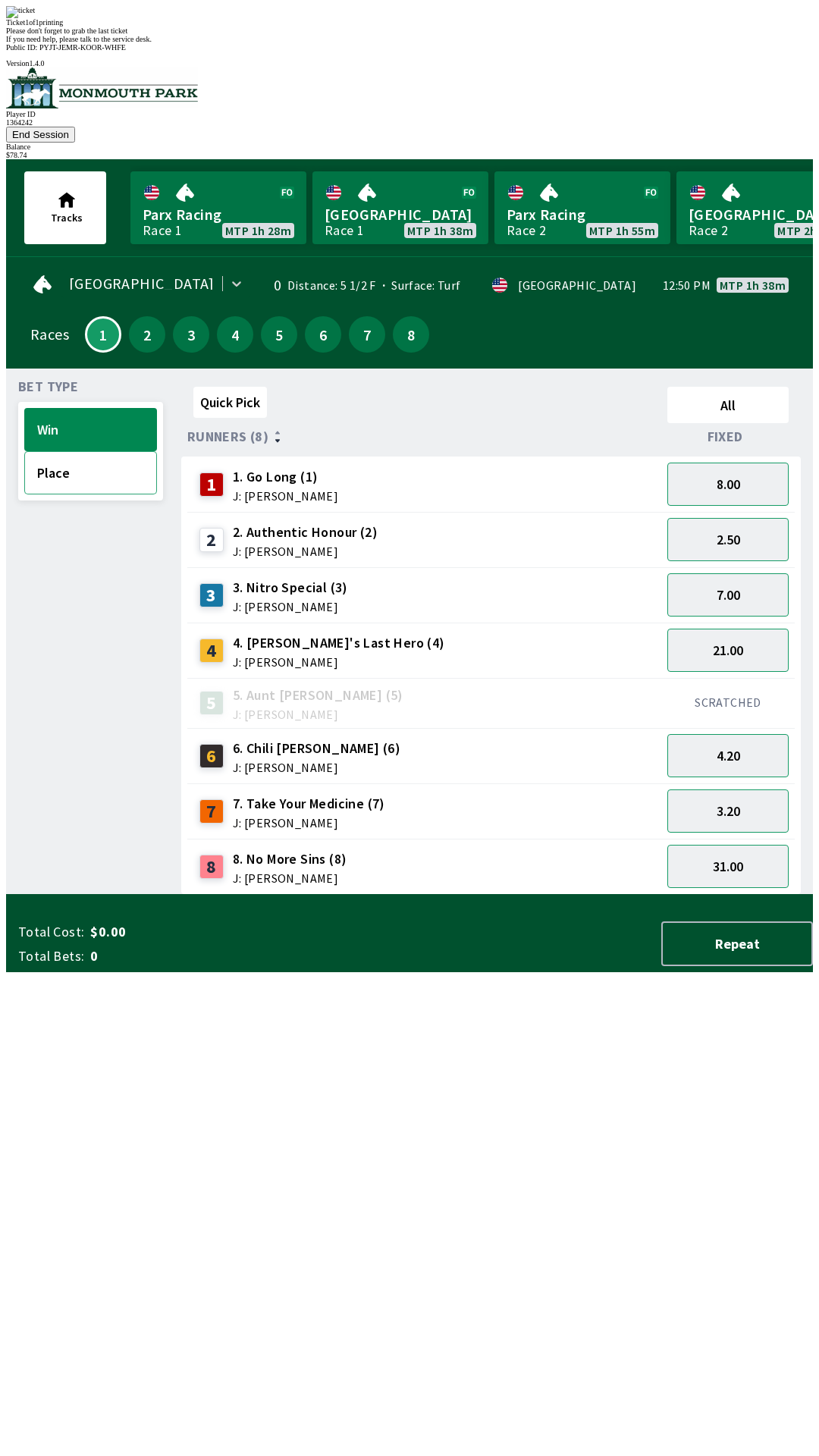
click at [93, 452] on button "Place" at bounding box center [90, 473] width 132 height 44
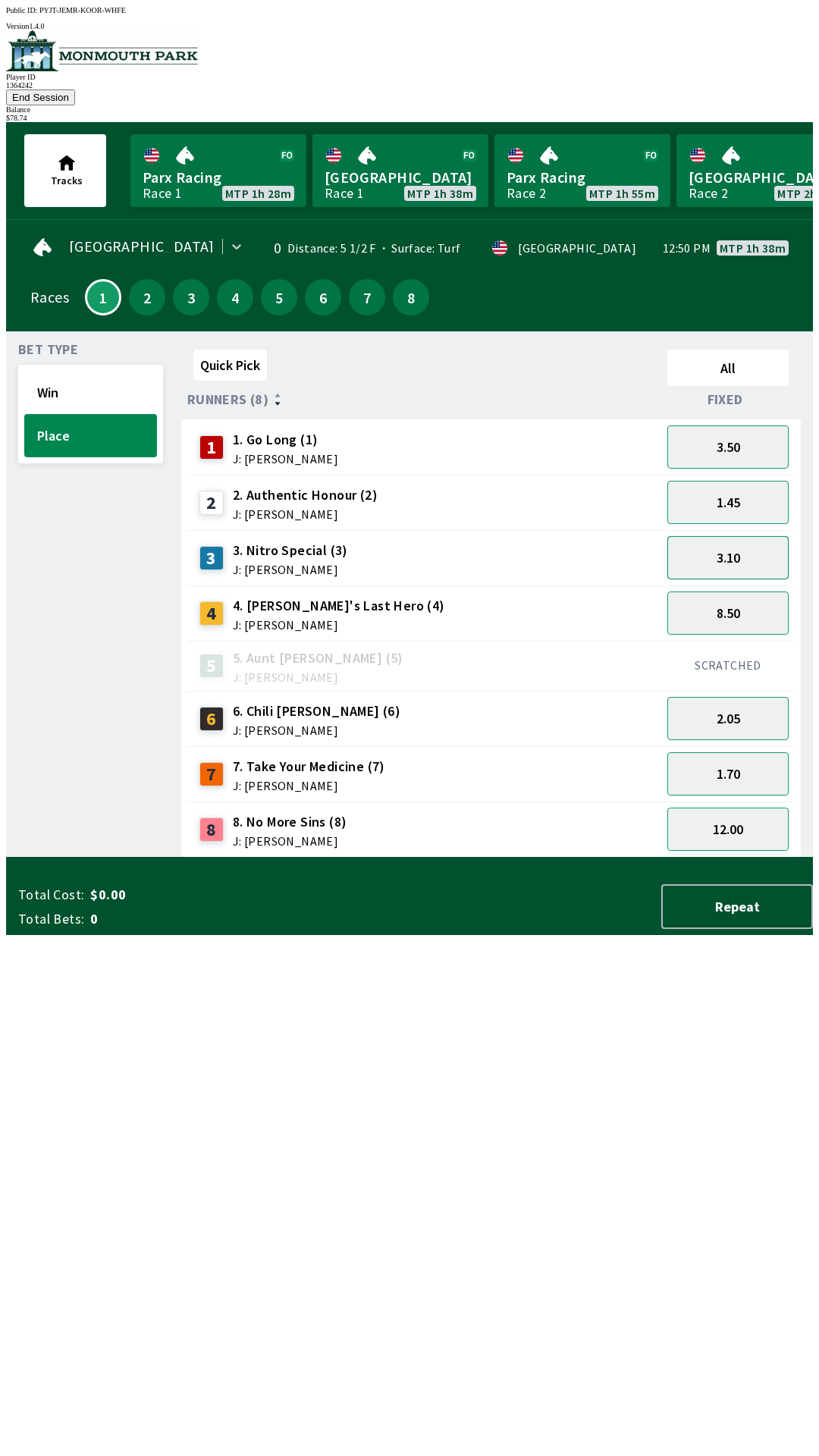
click at [753, 536] on button "3.10" at bounding box center [728, 557] width 121 height 44
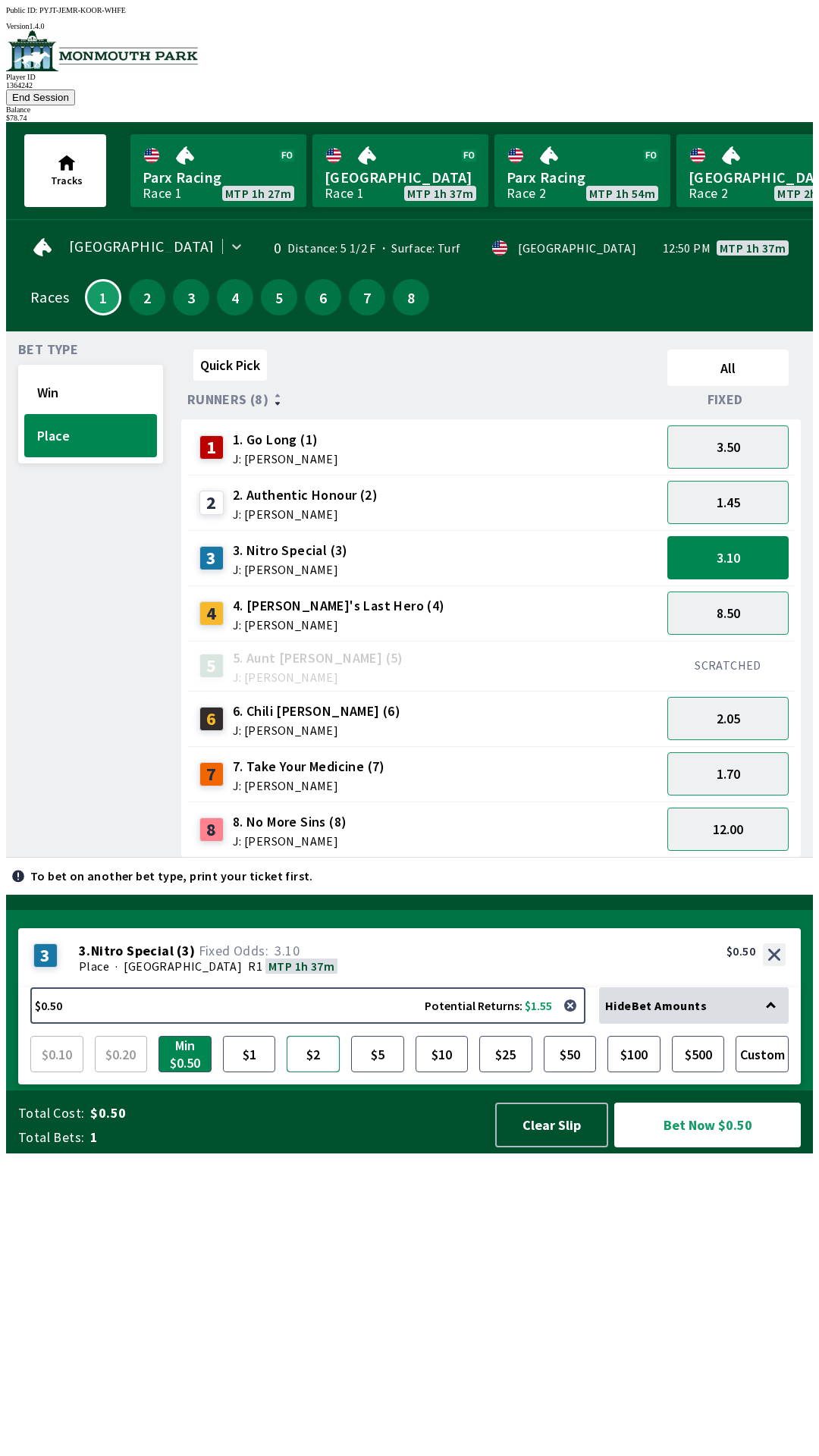
click at [317, 1072] on button "$2" at bounding box center [313, 1053] width 53 height 36
click at [723, 1148] on button "Bet Now $2.00" at bounding box center [708, 1124] width 187 height 44
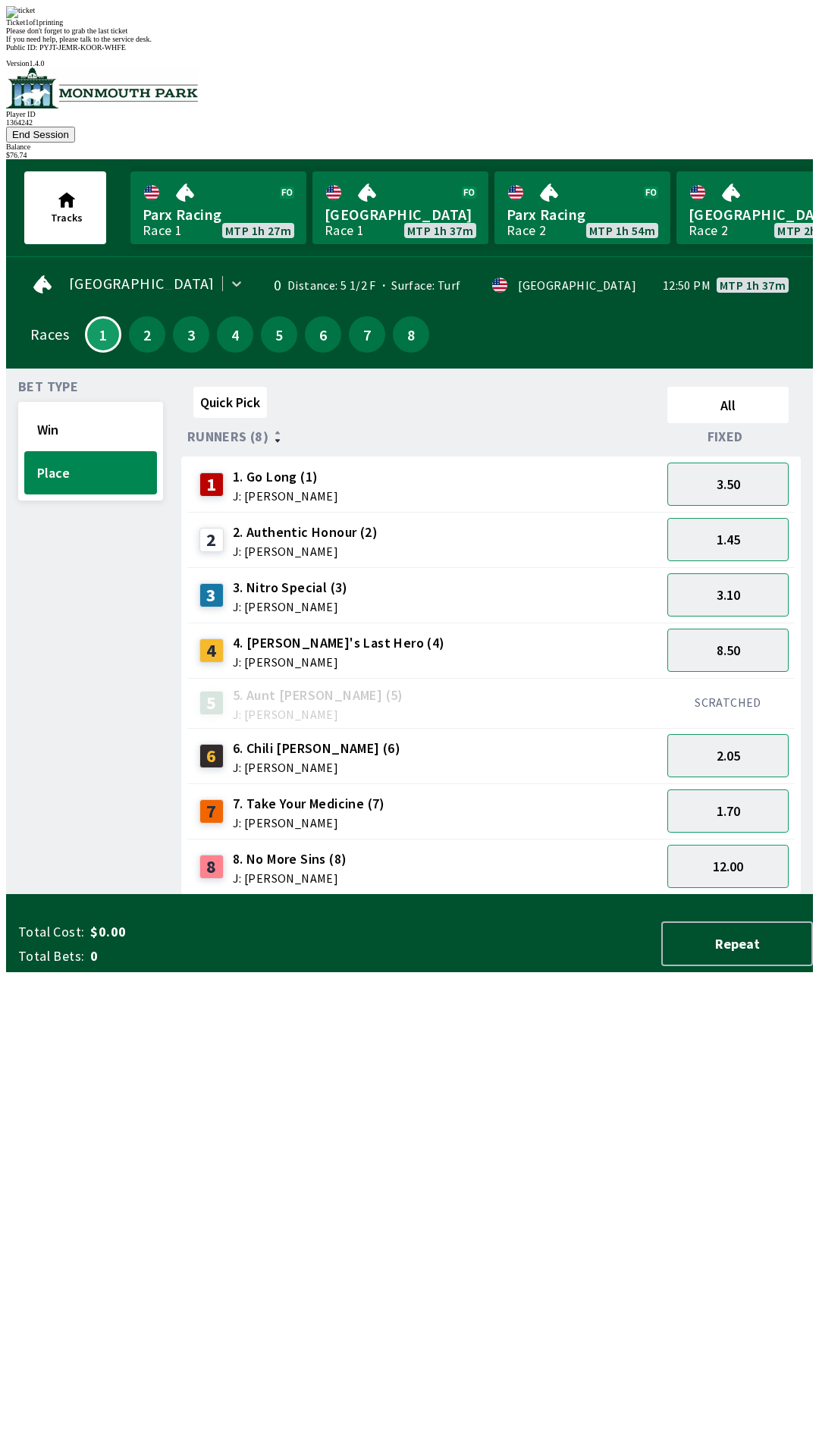
click at [218, 895] on div "Quick Pick All Runners (8) Fixed 1 1. Go Long (1) J: [PERSON_NAME] 3.50 2 2. Au…" at bounding box center [497, 637] width 632 height 514
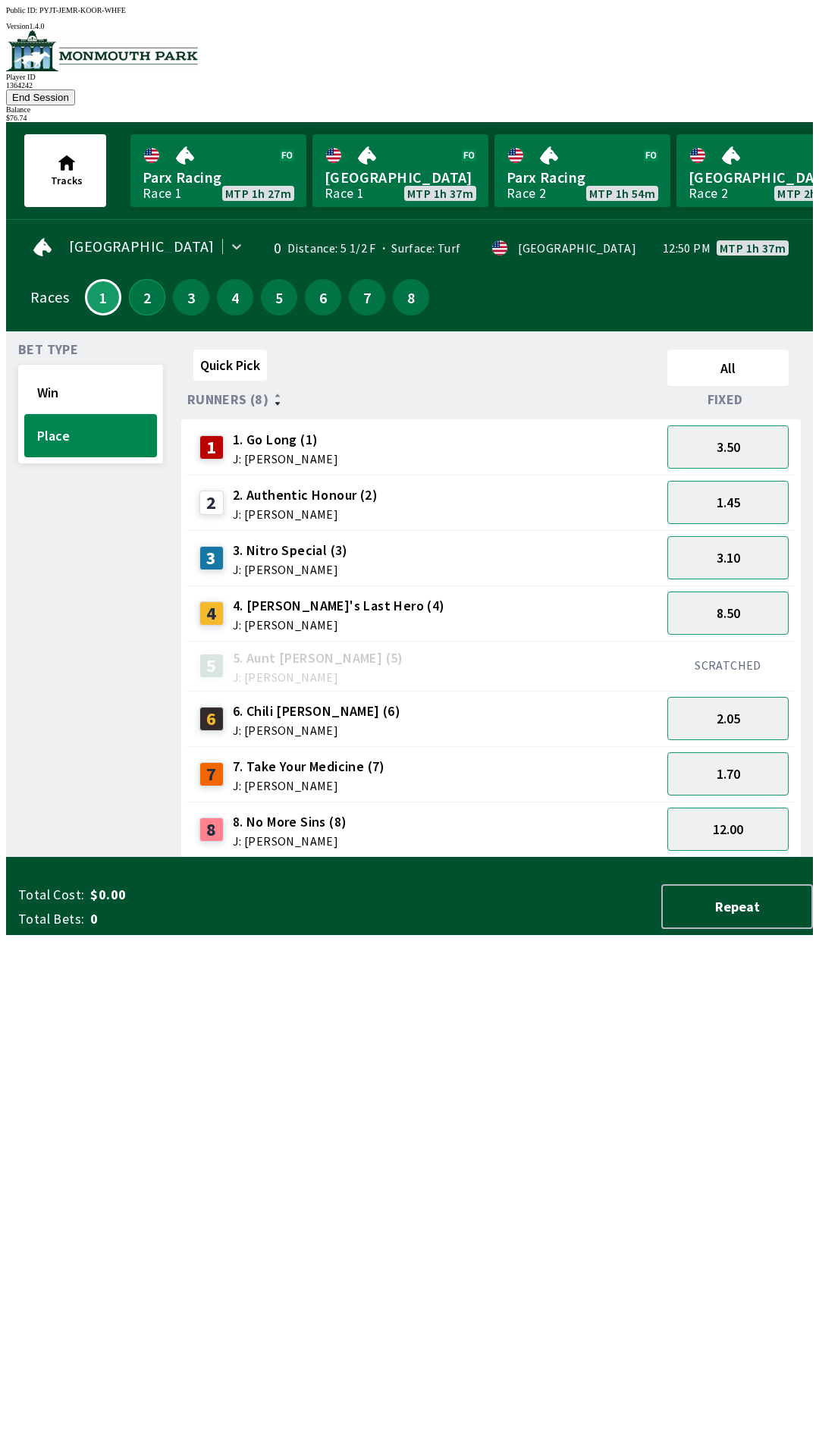
click at [134, 279] on button "2" at bounding box center [147, 297] width 36 height 36
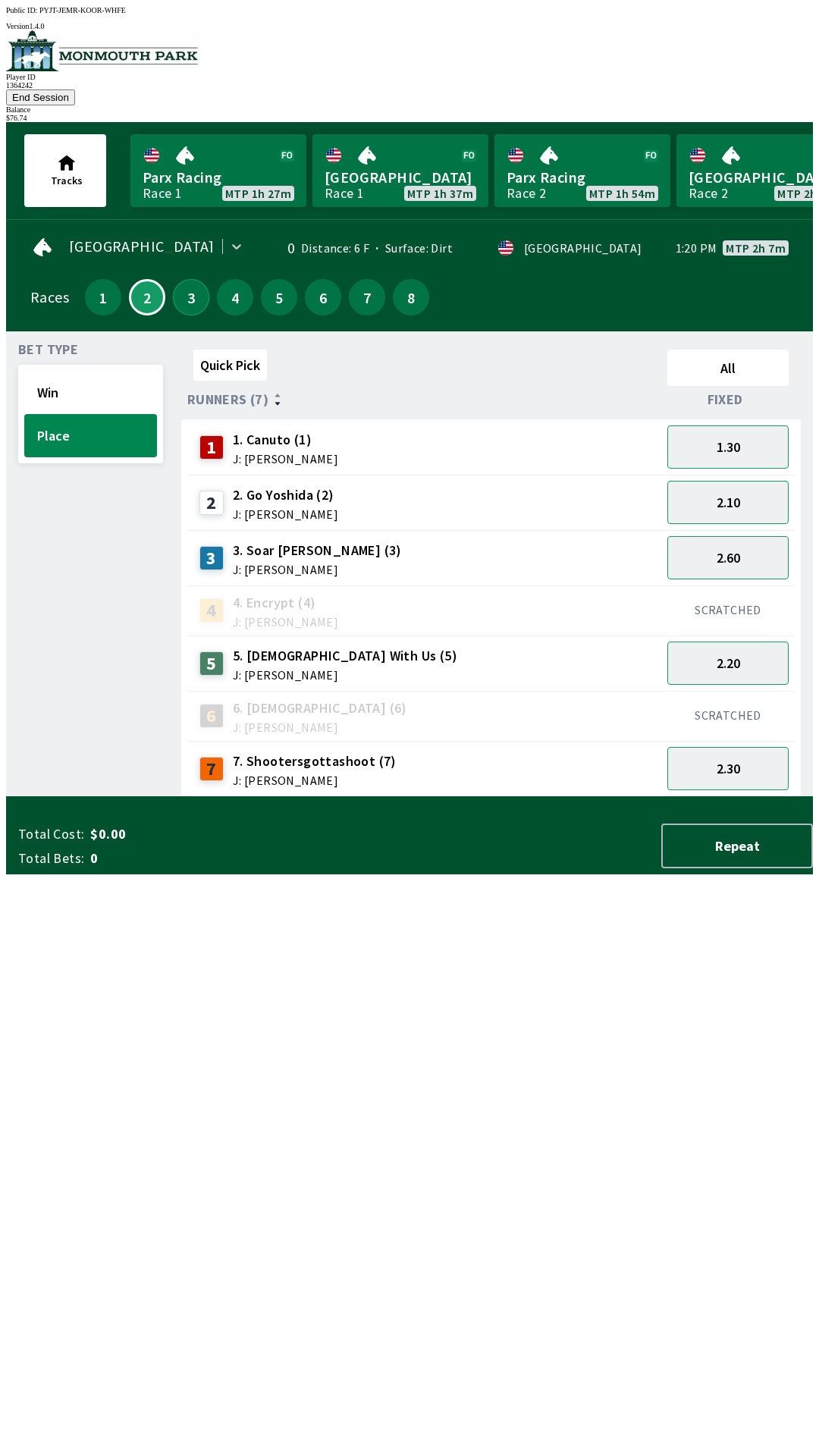
click at [183, 288] on button "3" at bounding box center [190, 297] width 36 height 36
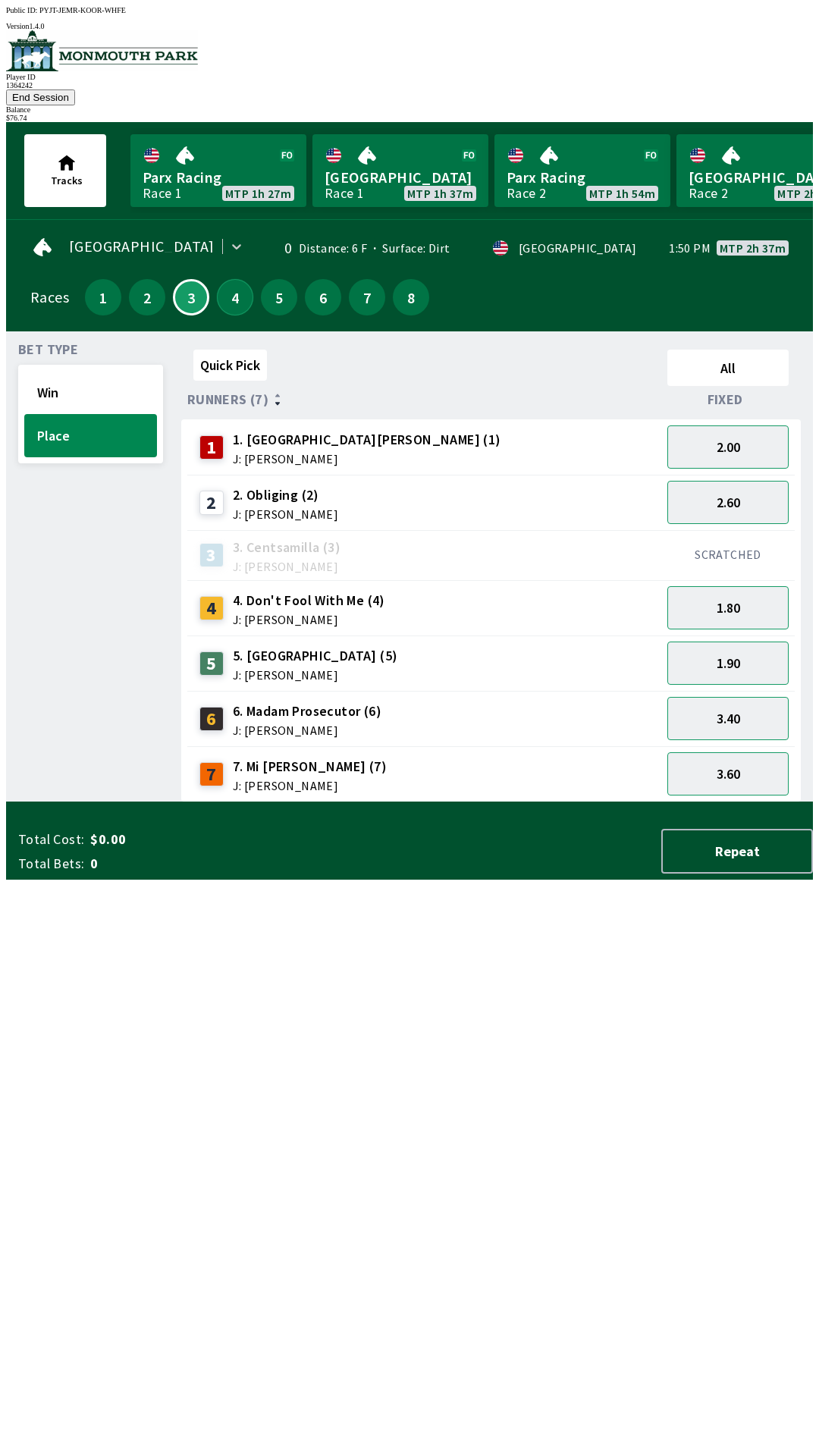
click at [231, 283] on button "4" at bounding box center [235, 297] width 36 height 36
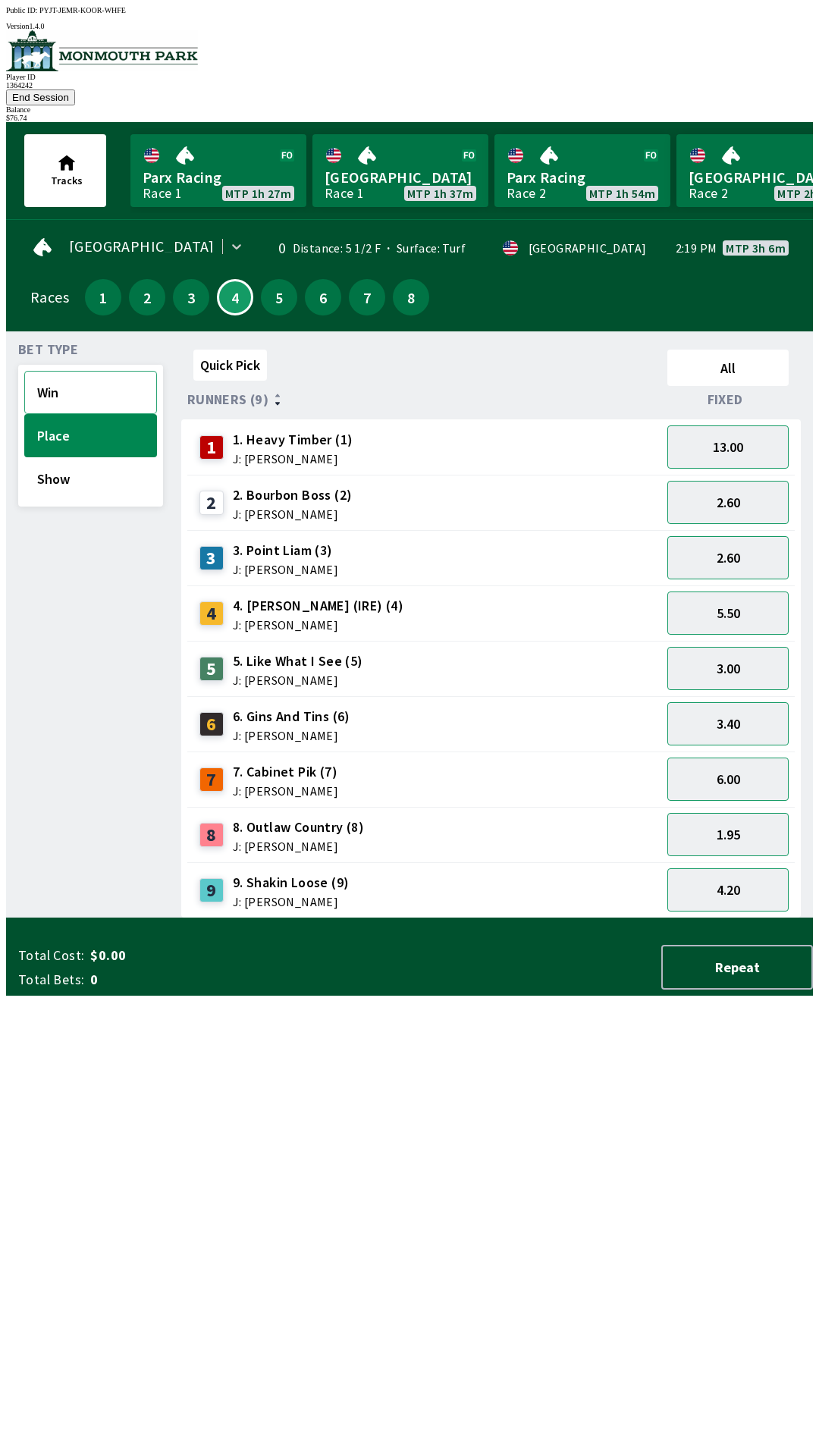
click at [91, 371] on button "Win" at bounding box center [90, 392] width 132 height 44
click at [748, 702] on button "7.00" at bounding box center [728, 724] width 121 height 44
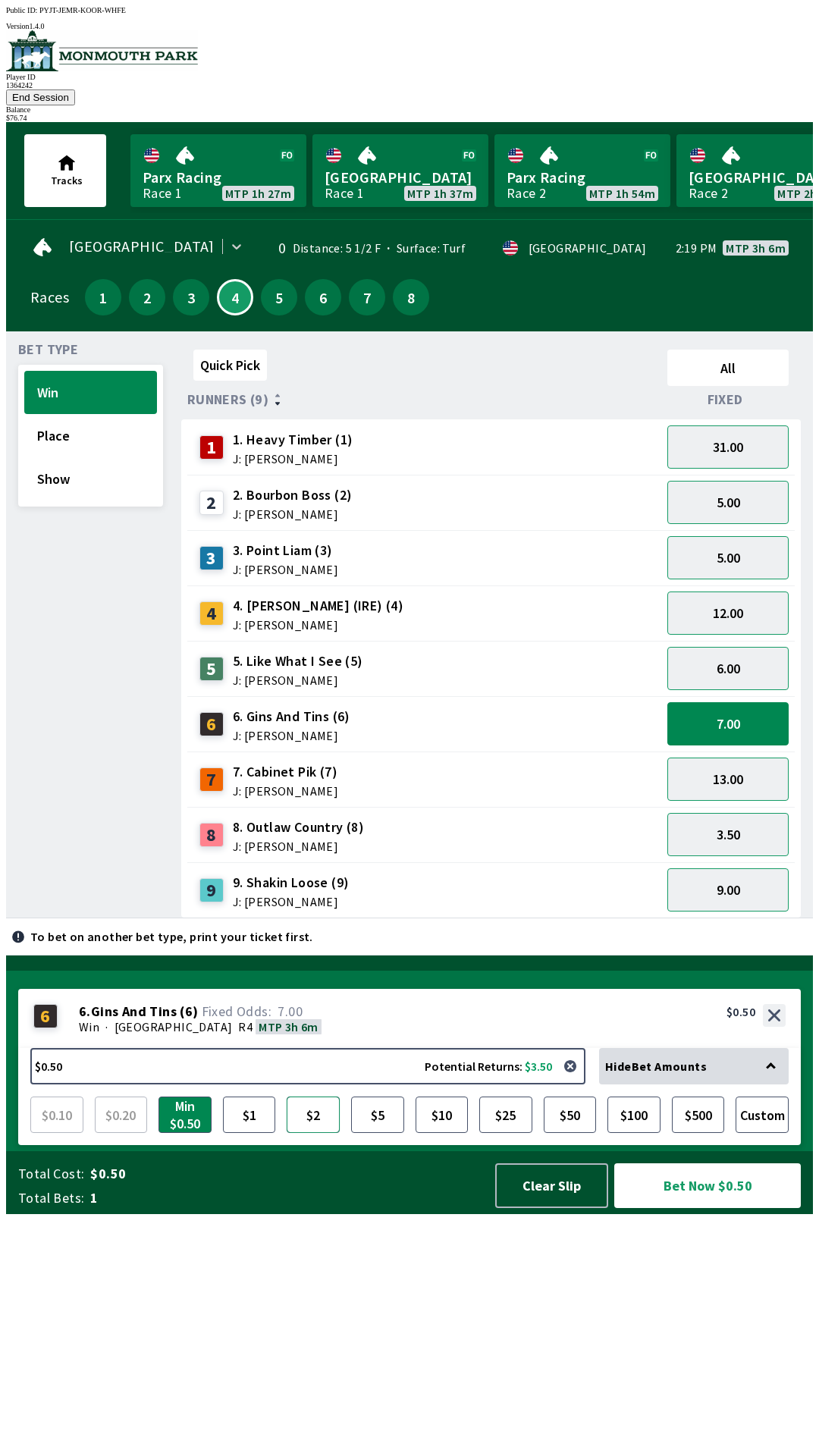
click at [317, 1132] on button "$2" at bounding box center [313, 1115] width 53 height 36
click at [743, 1208] on button "Bet Now $2.00" at bounding box center [708, 1186] width 187 height 44
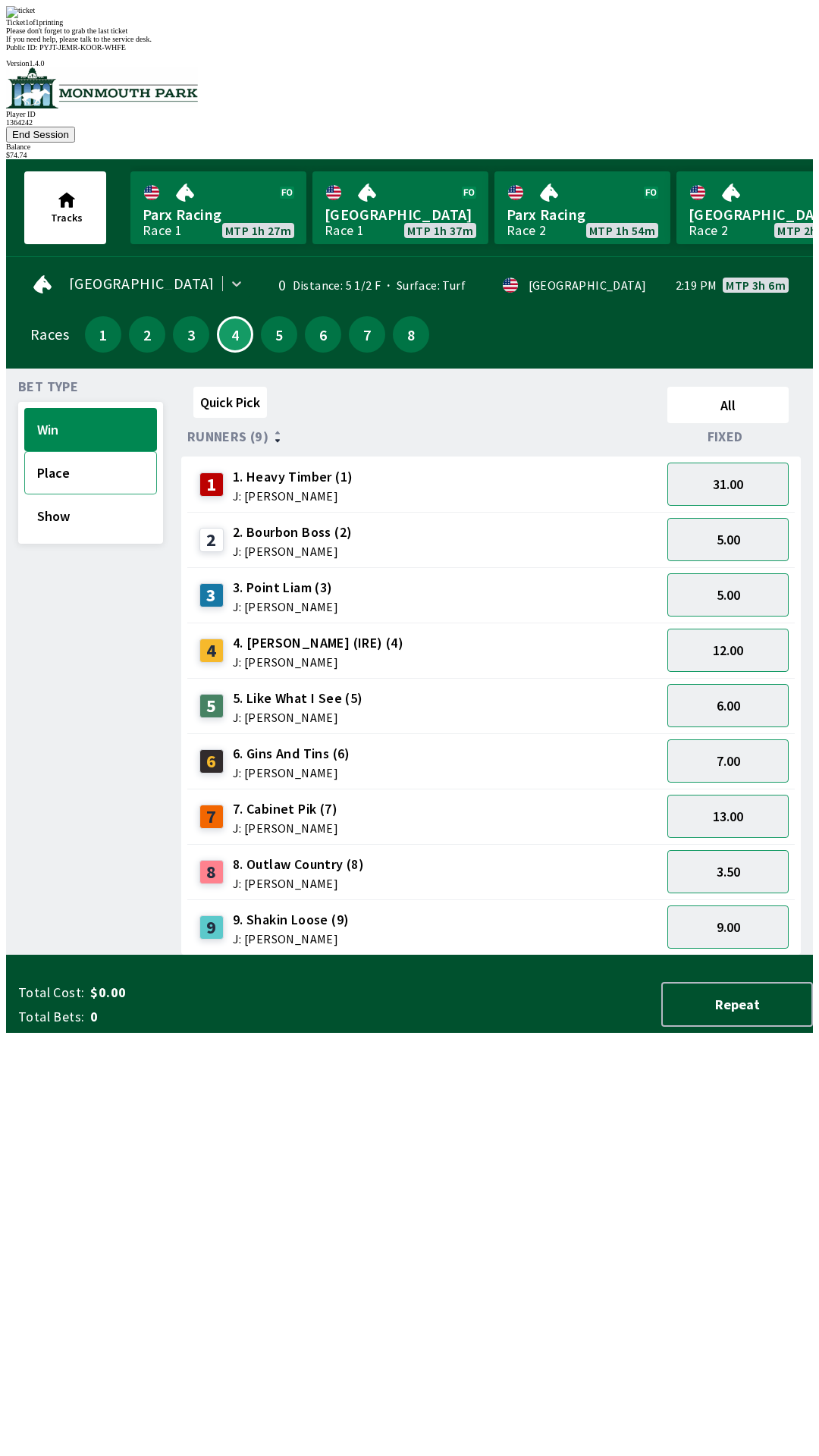
click at [94, 452] on button "Place" at bounding box center [90, 473] width 132 height 44
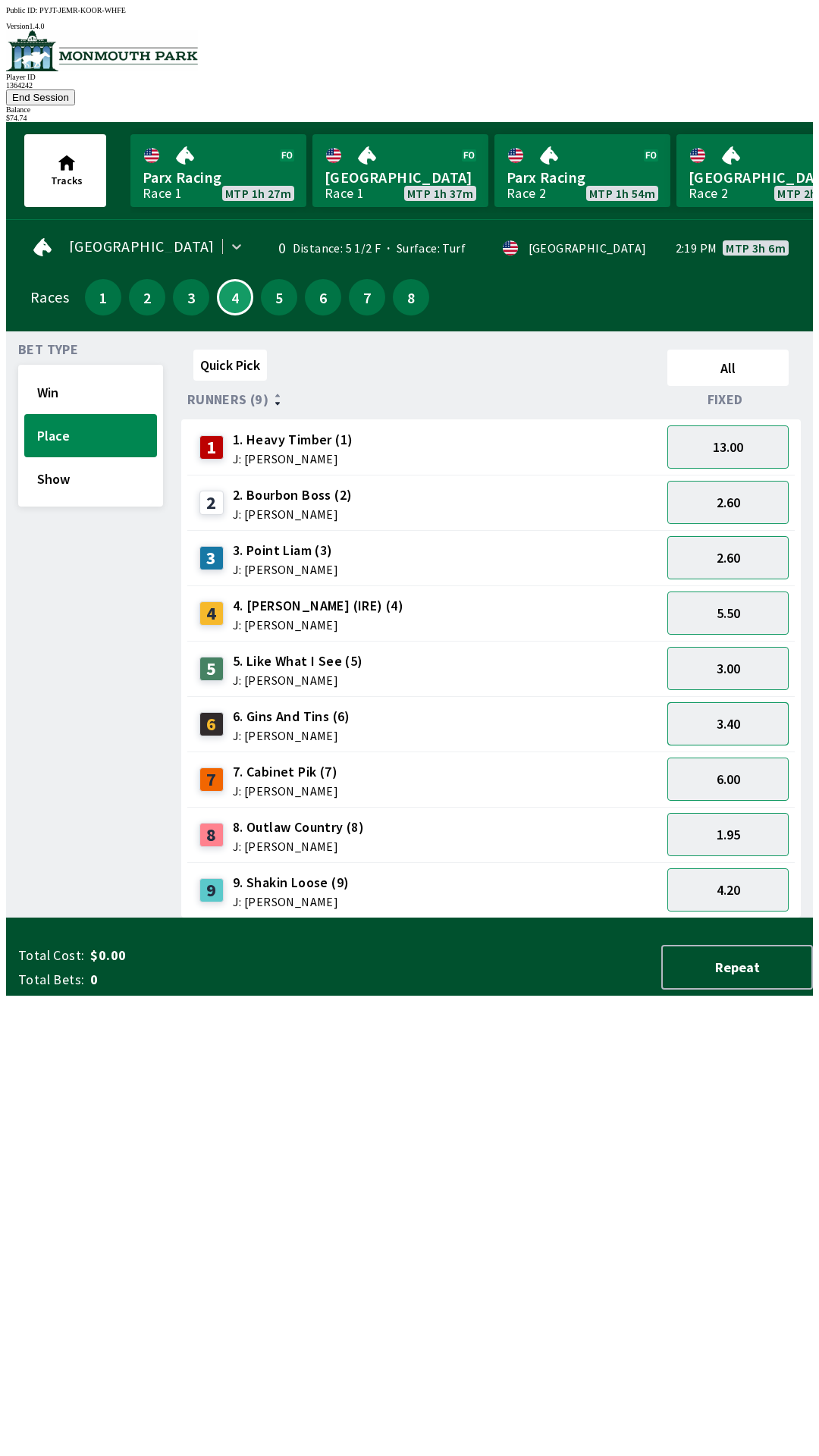
click at [750, 706] on button "3.40" at bounding box center [728, 724] width 121 height 44
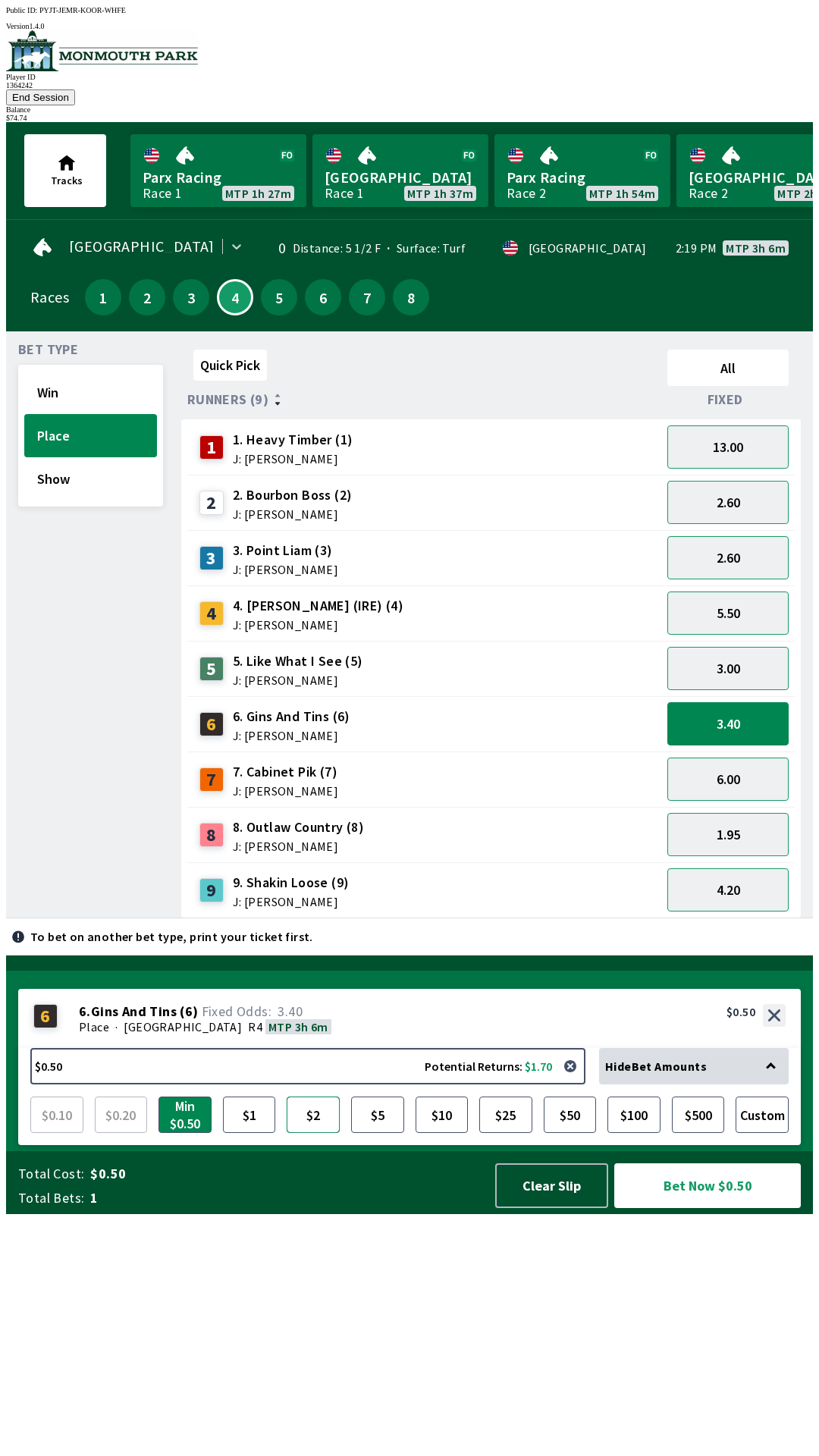
click at [317, 1132] on button "$2" at bounding box center [313, 1115] width 53 height 36
click at [716, 1208] on button "Bet Now $2.00" at bounding box center [708, 1186] width 187 height 44
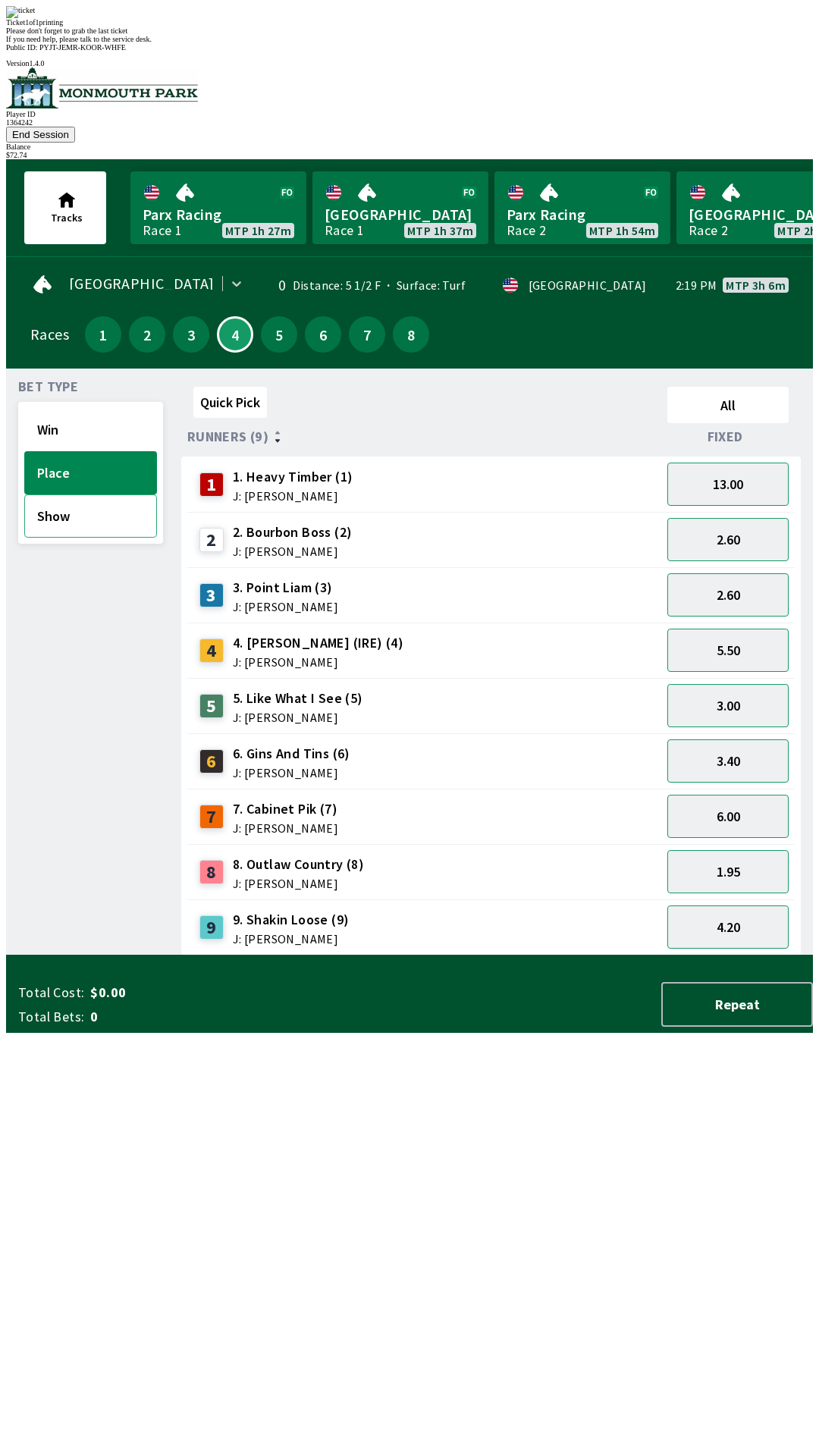
click at [91, 494] on button "Show" at bounding box center [90, 516] width 132 height 44
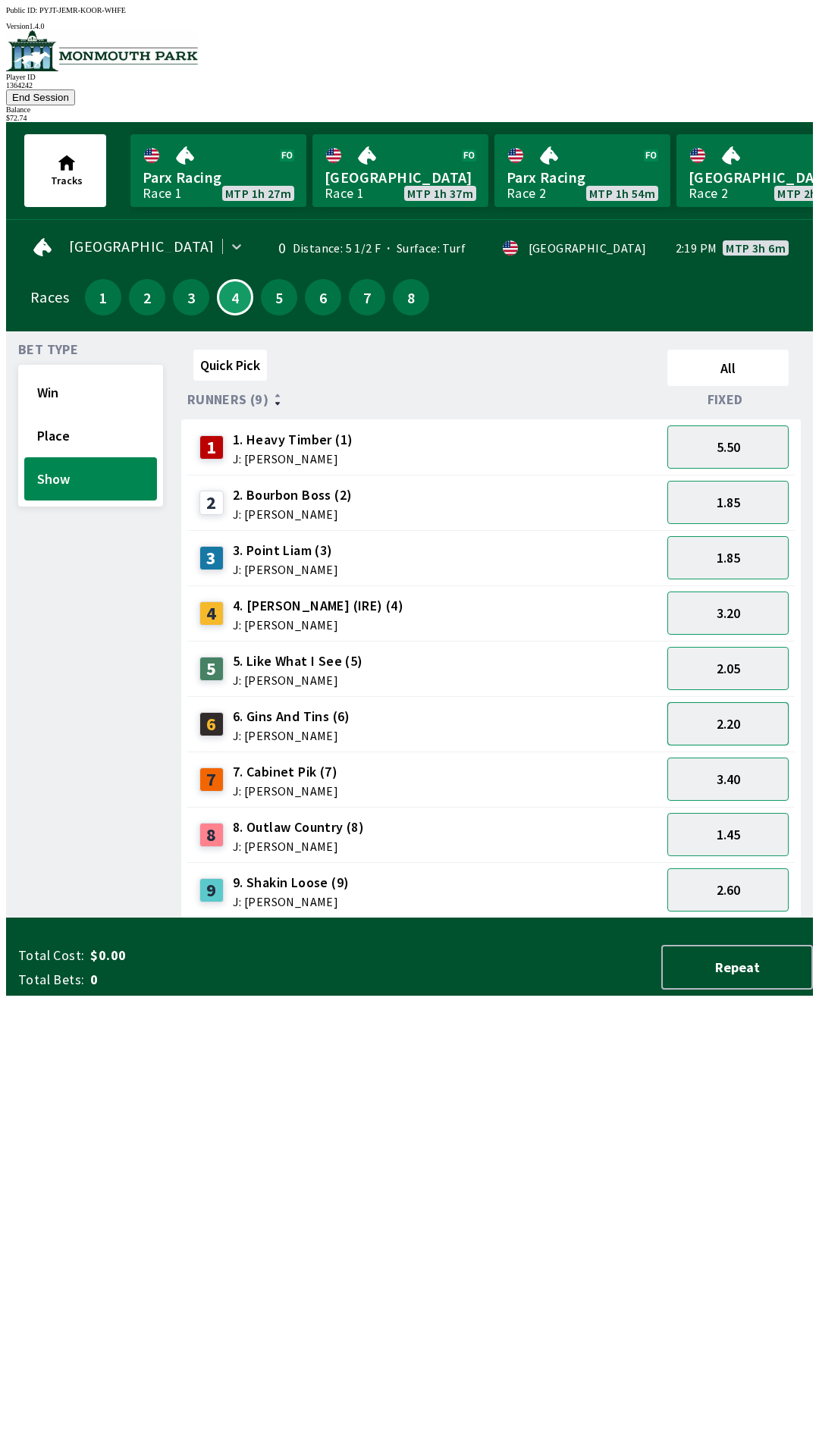
click at [750, 702] on button "2.20" at bounding box center [728, 724] width 121 height 44
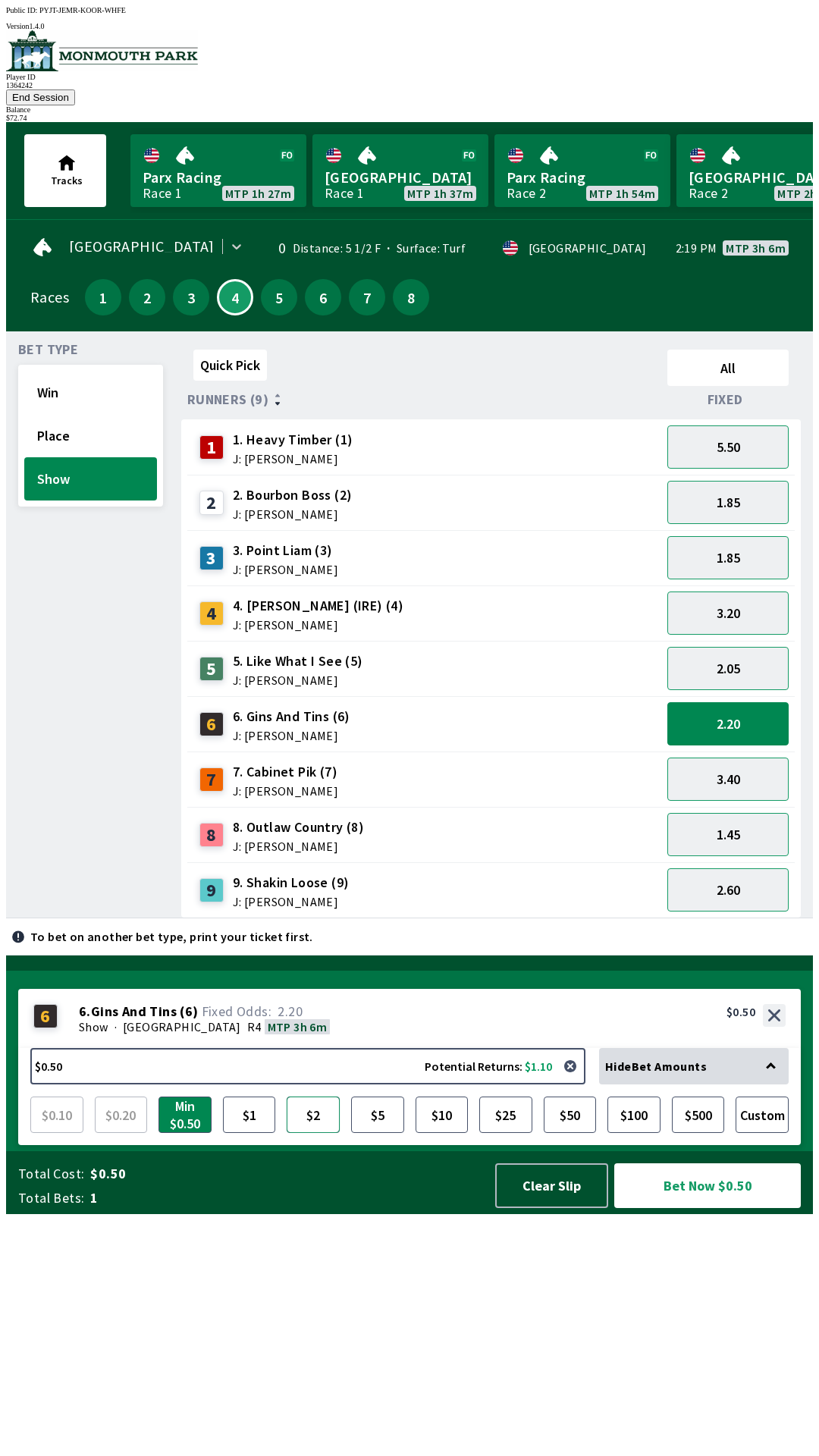
click at [309, 1132] on button "$2" at bounding box center [313, 1115] width 53 height 36
click at [723, 1208] on button "Bet Now $2.00" at bounding box center [708, 1186] width 187 height 44
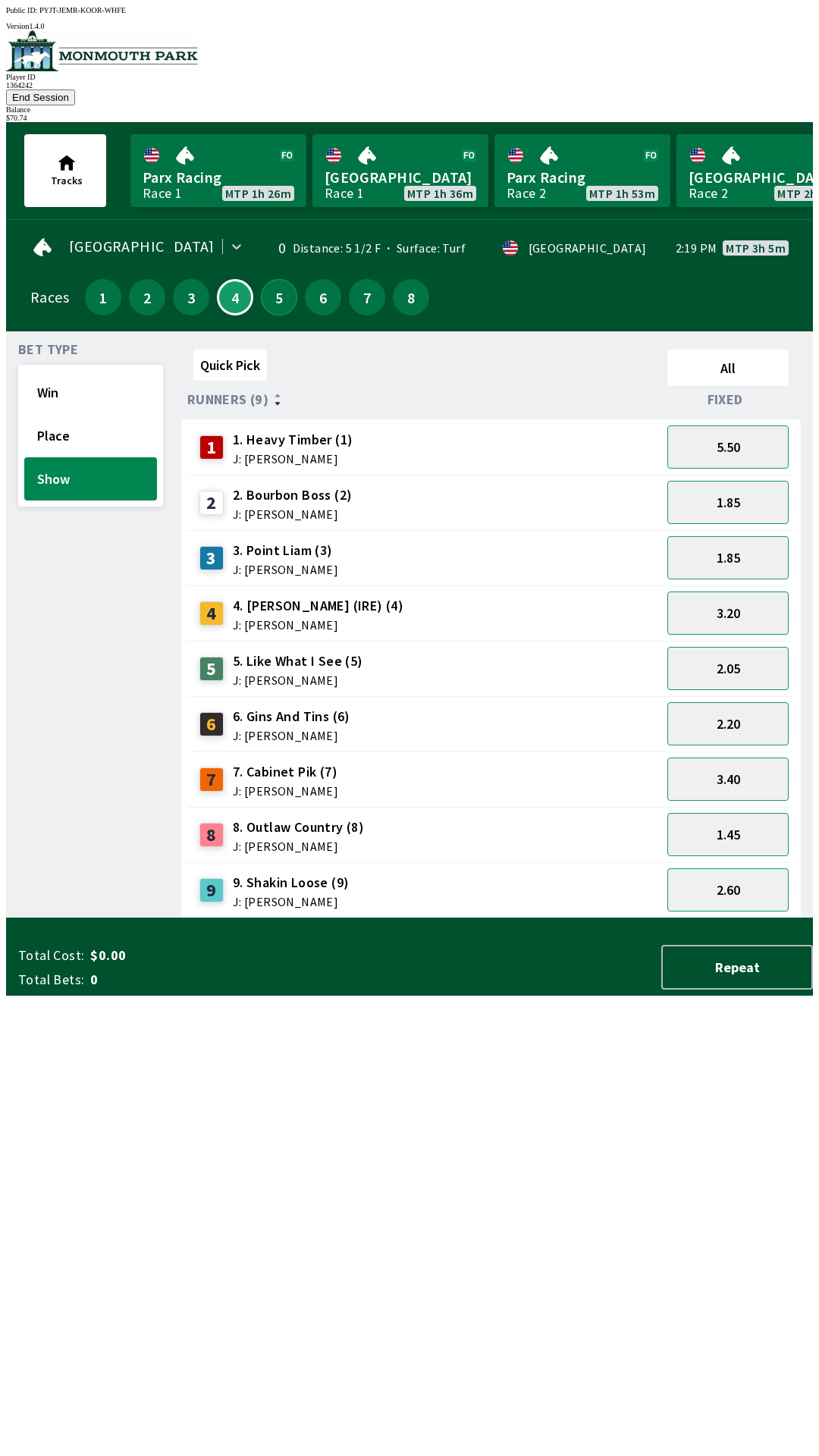
click at [271, 279] on button "5" at bounding box center [278, 297] width 36 height 36
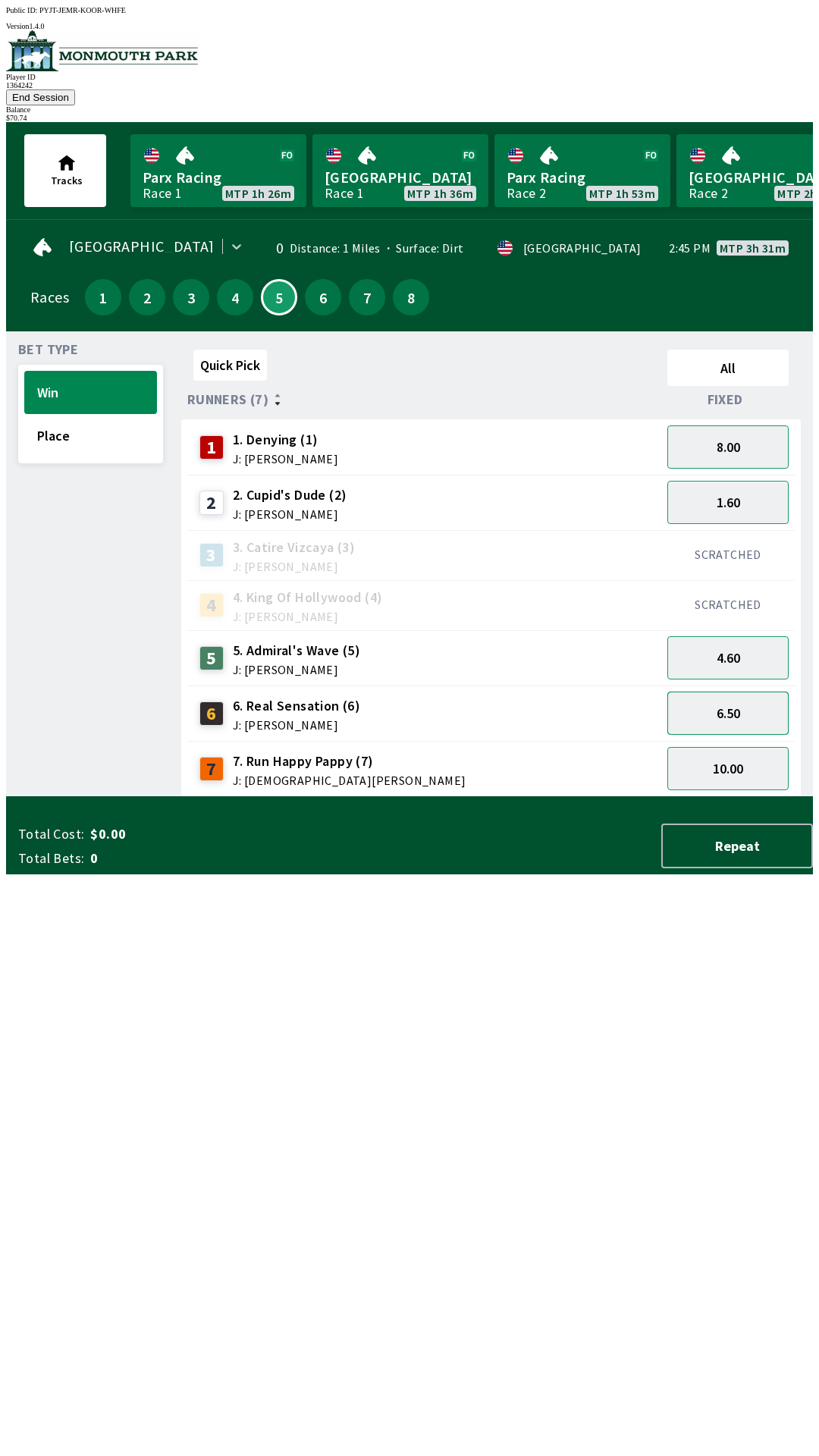
click at [752, 692] on button "6.50" at bounding box center [728, 713] width 121 height 44
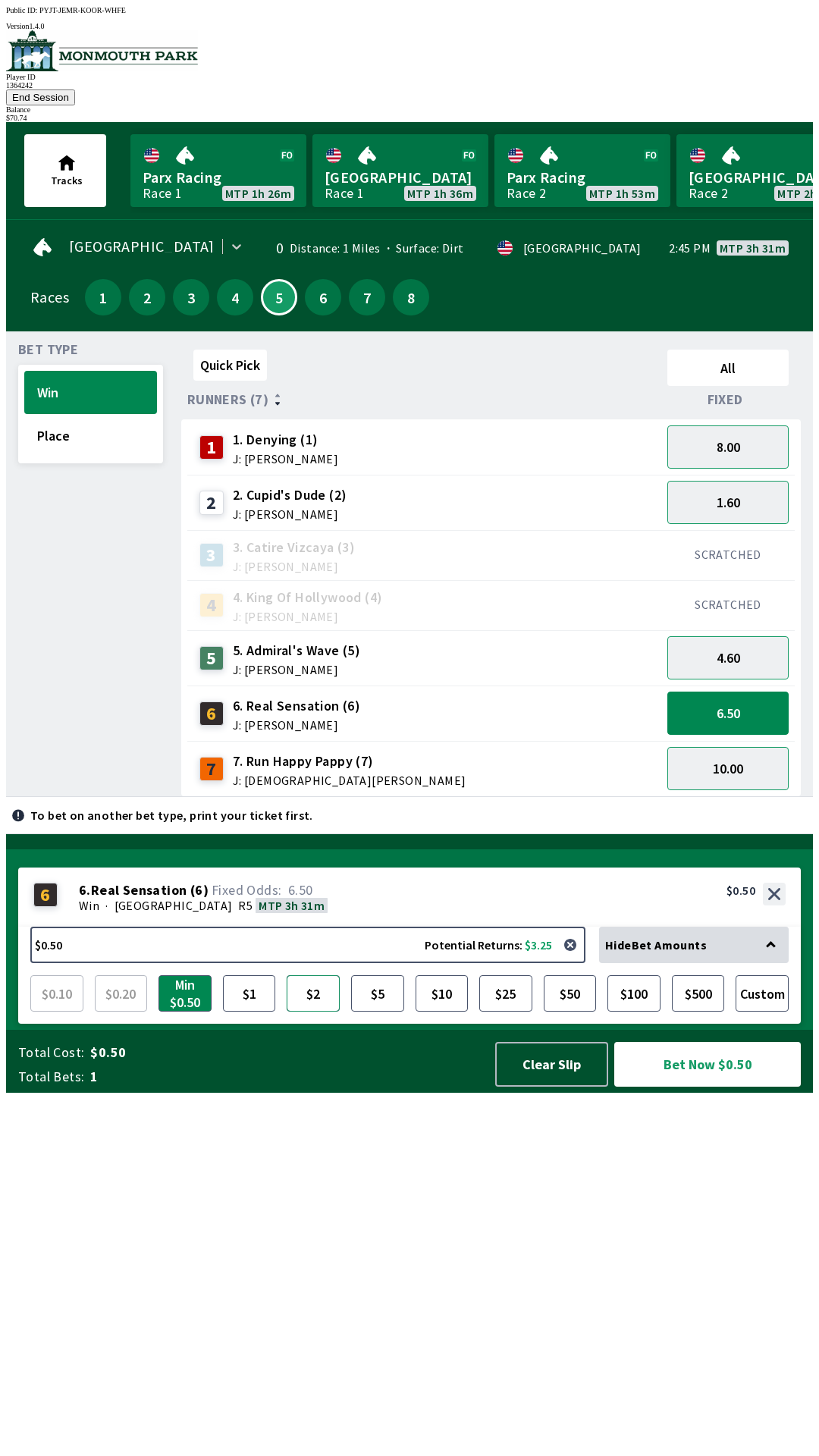
click at [325, 1012] on button "$2" at bounding box center [313, 993] width 53 height 36
click at [719, 1086] on button "Bet Now $2.00" at bounding box center [708, 1064] width 187 height 44
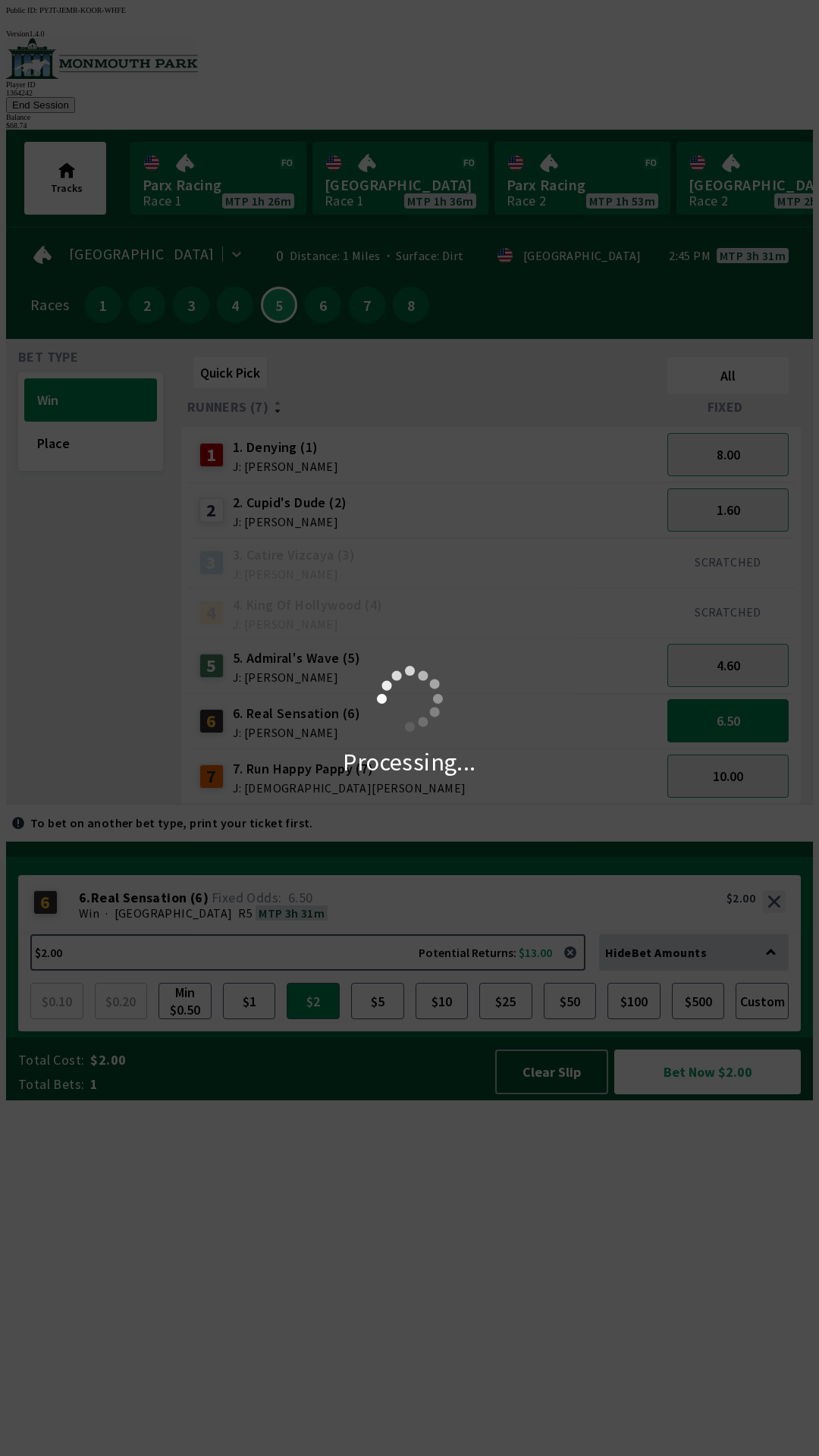
click at [720, 1427] on div "Processing..." at bounding box center [409, 728] width 819 height 1456
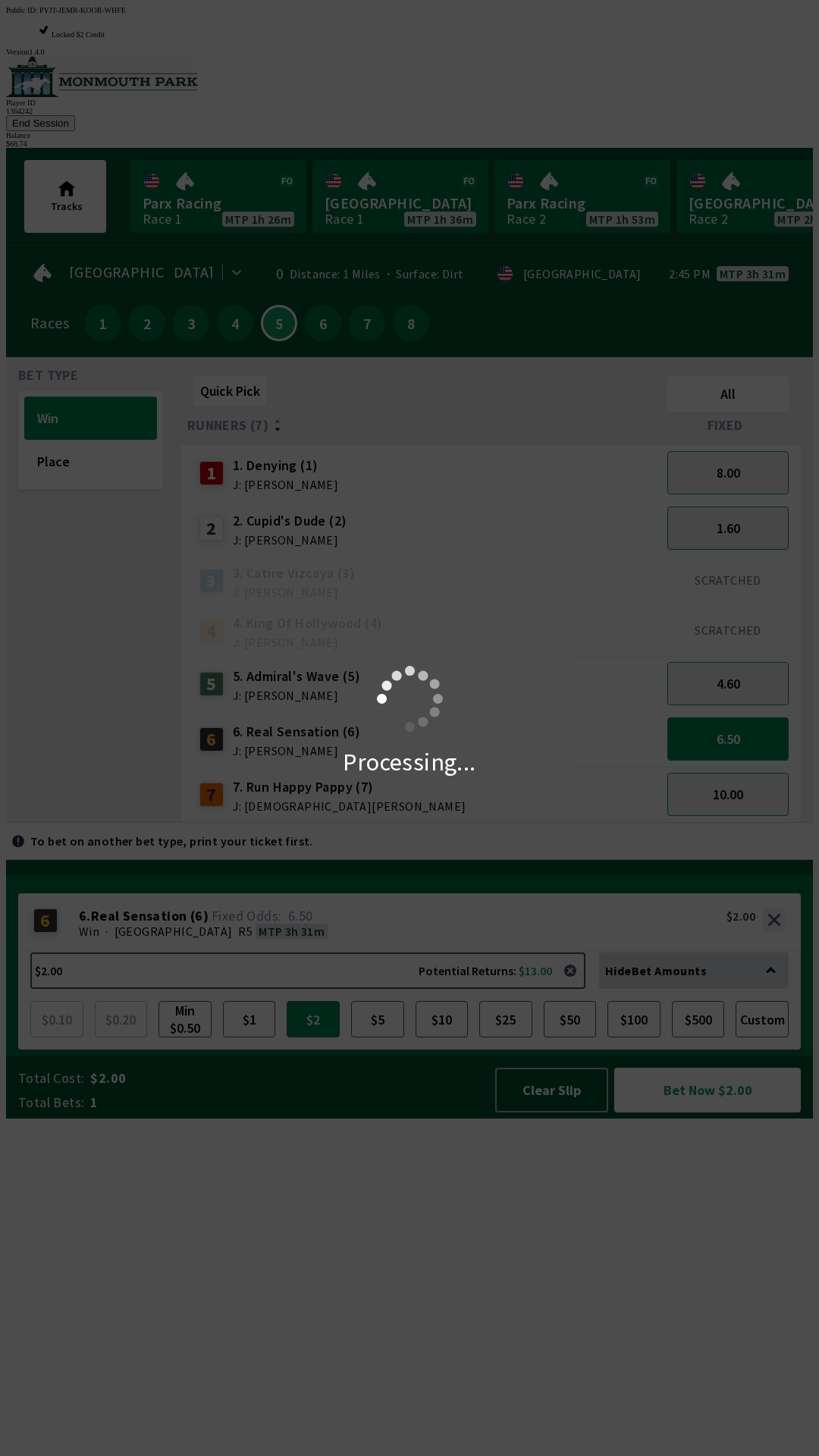
click at [722, 1436] on div "Processing..." at bounding box center [409, 728] width 819 height 1456
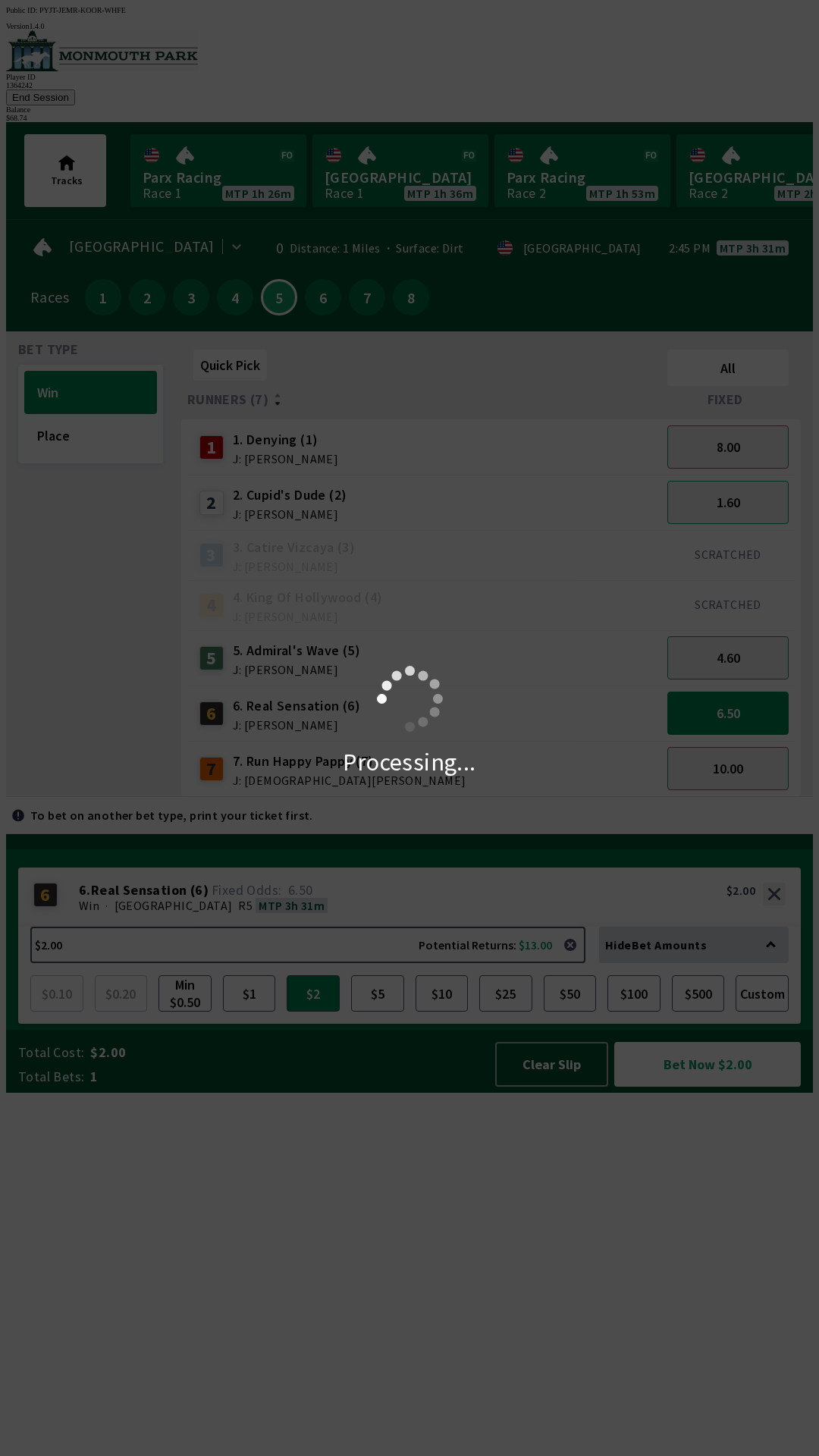
click at [712, 1427] on div "Processing..." at bounding box center [409, 728] width 819 height 1456
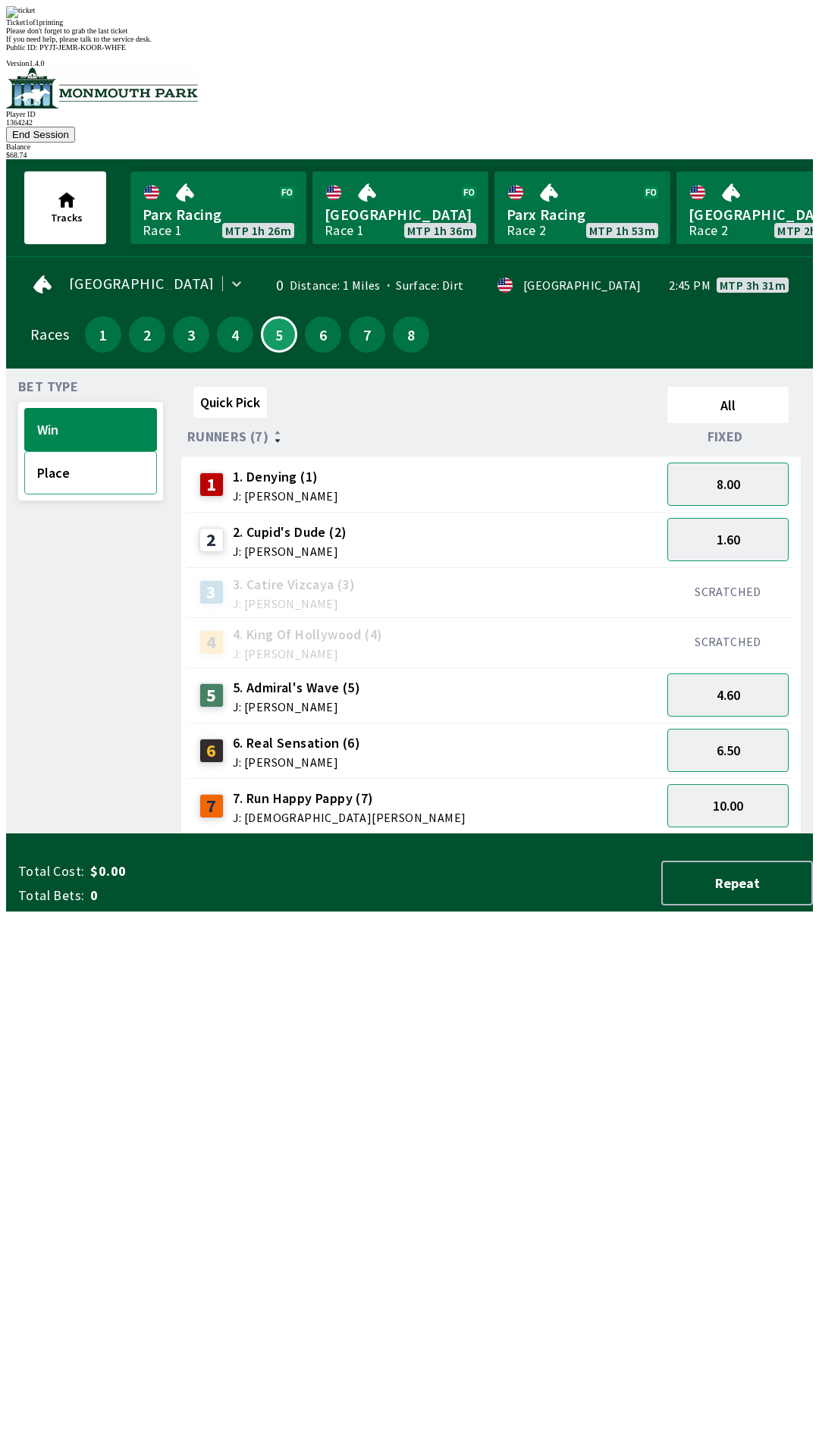
click at [102, 452] on button "Place" at bounding box center [90, 473] width 132 height 44
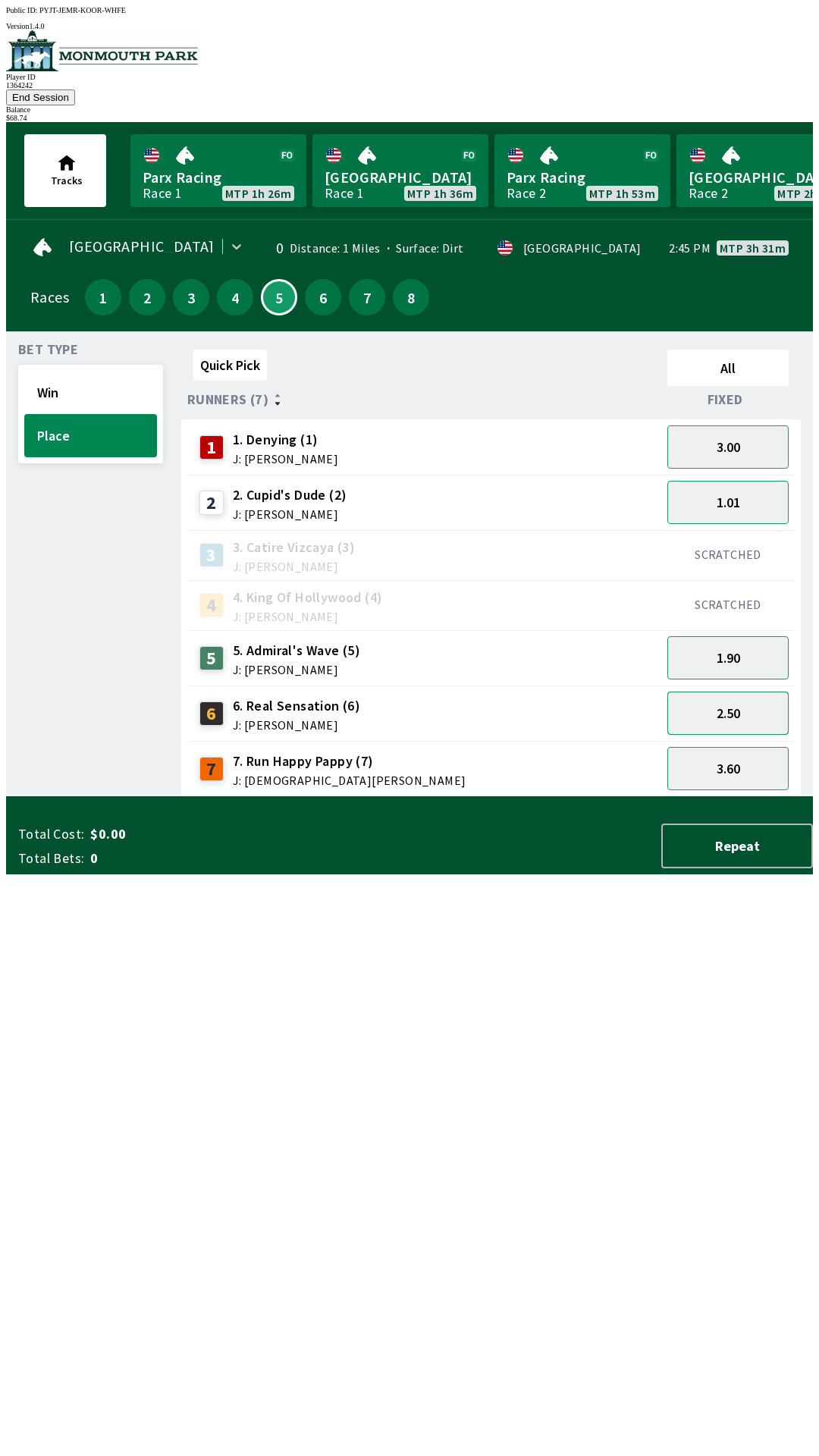
click at [736, 692] on button "2.50" at bounding box center [728, 713] width 121 height 44
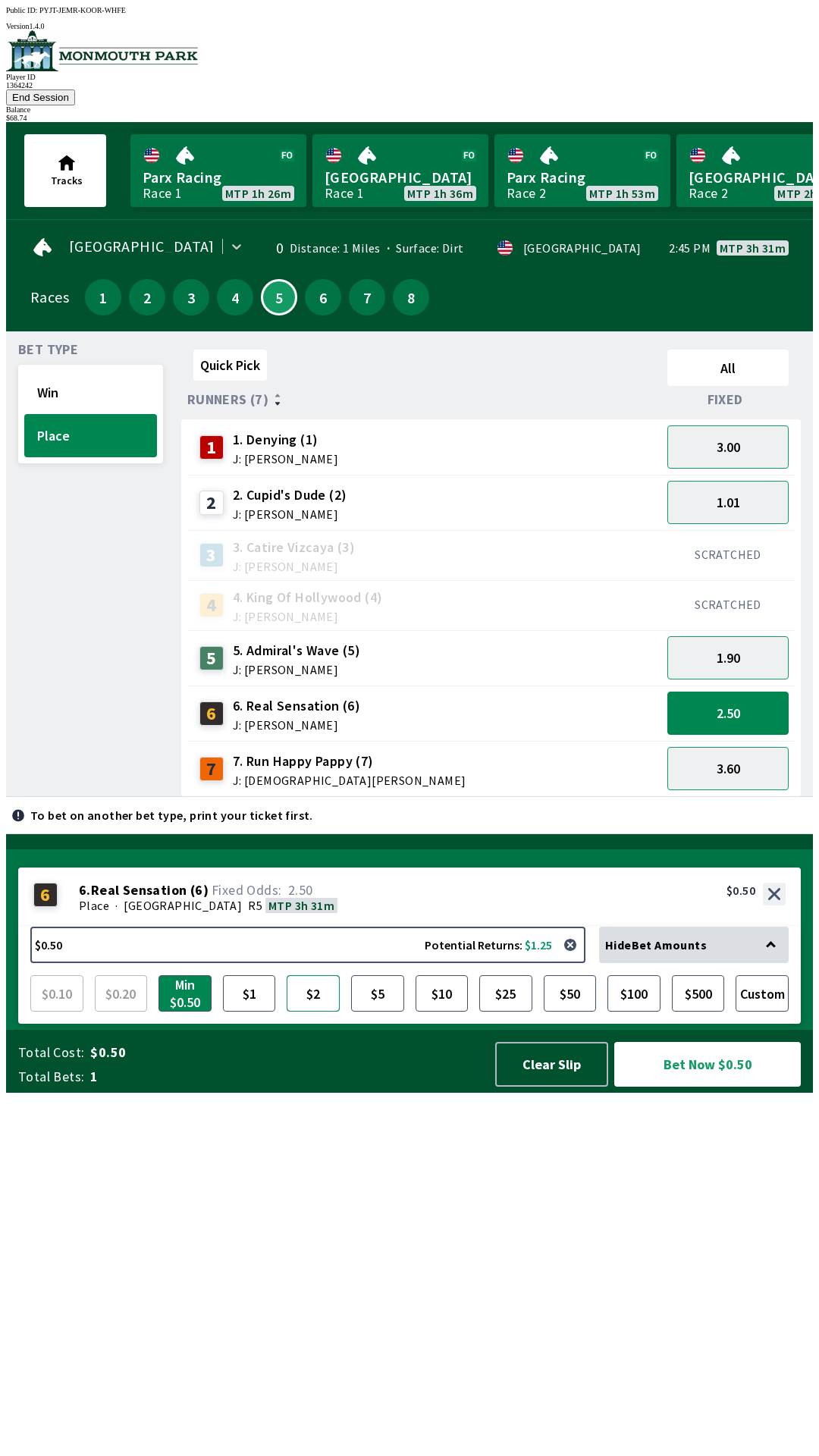
click at [323, 1012] on button "$2" at bounding box center [313, 993] width 53 height 36
click at [732, 1086] on button "Bet Now $2.00" at bounding box center [708, 1064] width 187 height 44
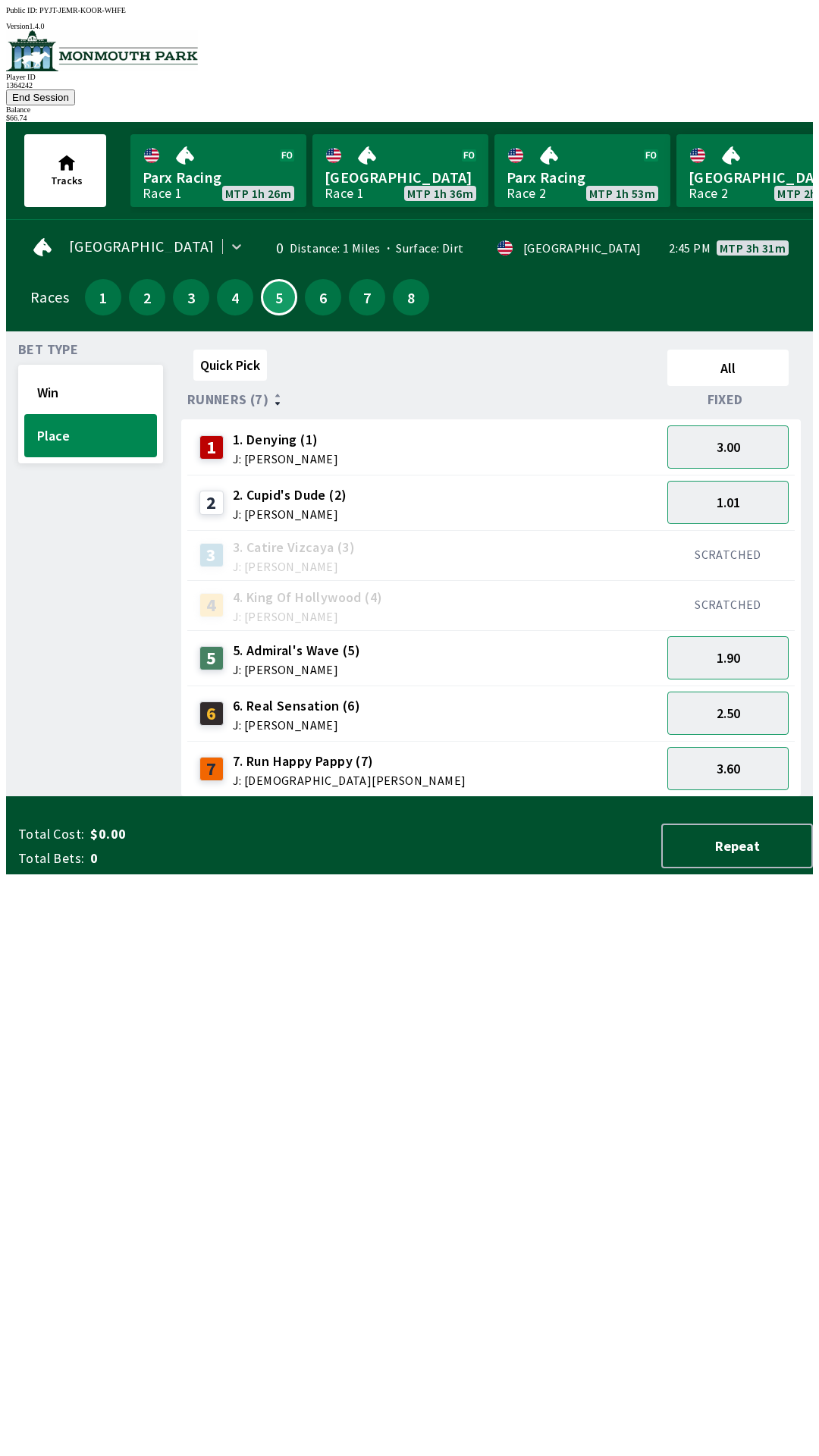
click at [348, 797] on div "Quick Pick All Runners (7) Fixed 1 1. Denying (1) J: [PERSON_NAME] 3.00 2 2. Cu…" at bounding box center [497, 570] width 632 height 453
click at [310, 279] on button "6" at bounding box center [323, 297] width 36 height 36
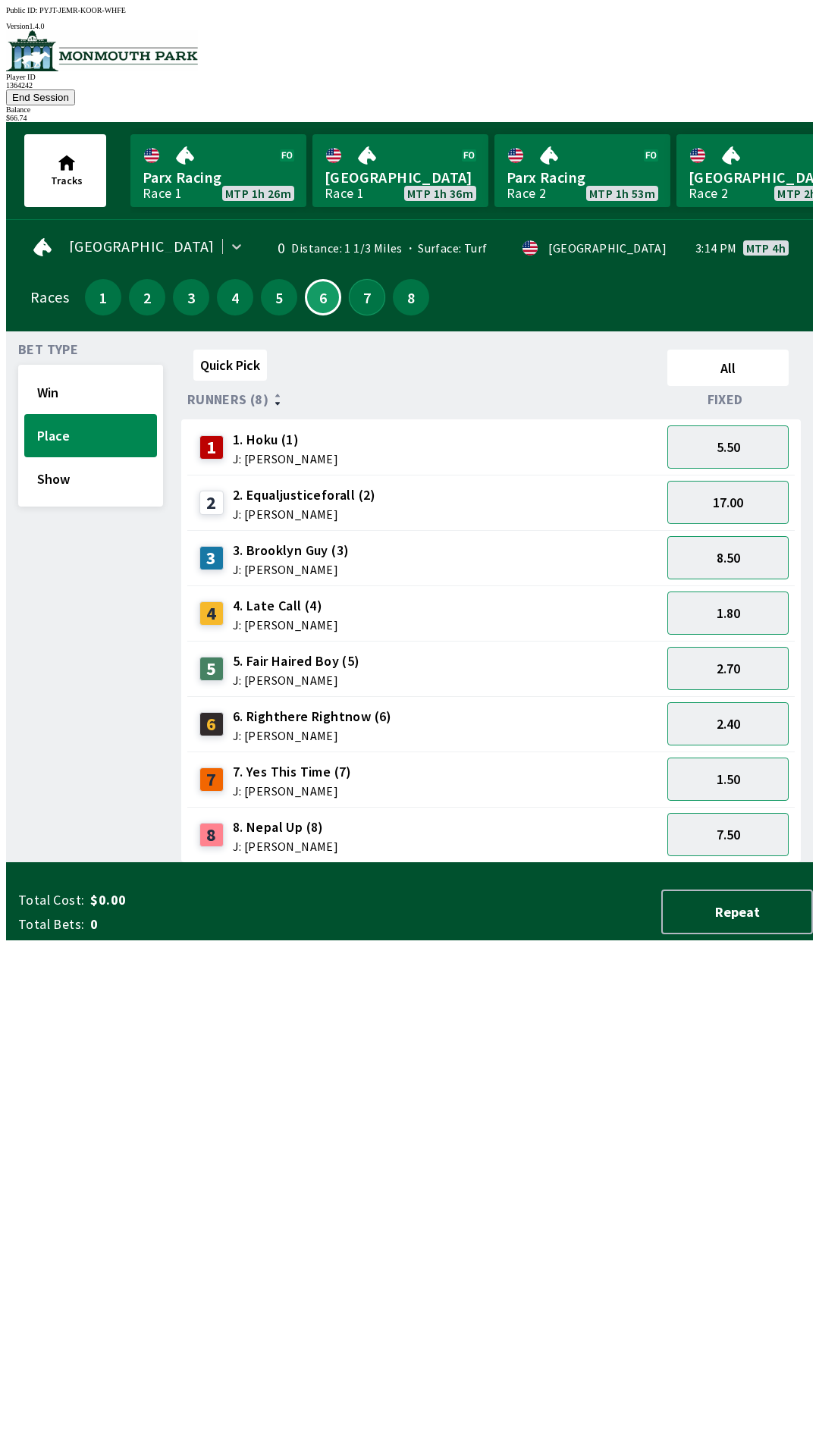
click at [362, 279] on button "7" at bounding box center [366, 297] width 36 height 36
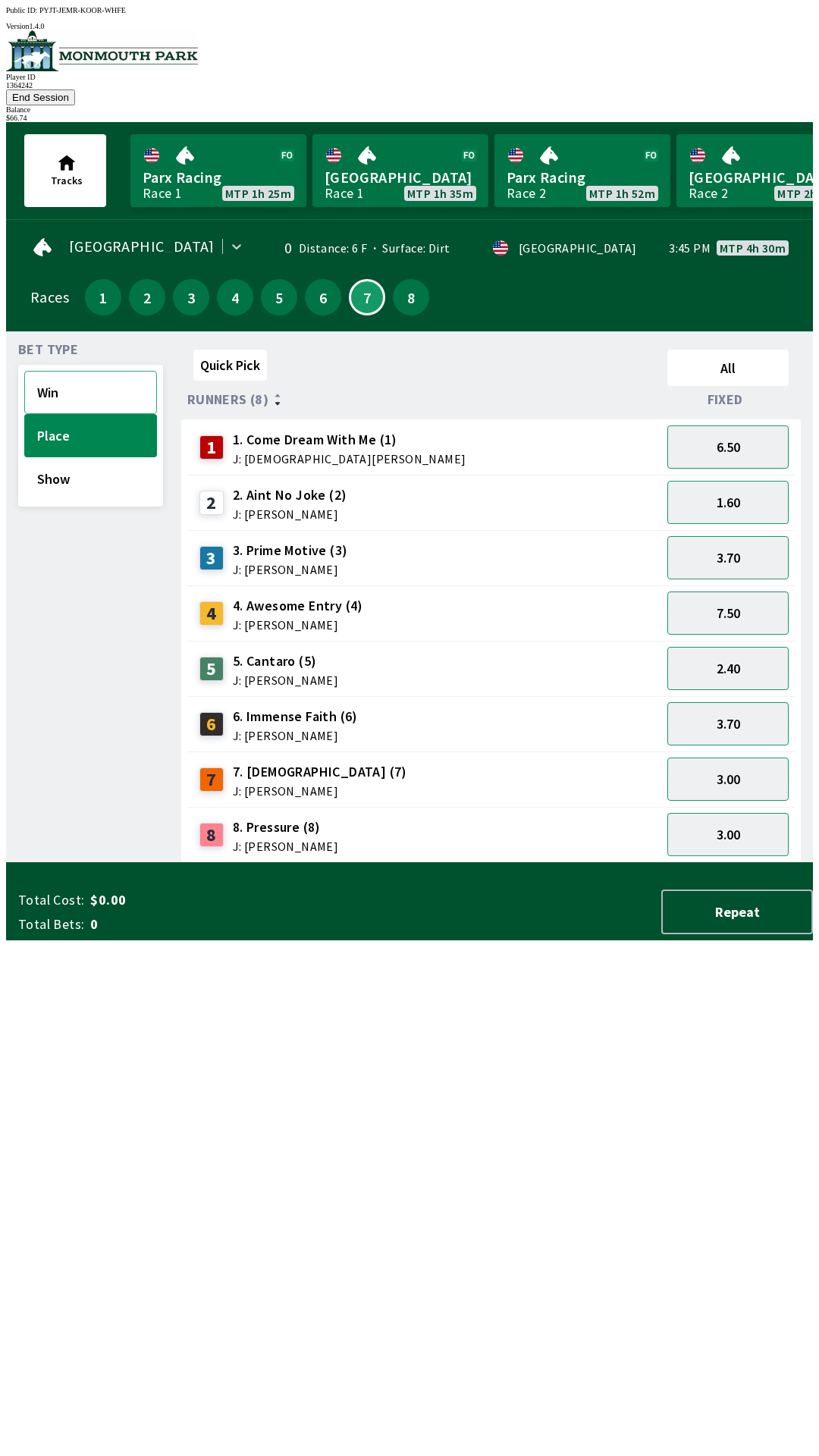
click at [118, 374] on button "Win" at bounding box center [90, 392] width 132 height 44
click at [764, 766] on button "6.00" at bounding box center [728, 779] width 121 height 44
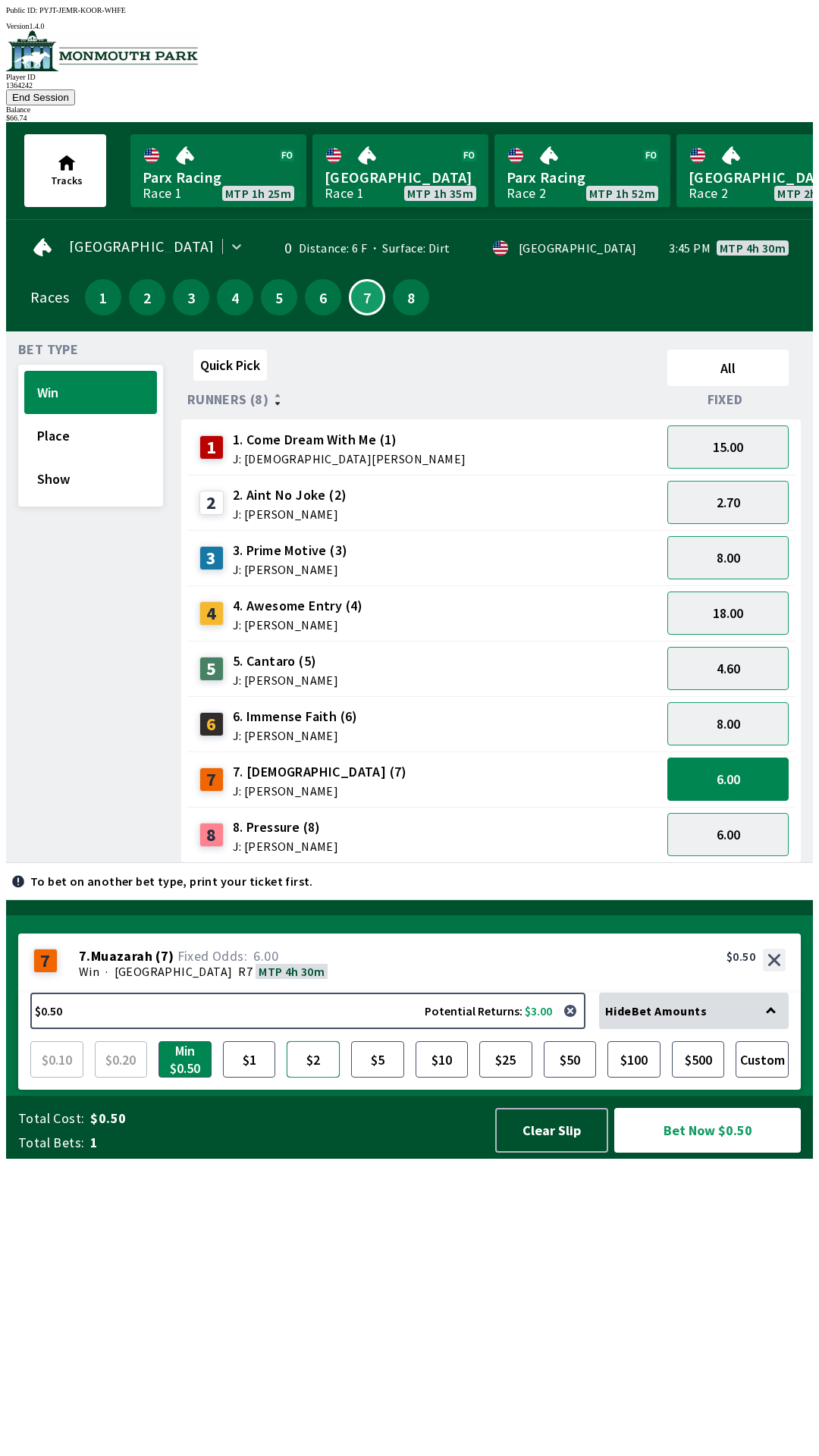
click at [323, 1077] on button "$2" at bounding box center [313, 1059] width 53 height 36
click at [738, 1153] on button "Bet Now $2.00" at bounding box center [708, 1130] width 187 height 44
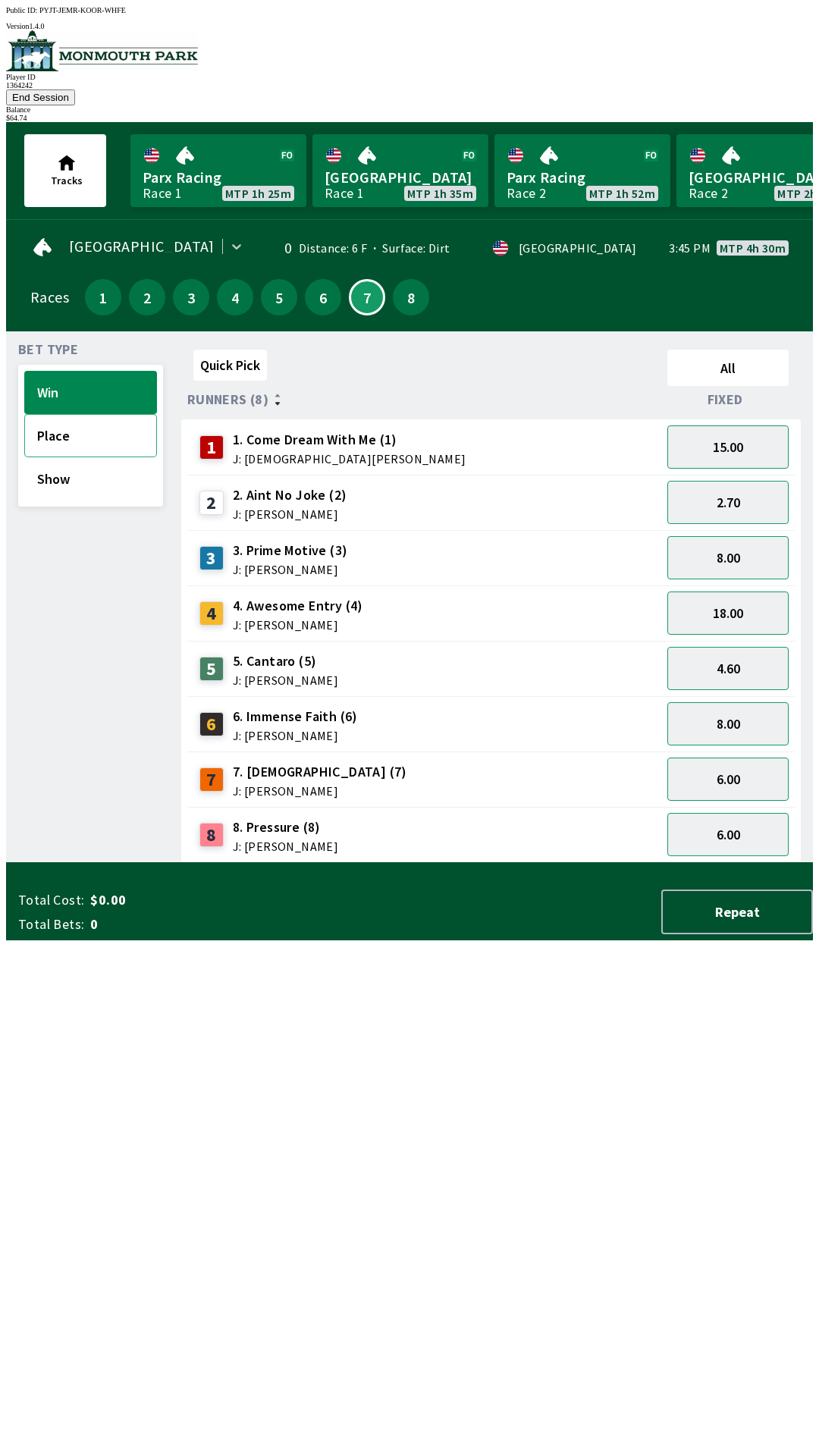
click at [71, 415] on button "Place" at bounding box center [90, 436] width 132 height 44
click at [746, 757] on button "3.00" at bounding box center [728, 779] width 121 height 44
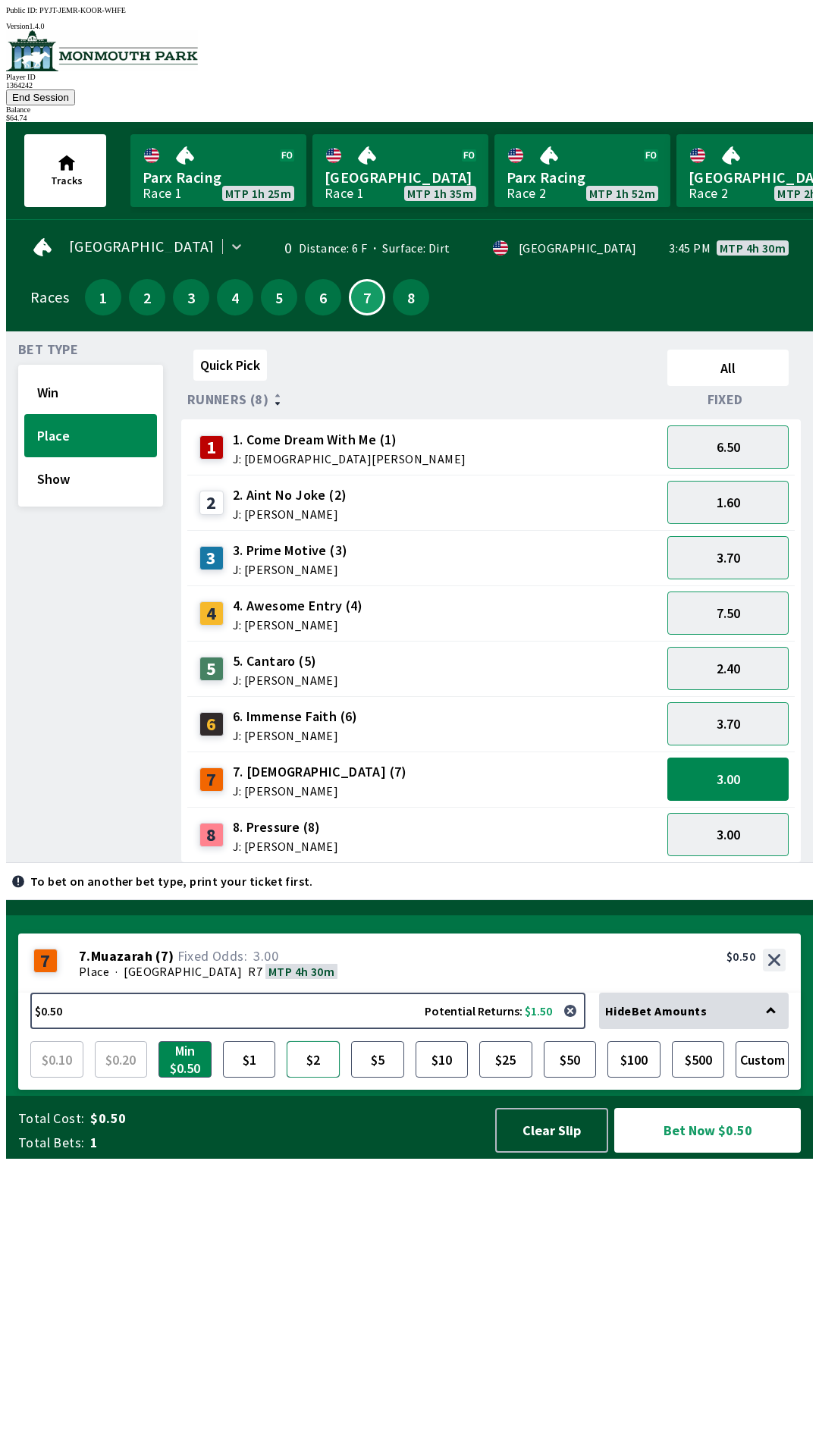
click at [310, 1077] on button "$2" at bounding box center [313, 1059] width 53 height 36
click at [719, 1153] on button "Bet Now $2.00" at bounding box center [708, 1130] width 187 height 44
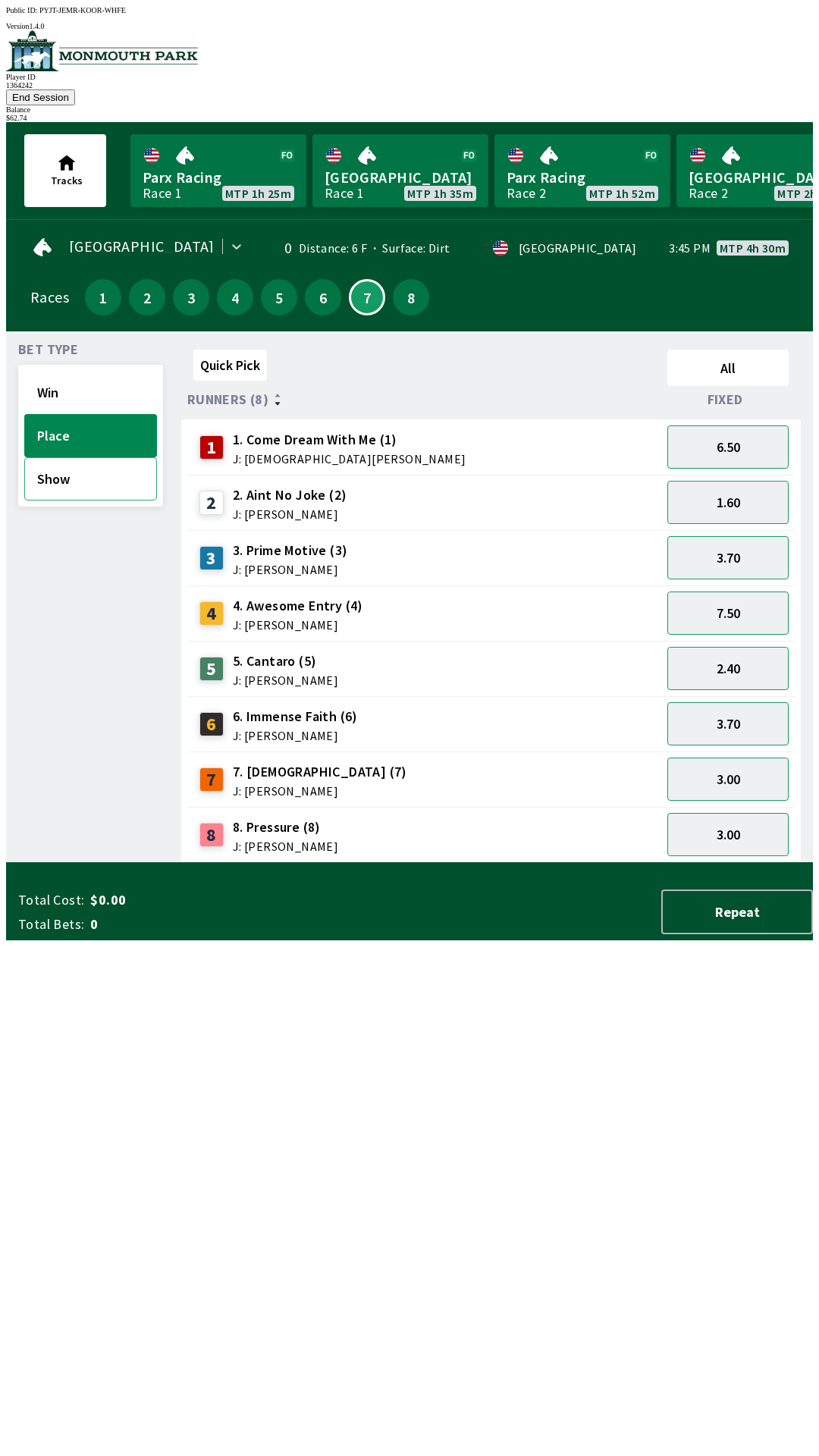
click at [91, 457] on button "Show" at bounding box center [90, 478] width 132 height 44
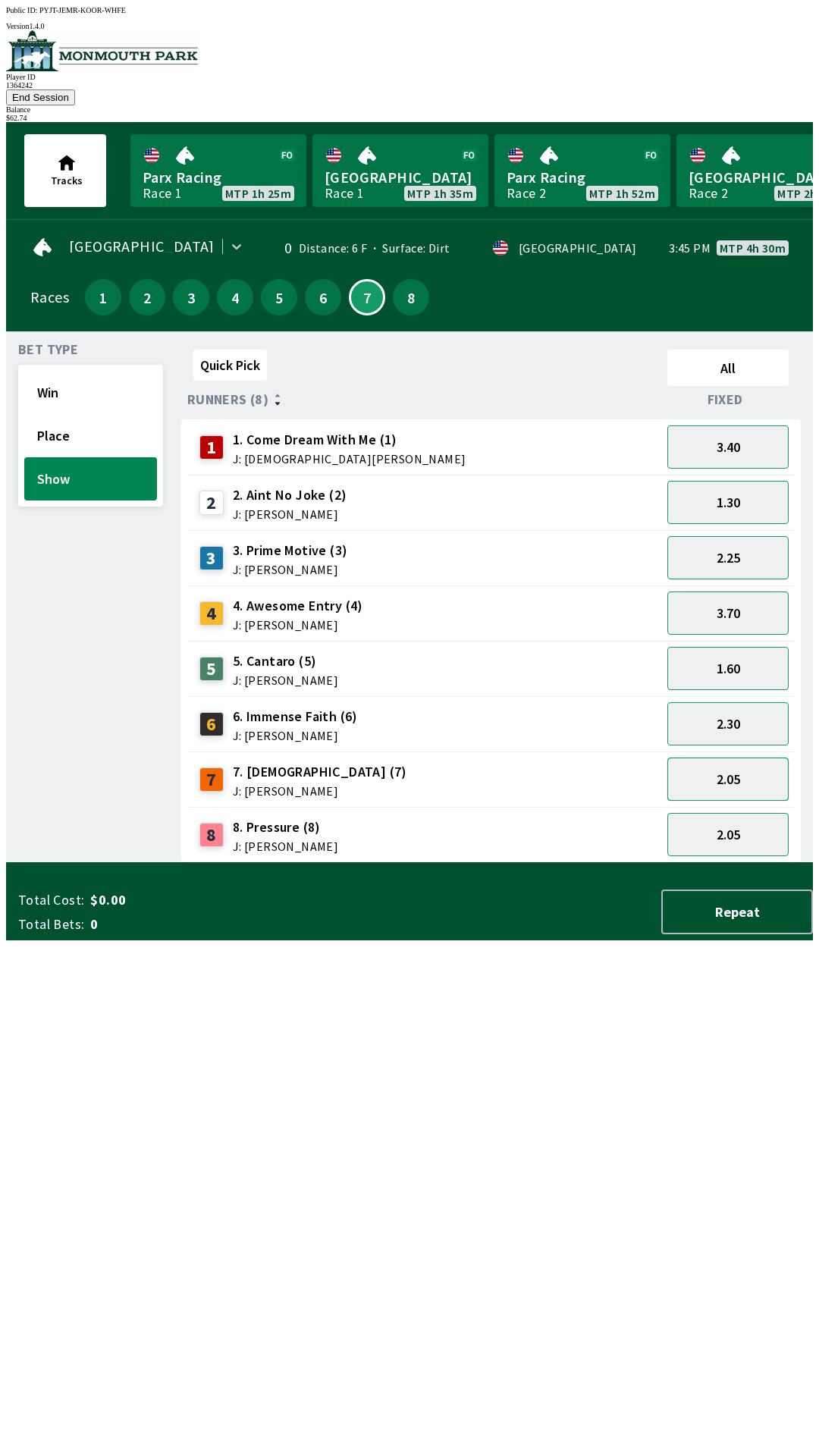
click at [768, 757] on button "2.05" at bounding box center [728, 779] width 121 height 44
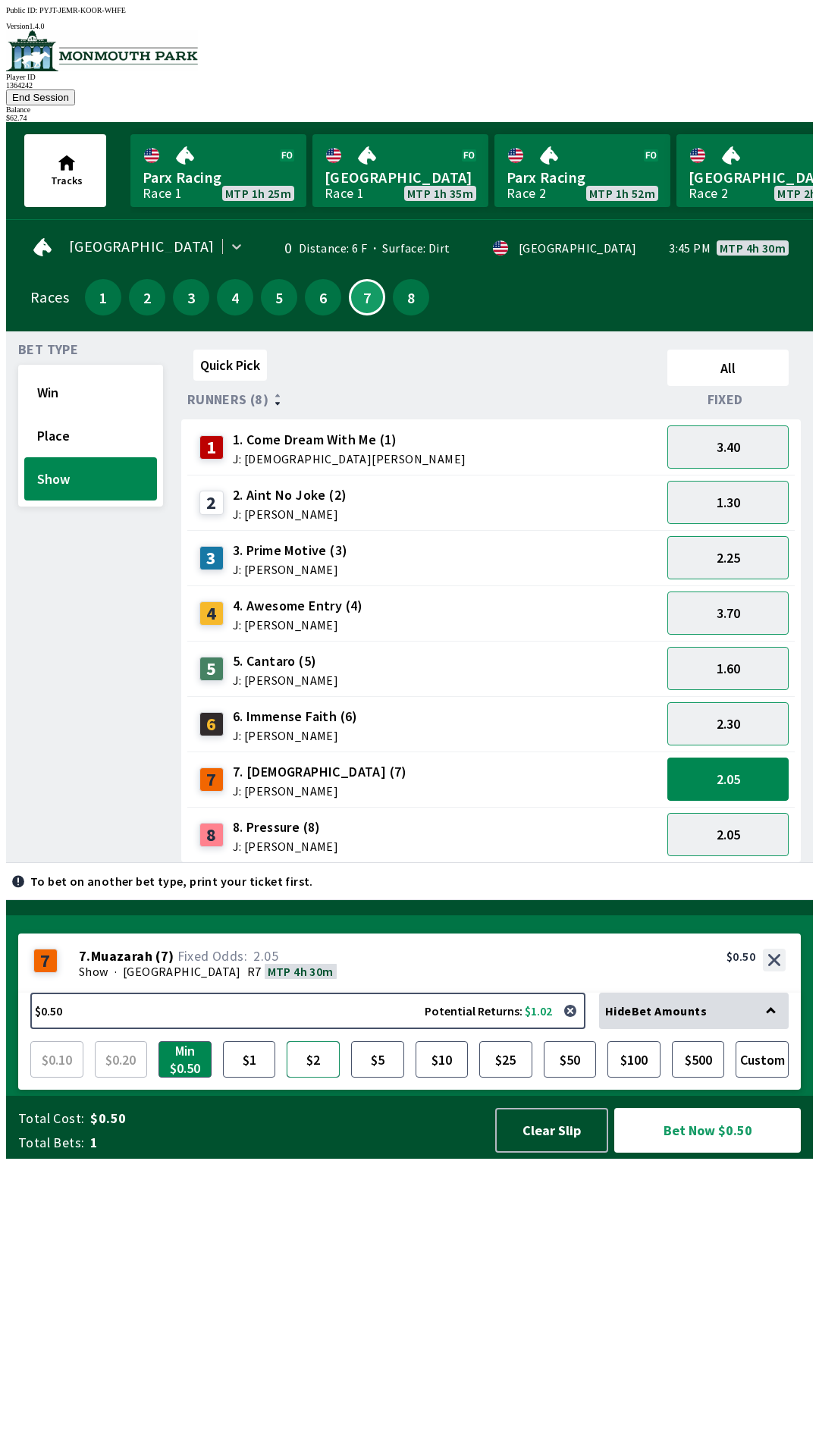
click at [312, 1077] on button "$2" at bounding box center [313, 1059] width 53 height 36
click at [723, 1153] on button "Bet Now $2.00" at bounding box center [708, 1130] width 187 height 44
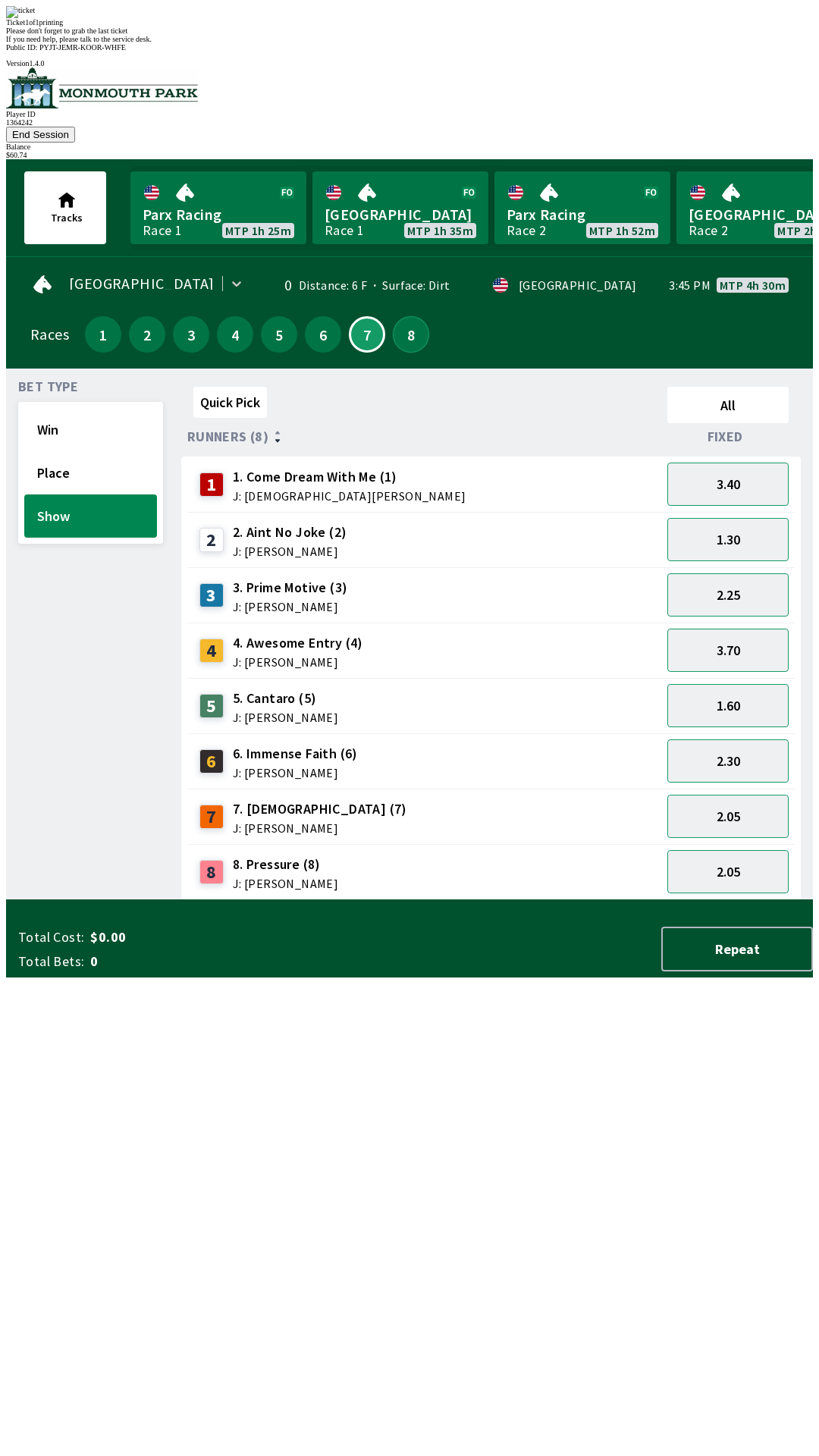
click at [411, 316] on button "8" at bounding box center [411, 334] width 36 height 36
